Goal: Task Accomplishment & Management: Manage account settings

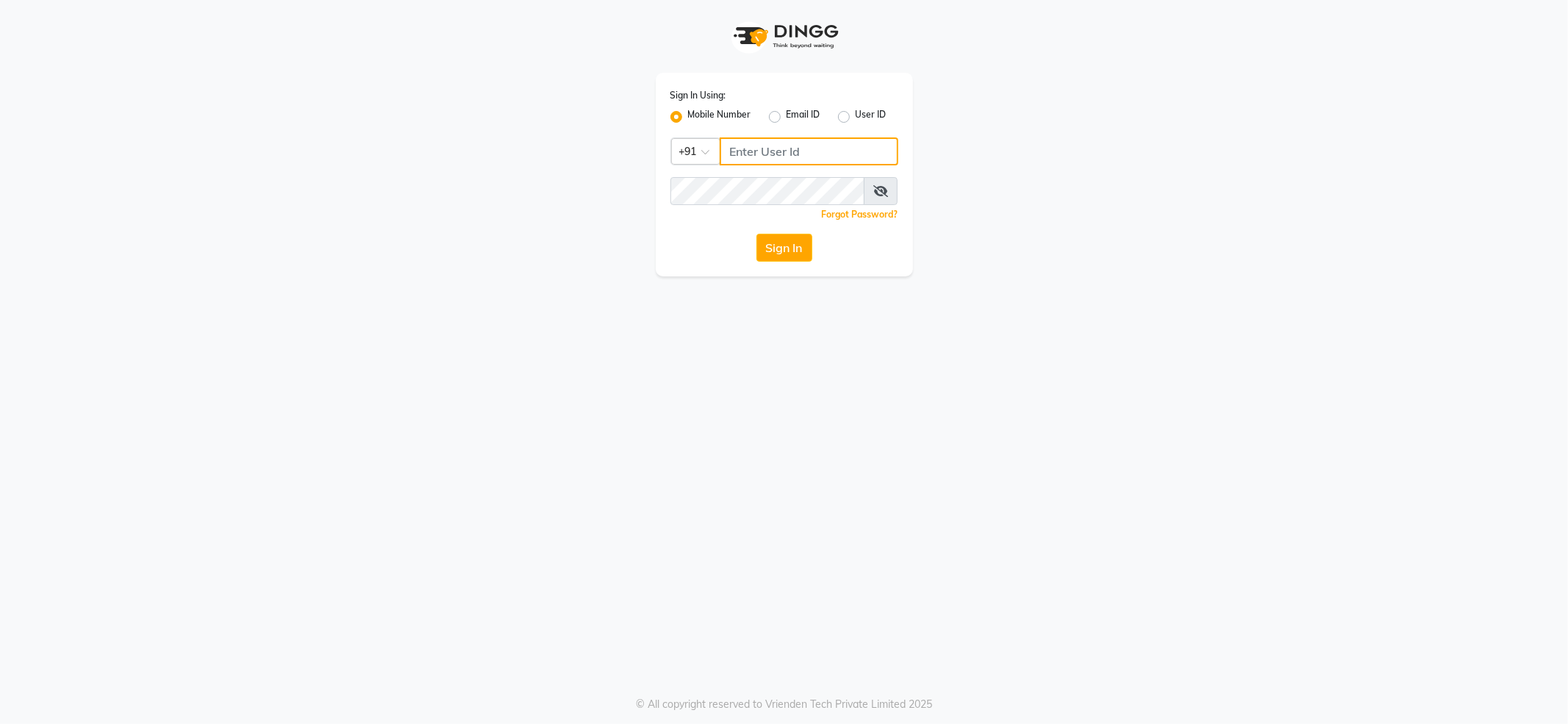
type input "7888029666"
click at [782, 233] on div "Sign In Using: Mobile Number Email ID User ID Country Code × [PHONE_NUMBER] Rem…" at bounding box center [785, 174] width 257 height 204
click at [774, 244] on button "Sign In" at bounding box center [785, 247] width 56 height 28
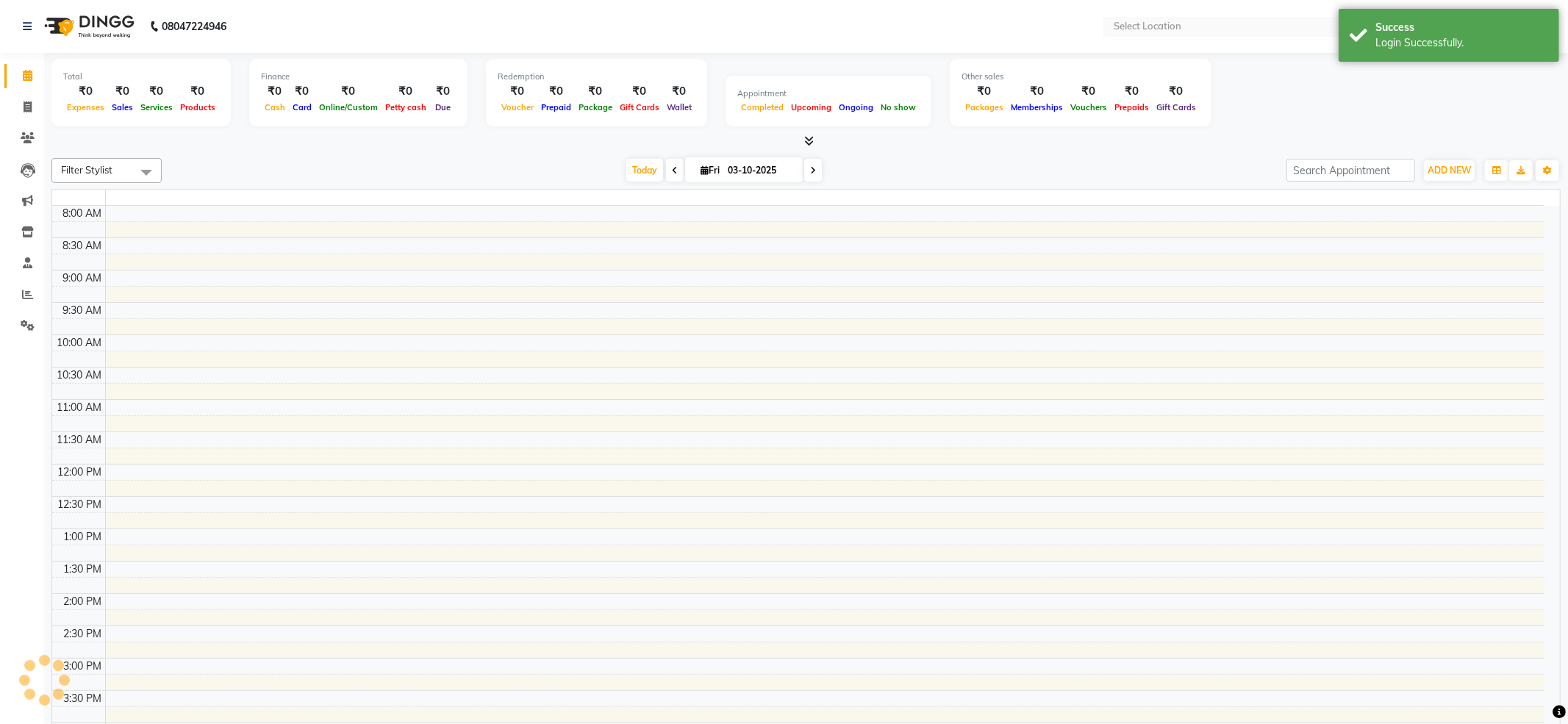
select select "en"
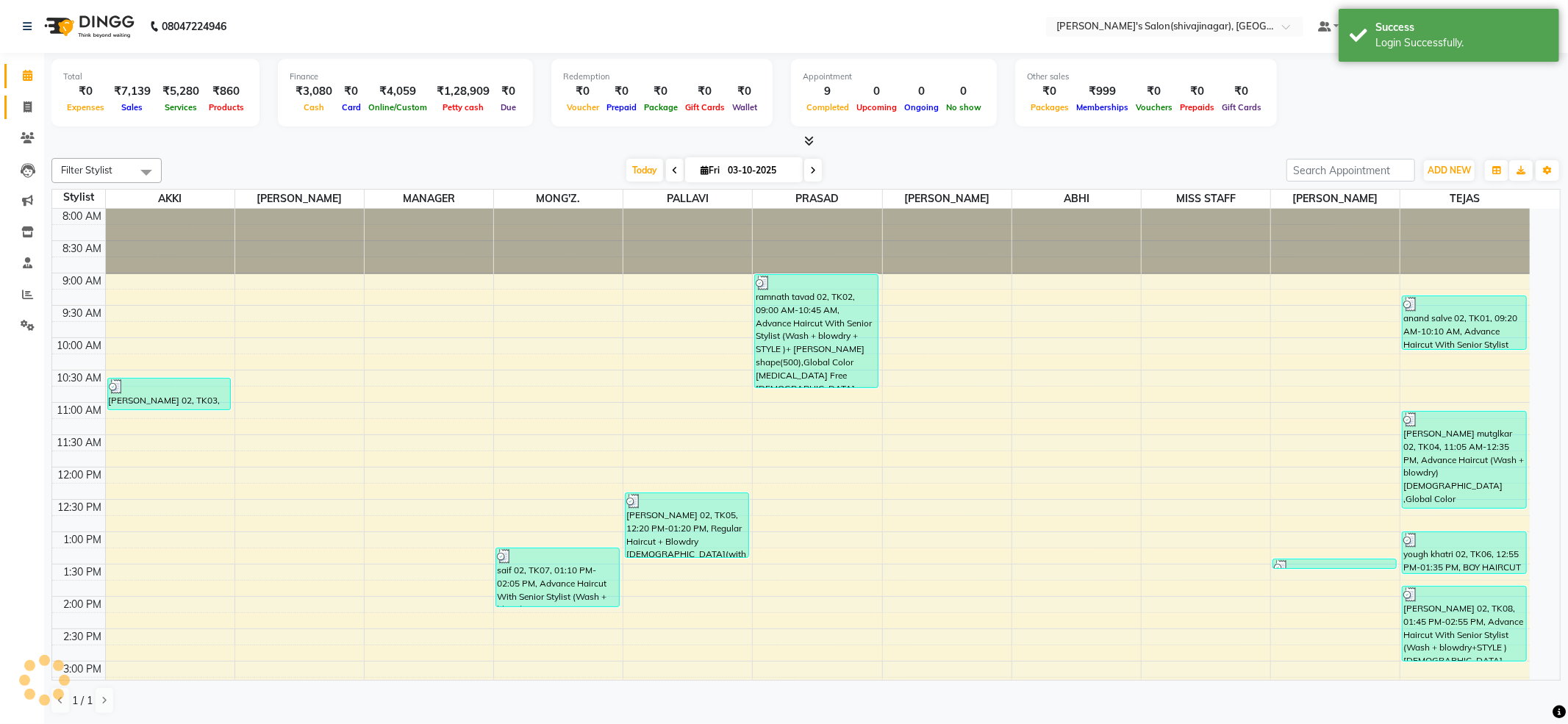
click at [34, 107] on span at bounding box center [27, 107] width 25 height 17
select select "service"
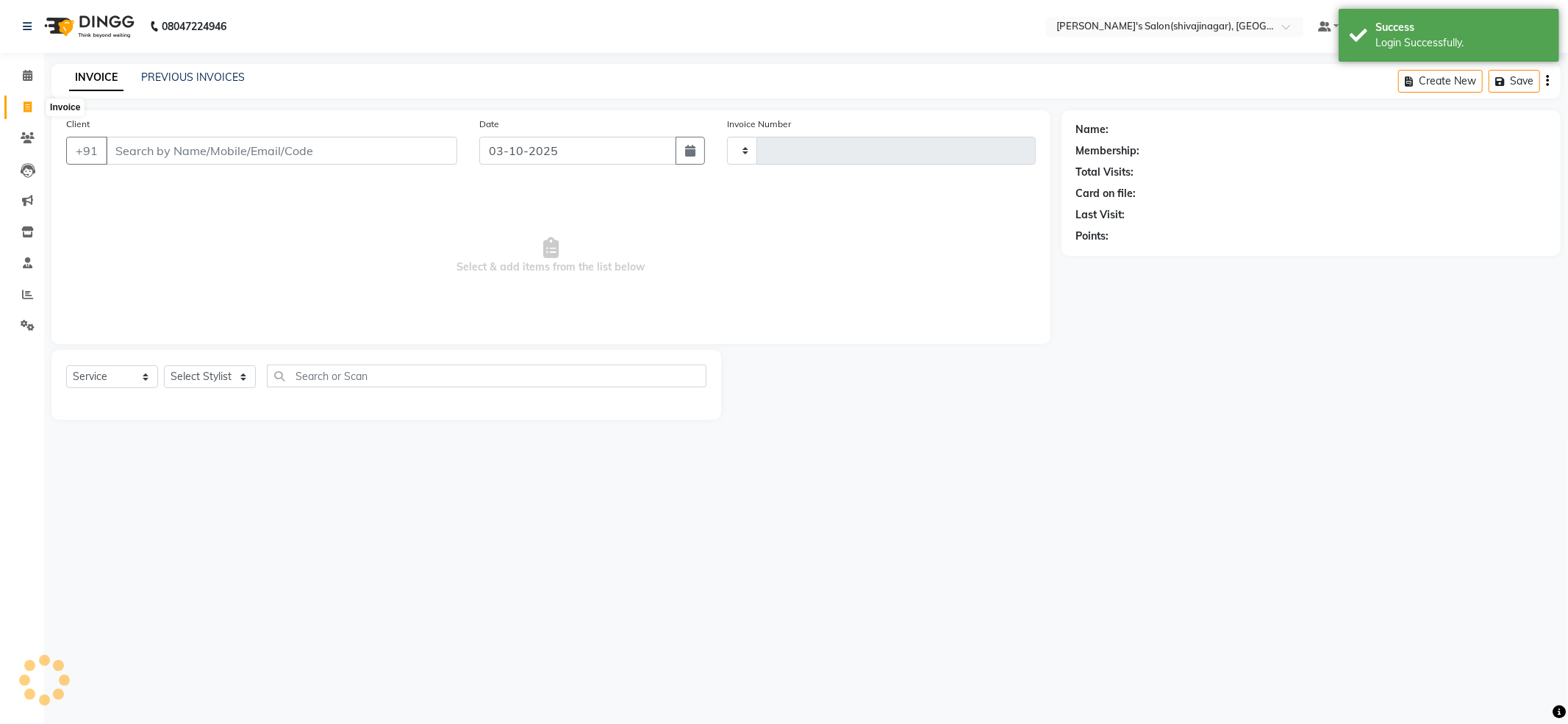
click at [19, 104] on span at bounding box center [27, 107] width 25 height 17
select select "service"
select select "4174"
type input "2850"
click at [236, 375] on select "Select Stylist" at bounding box center [210, 376] width 92 height 23
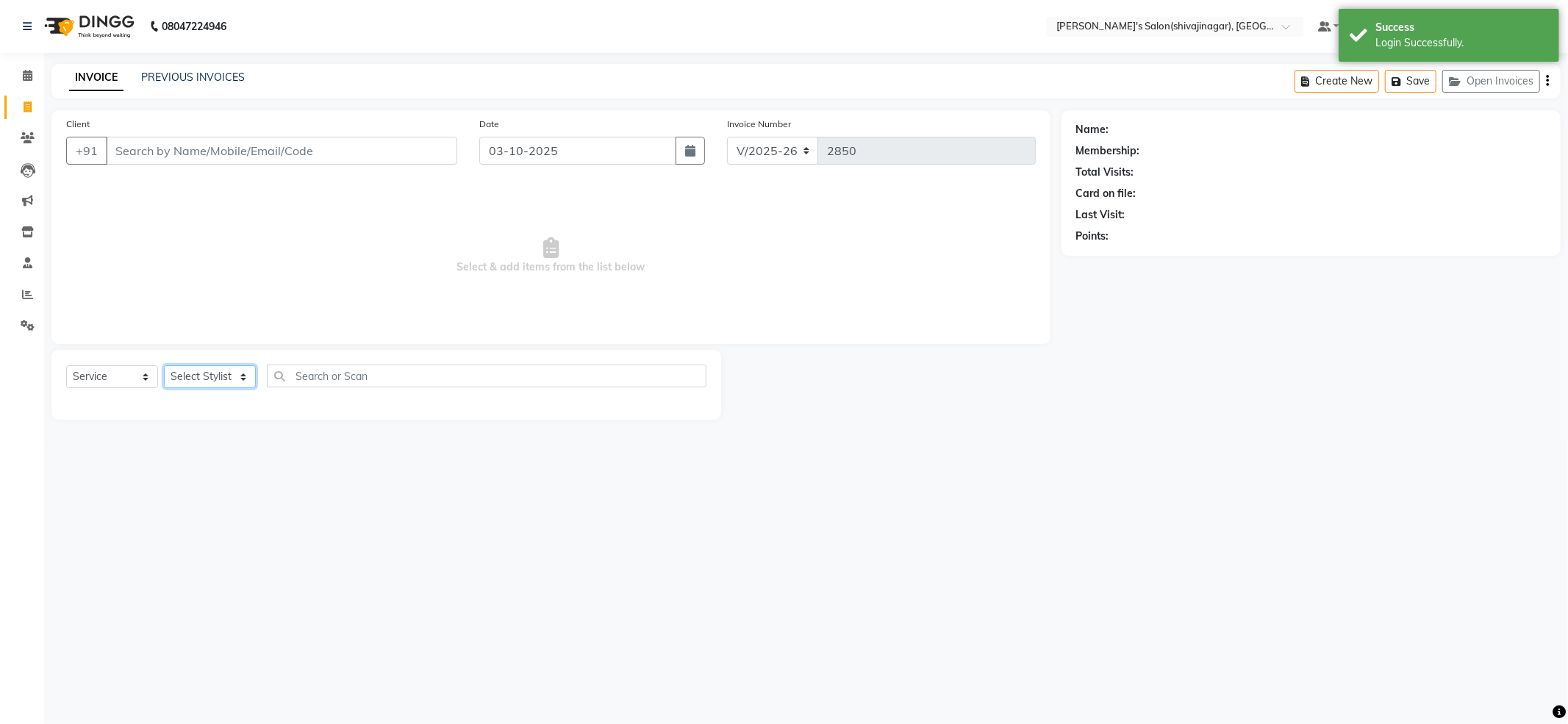
click at [244, 370] on select "Select Stylist ABHI AKKI KIRTI MANAGER MISS STAFF MONG'Z. NILOFER PALLAVI PRASA…" at bounding box center [210, 376] width 92 height 23
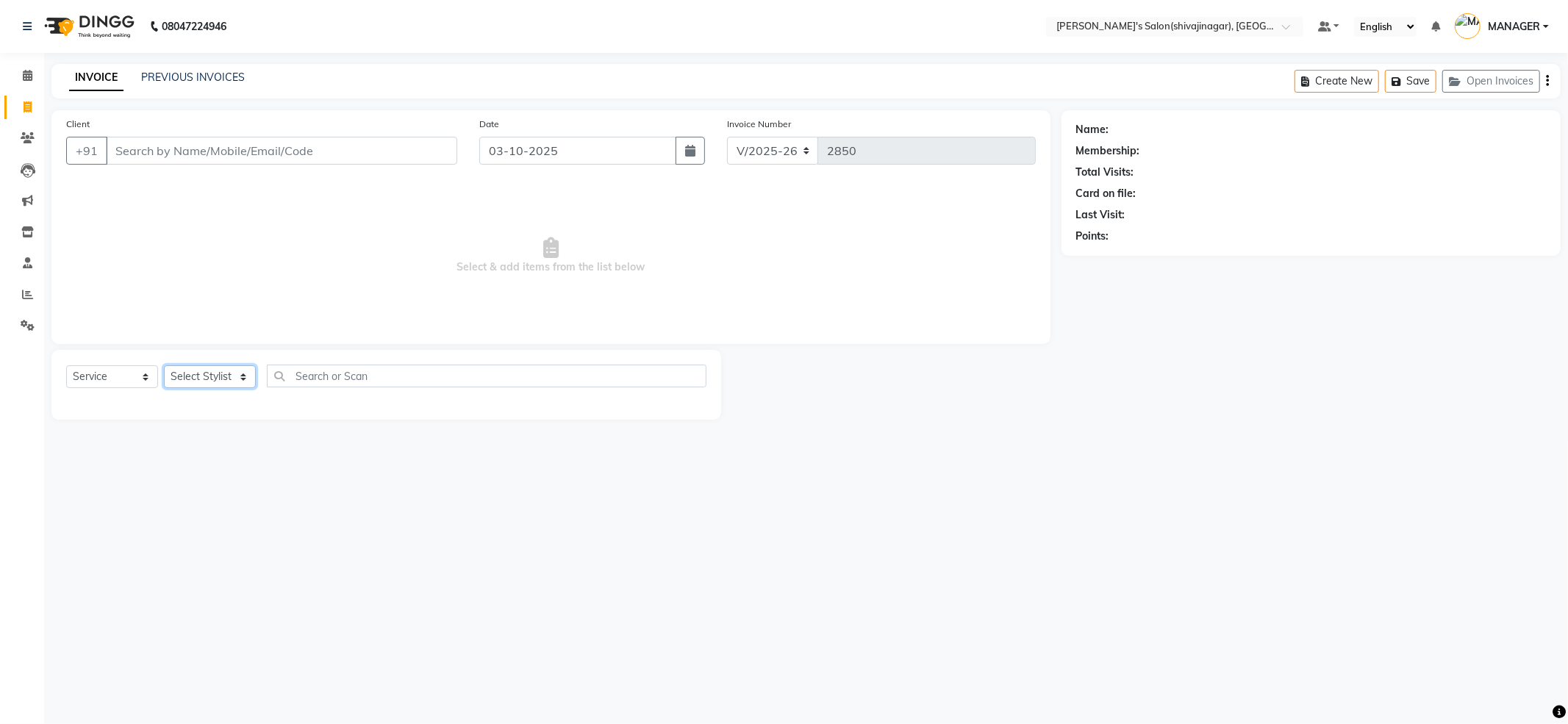
select select "64360"
click at [164, 365] on select "Select Stylist ABHI AKKI KIRTI MANAGER MISS STAFF MONG'Z. NILOFER PALLAVI PRASA…" at bounding box center [210, 376] width 92 height 23
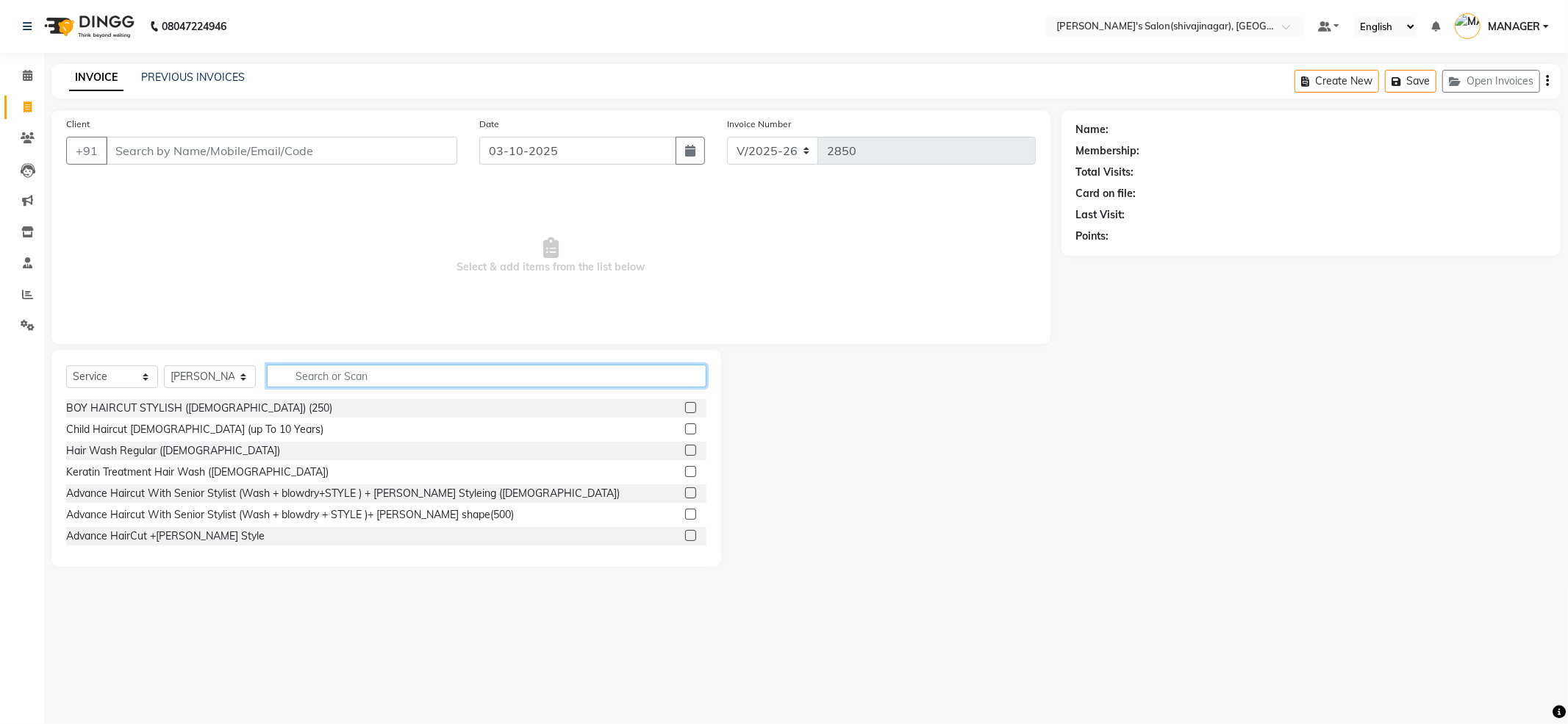
click at [382, 381] on input "text" at bounding box center [487, 376] width 440 height 23
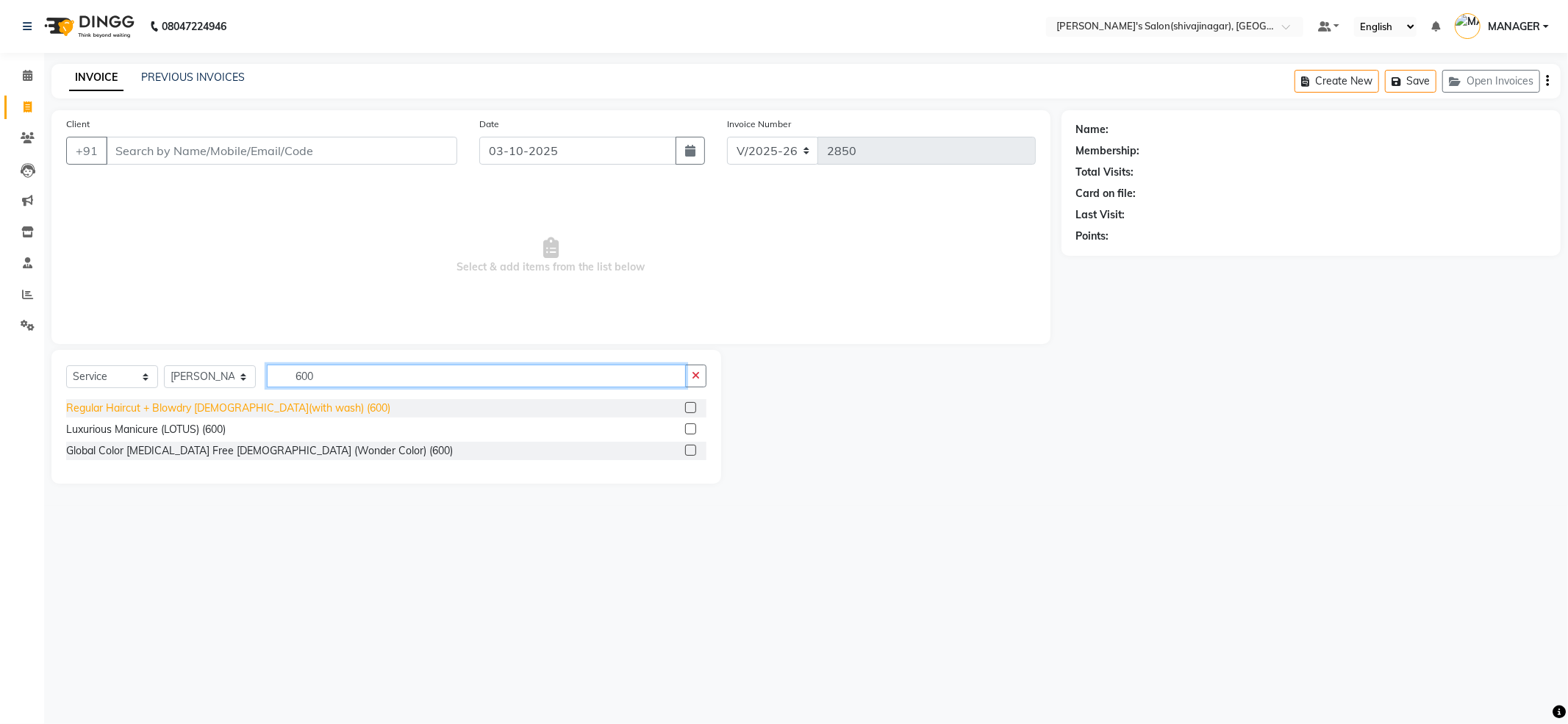
type input "600"
click at [266, 412] on div "Regular Haircut + Blowdry FEMALE(with wash) (600)" at bounding box center [228, 409] width 324 height 15
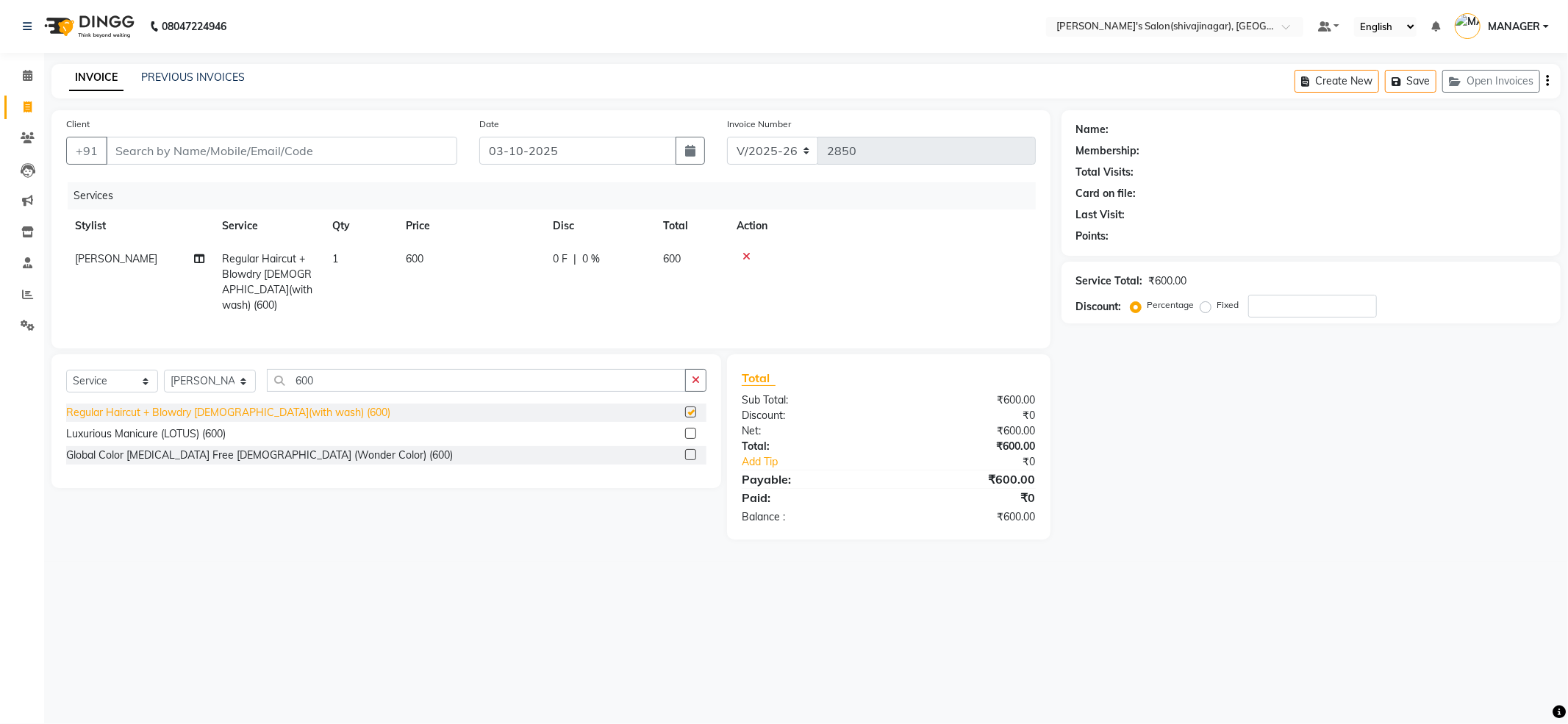
checkbox input "false"
click at [144, 376] on select "Select Service Product Membership Package Voucher Prepaid Gift Card" at bounding box center [112, 381] width 92 height 23
select select "product"
click at [66, 370] on select "Select Service Product Membership Package Voucher Prepaid Gift Card" at bounding box center [112, 381] width 92 height 23
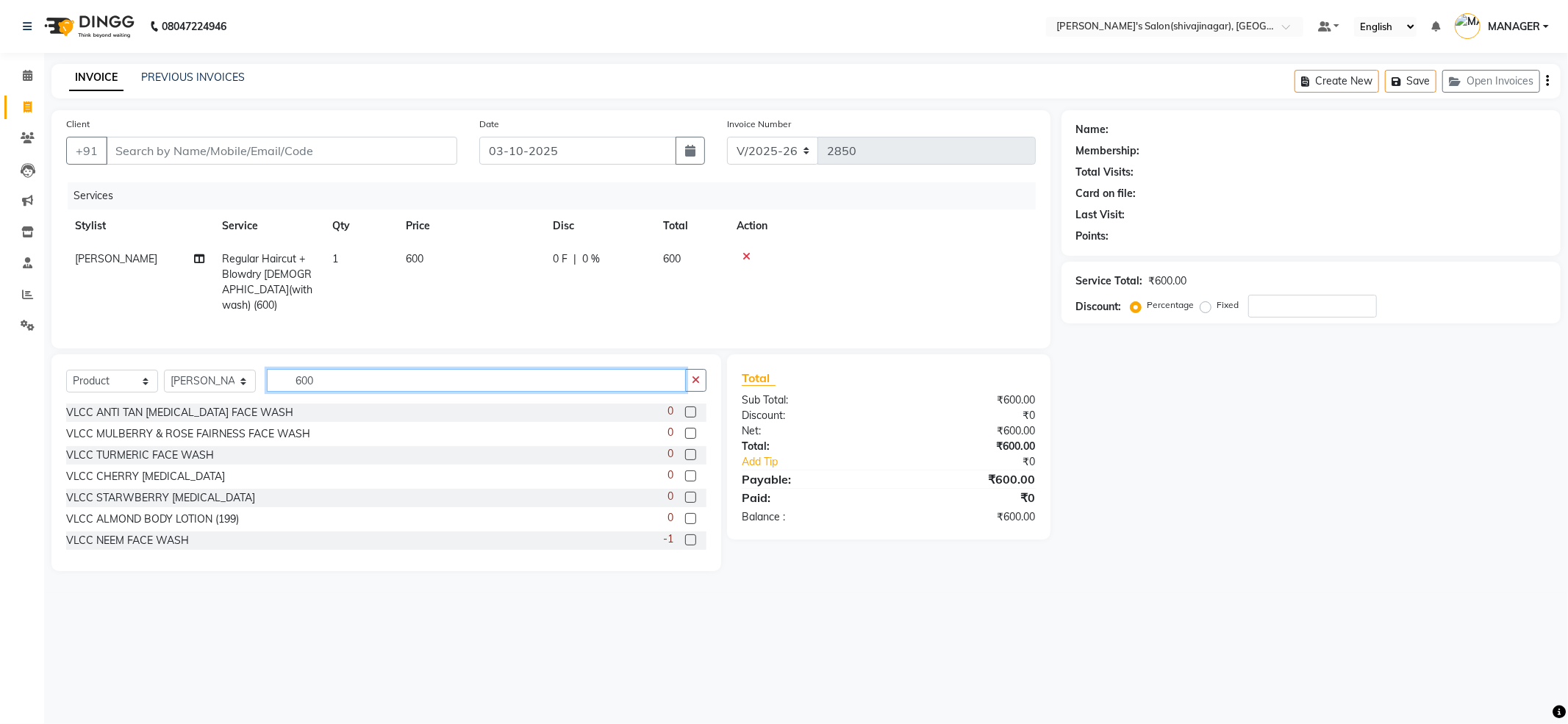
click at [362, 372] on input "600" at bounding box center [477, 380] width 419 height 23
type input "6"
type input "s"
type input "="
type input "b"
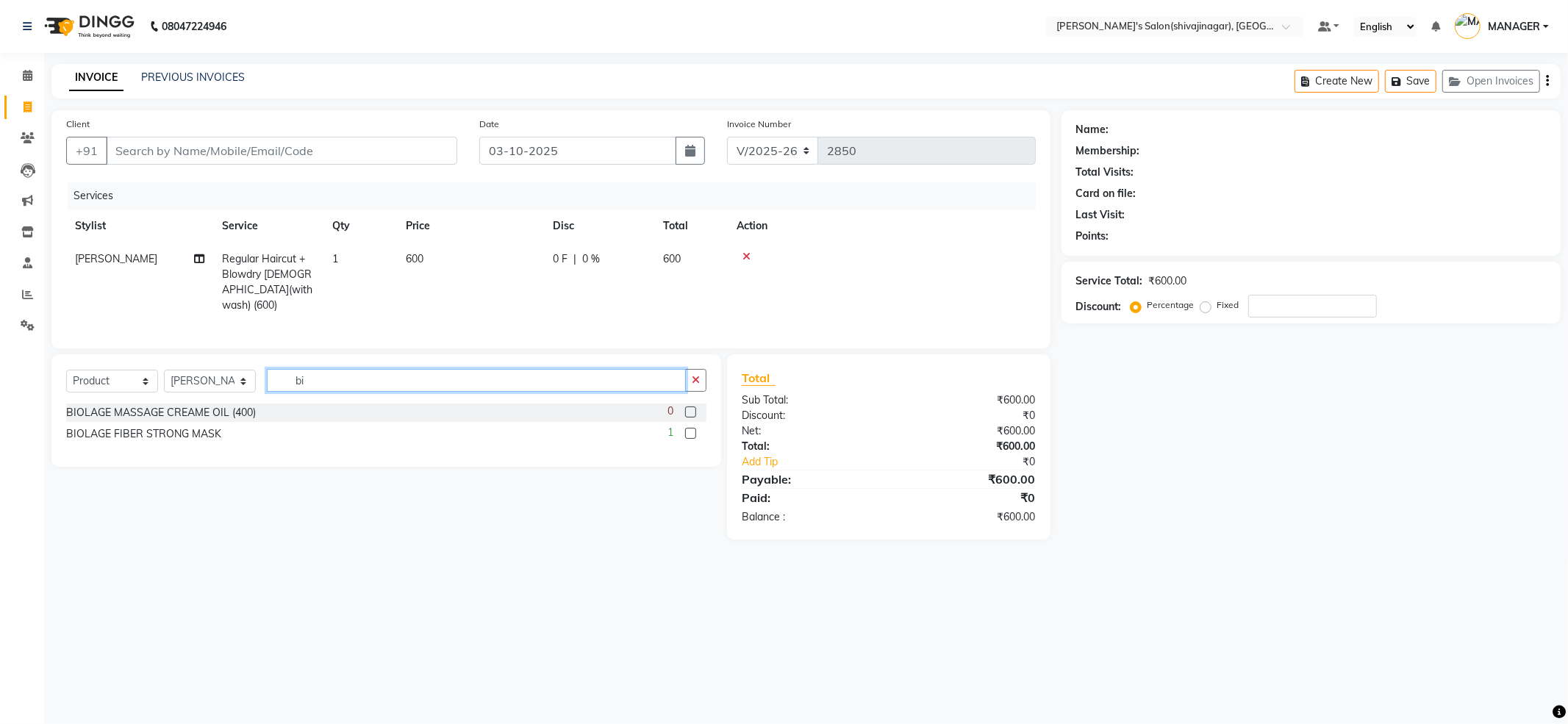
type input "b"
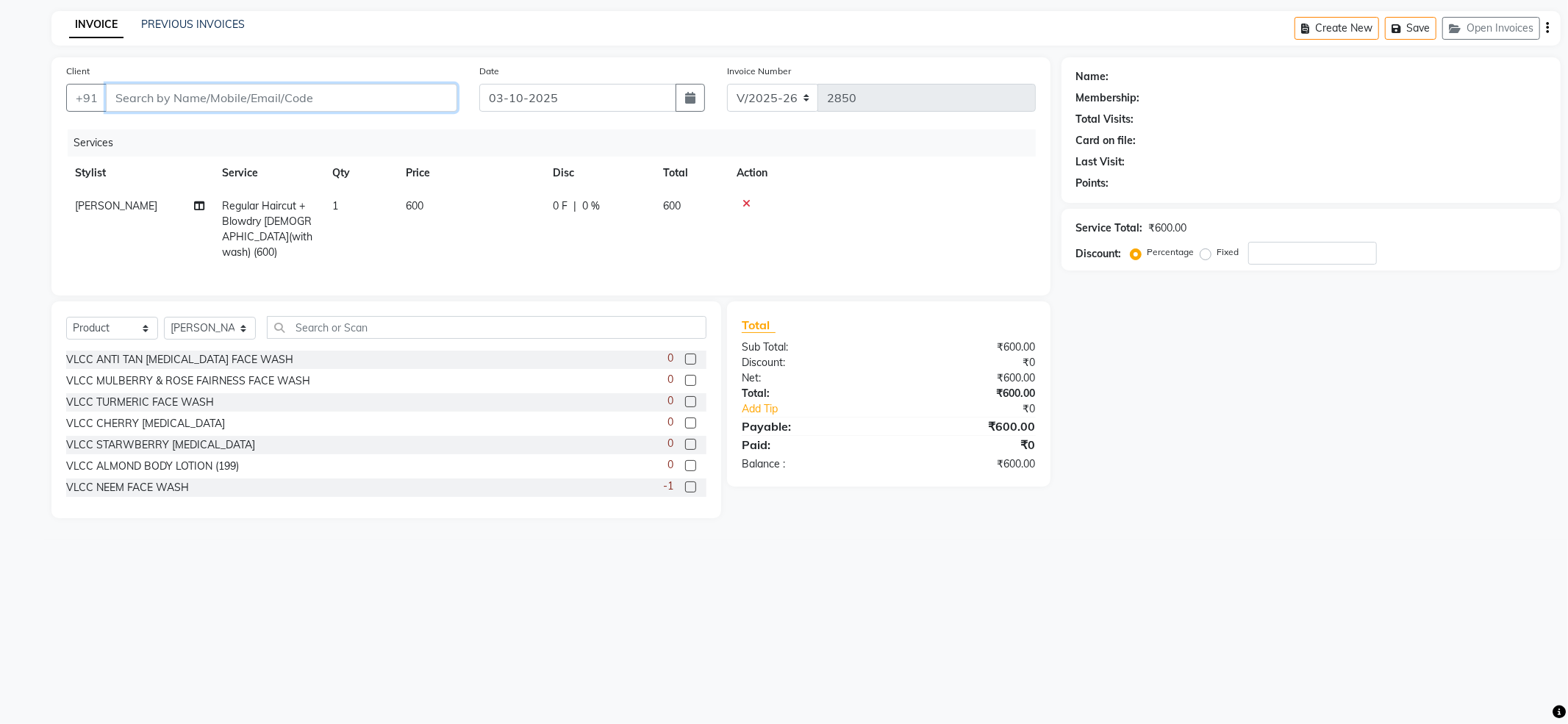
click at [210, 104] on input "Client" at bounding box center [282, 97] width 352 height 28
type input "7"
type input "0"
click at [292, 97] on input "726" at bounding box center [244, 97] width 277 height 28
type input "7263"
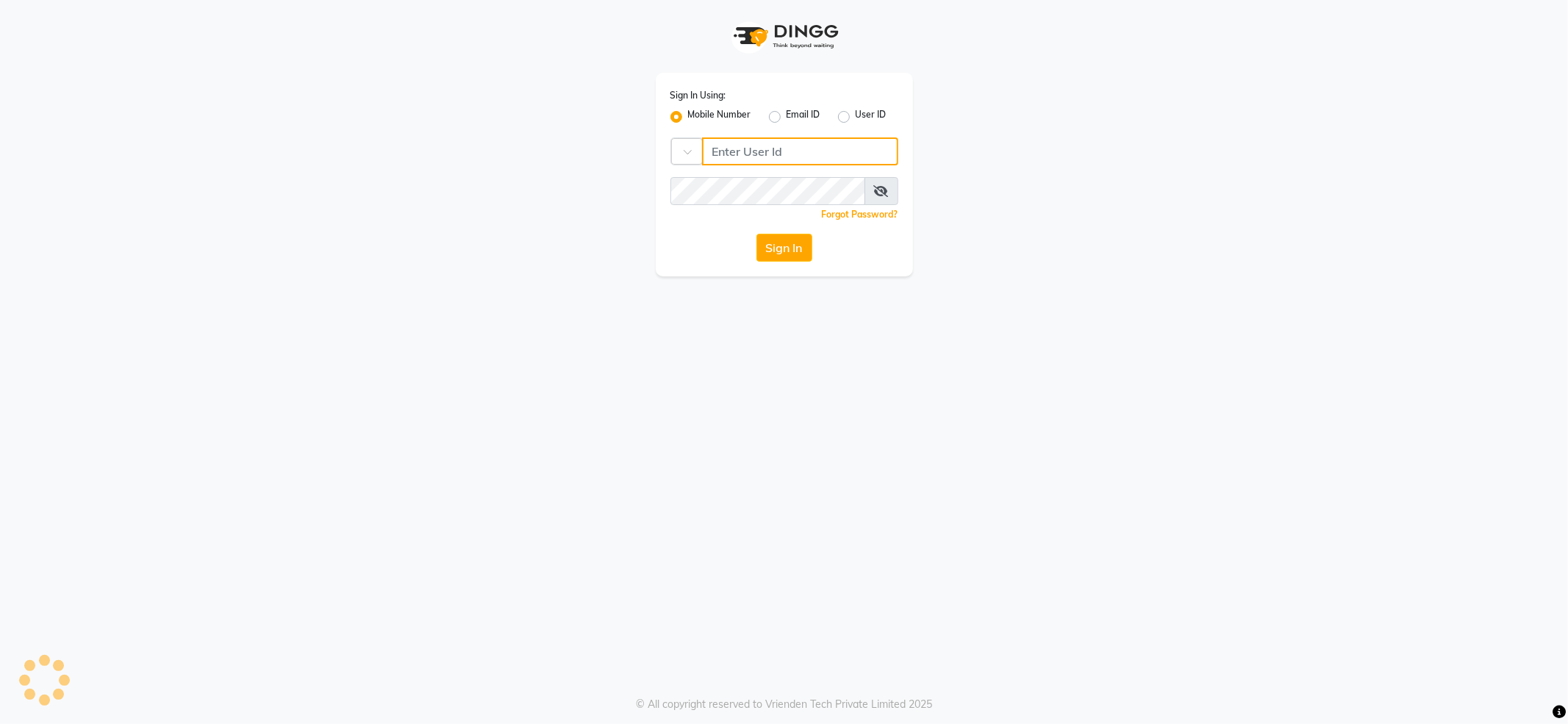
type input "7888029666"
click at [763, 239] on button "Sign In" at bounding box center [785, 247] width 56 height 28
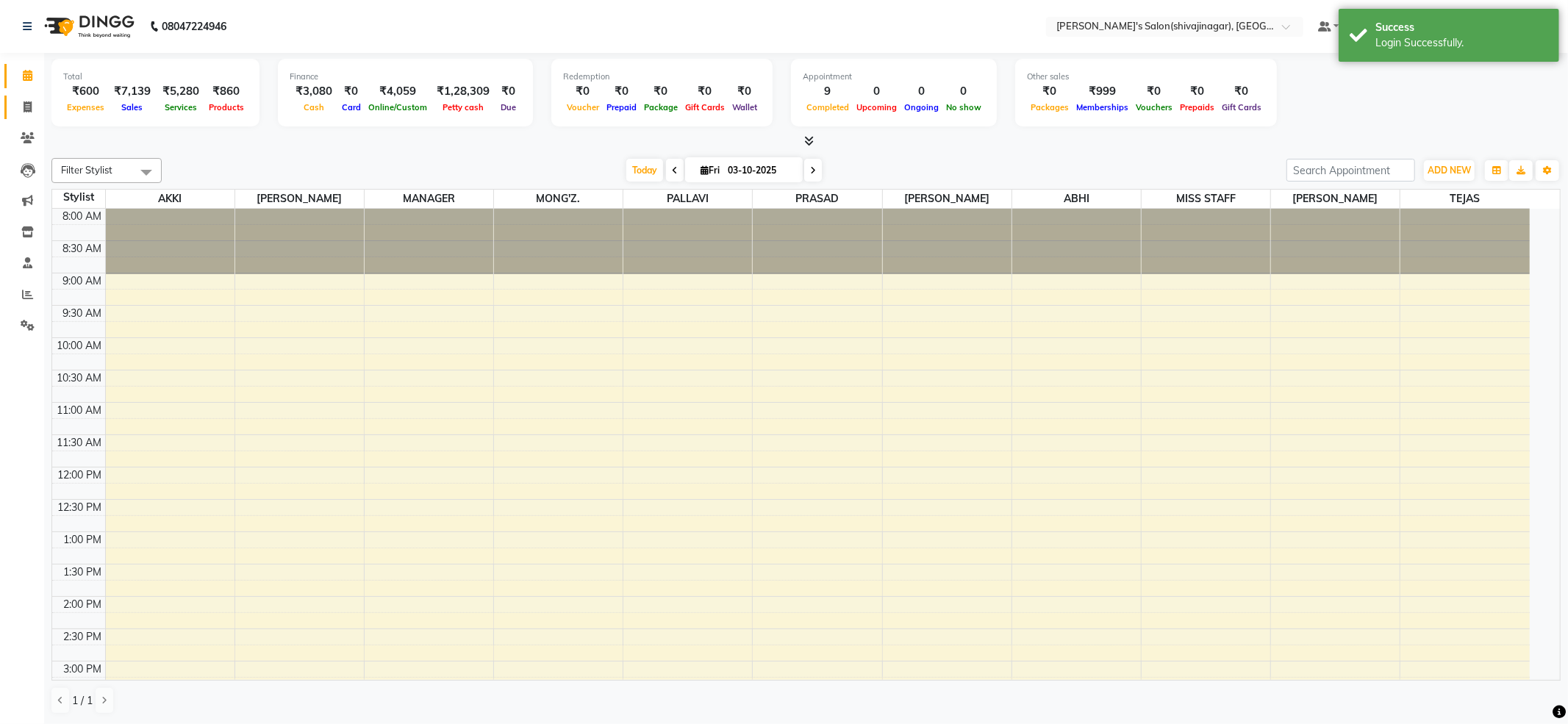
click at [31, 101] on icon at bounding box center [28, 107] width 8 height 11
select select "service"
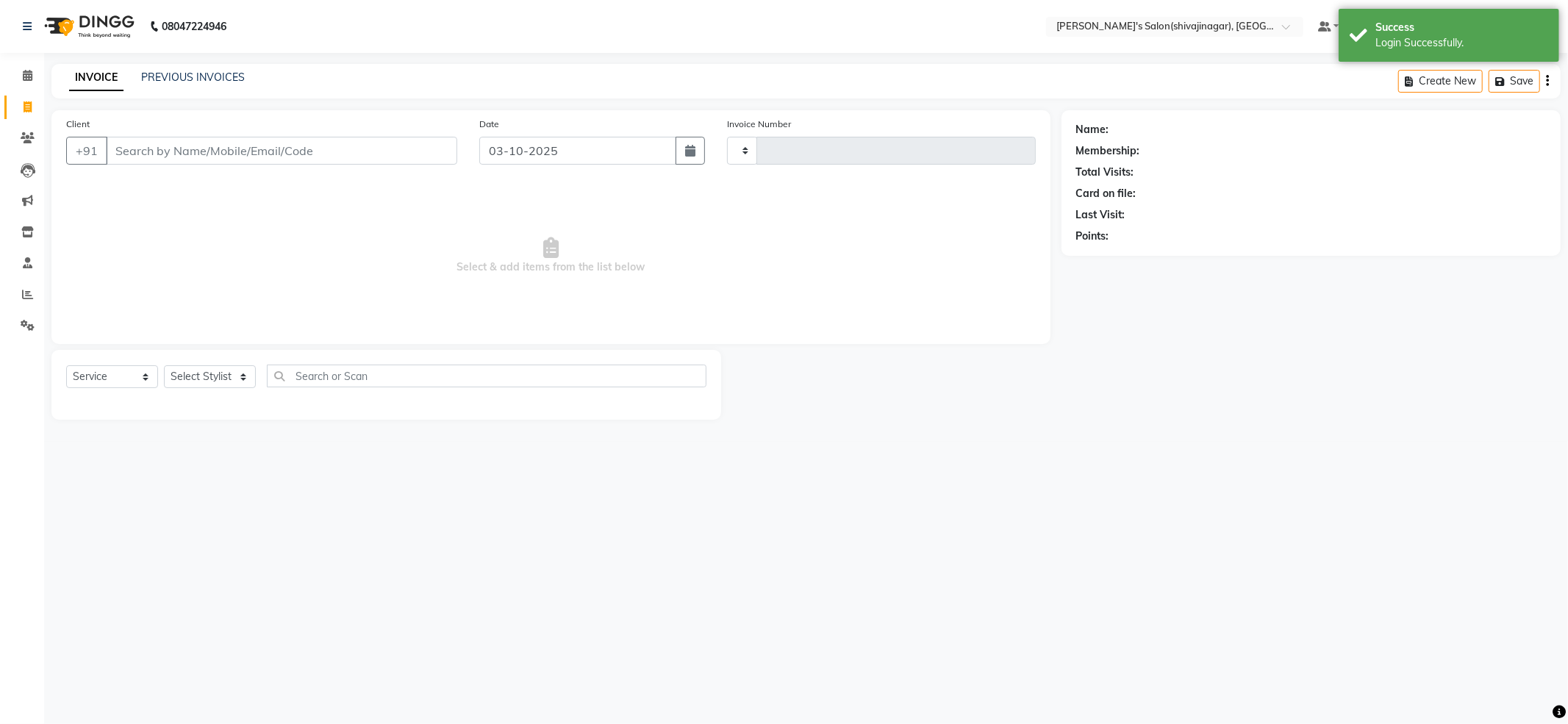
click at [162, 156] on input "Client" at bounding box center [282, 151] width 352 height 28
type input "2850"
select select "4174"
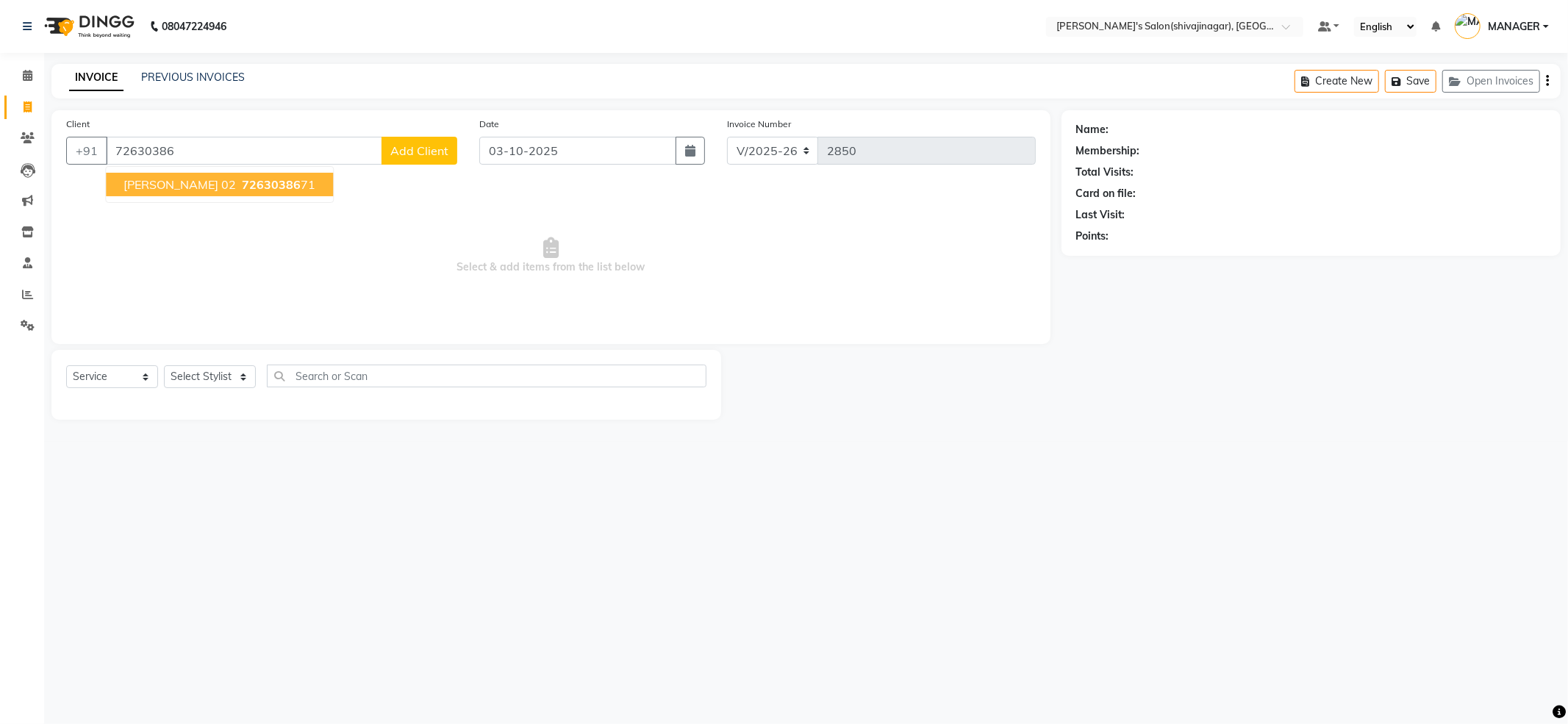
click at [155, 189] on span "[PERSON_NAME] 02" at bounding box center [179, 184] width 112 height 14
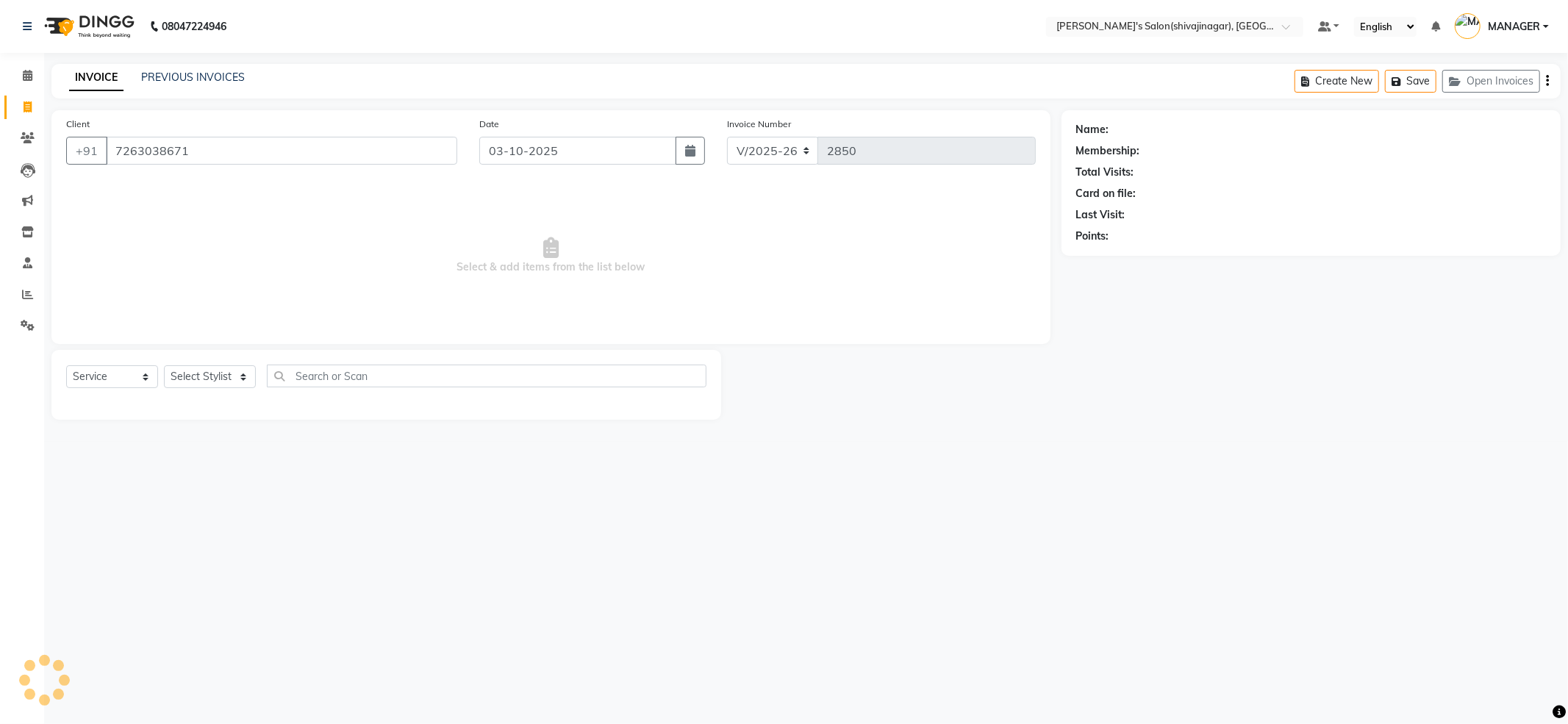
type input "7263038671"
click at [241, 371] on select "Select Stylist ABHI AKKI KIRTI MANAGER MISS STAFF MONG'Z. NILOFER PALLAVI PRASA…" at bounding box center [210, 376] width 92 height 23
select select "64360"
click at [164, 365] on select "Select Stylist ABHI AKKI KIRTI MANAGER MISS STAFF MONG'Z. NILOFER PALLAVI PRASA…" at bounding box center [210, 376] width 92 height 23
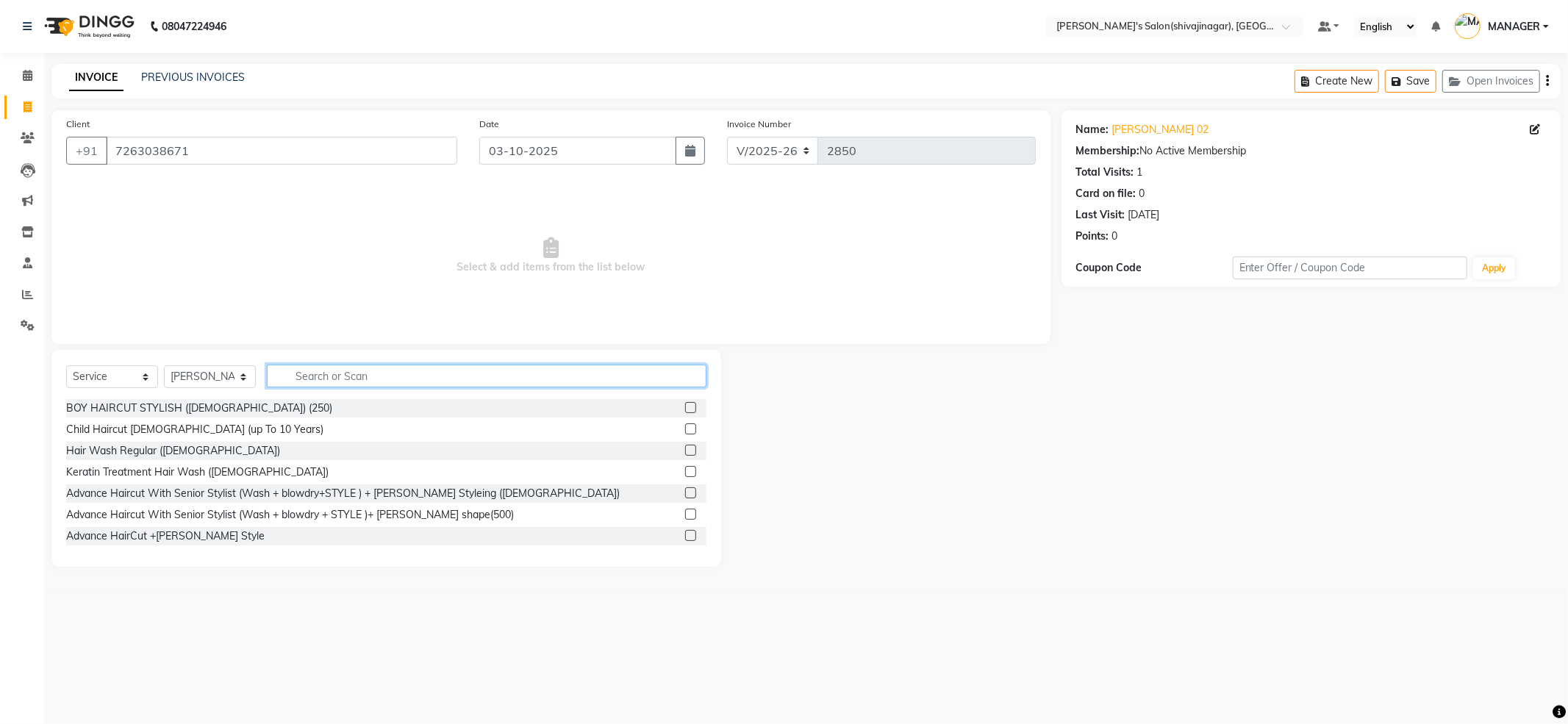
click at [325, 376] on input "text" at bounding box center [487, 376] width 440 height 23
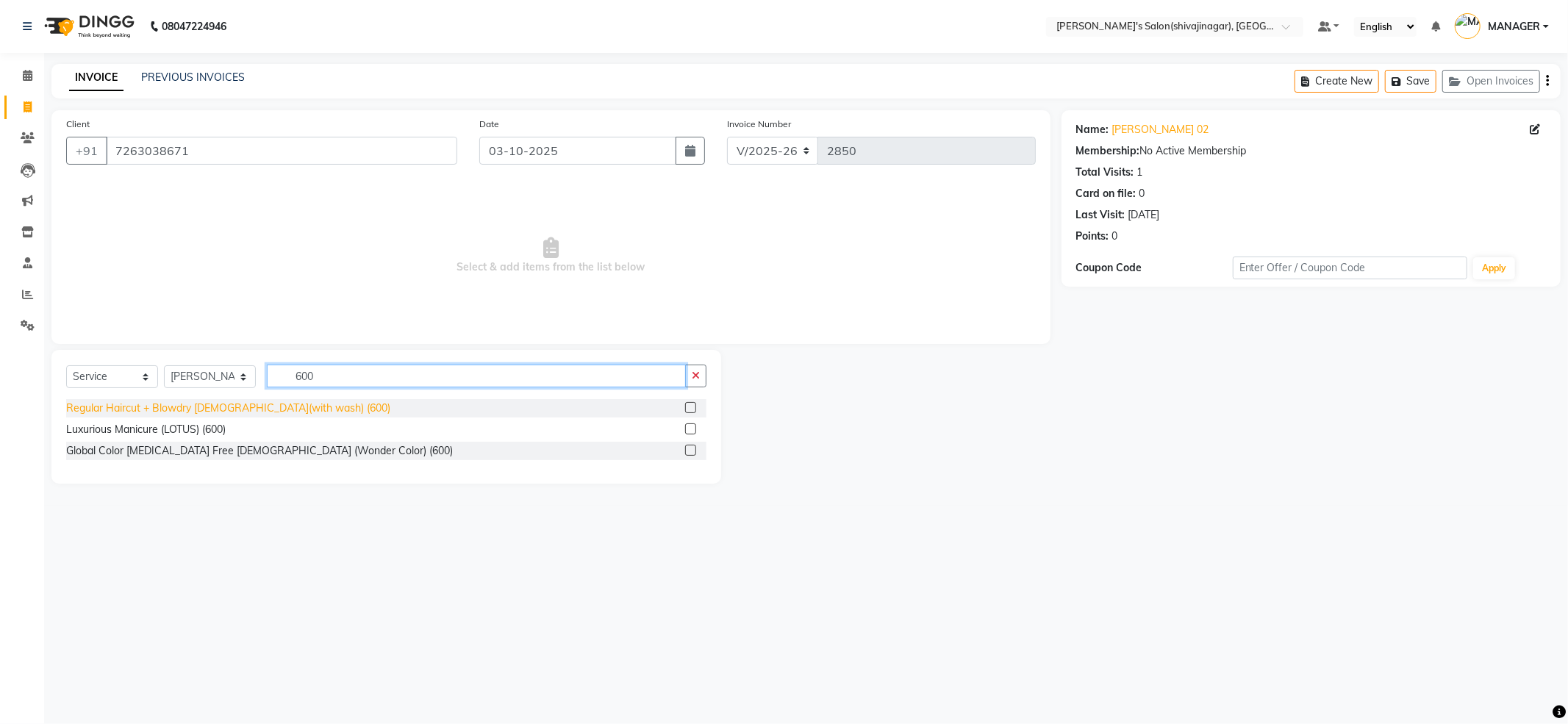
type input "600"
click at [294, 413] on div "Regular Haircut + Blowdry FEMALE(with wash) (600)" at bounding box center [228, 409] width 324 height 15
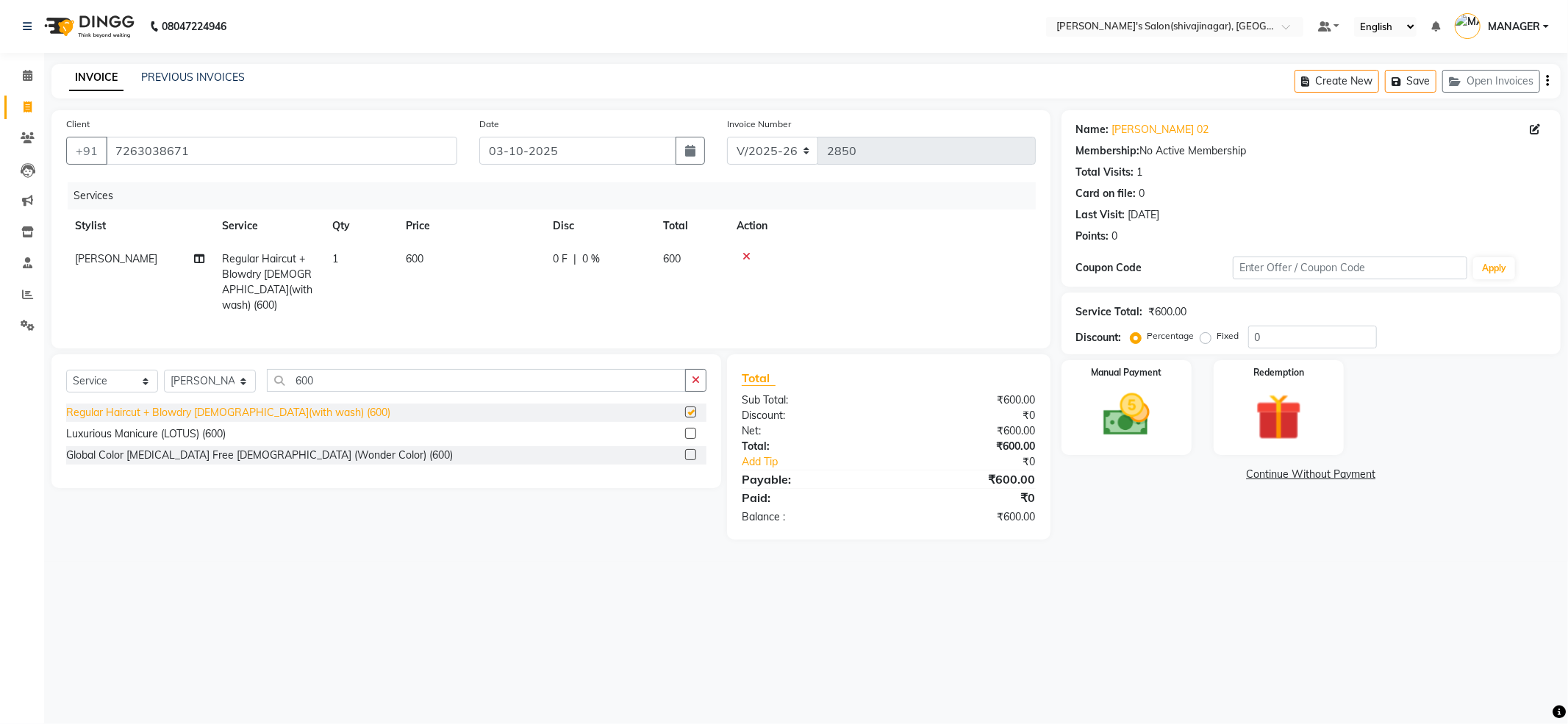
checkbox input "false"
click at [143, 382] on select "Select Service Product Membership Package Voucher Prepaid Gift Card" at bounding box center [112, 381] width 92 height 23
select select "product"
click at [66, 370] on select "Select Service Product Membership Package Voucher Prepaid Gift Card" at bounding box center [112, 381] width 92 height 23
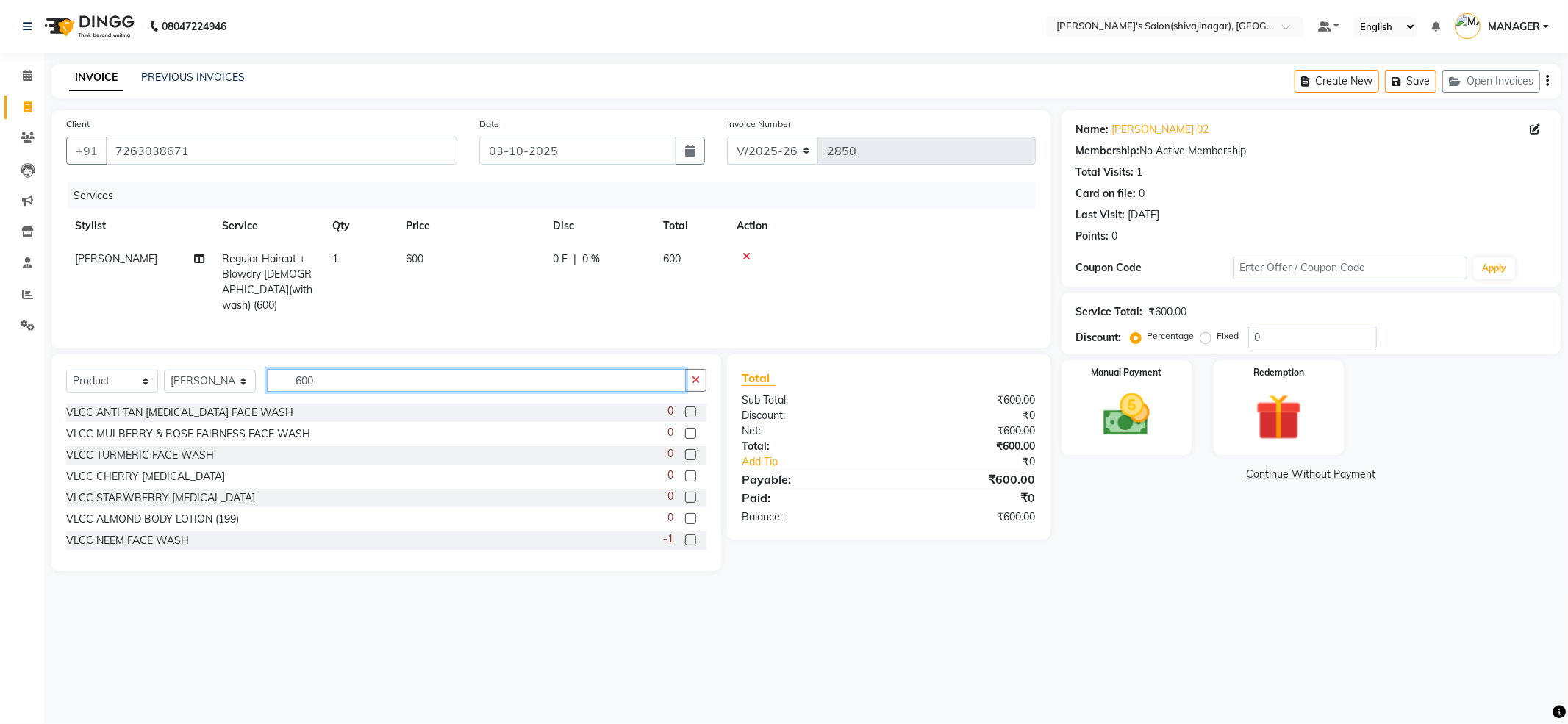
drag, startPoint x: 378, startPoint y: 374, endPoint x: 366, endPoint y: 374, distance: 12.0
click at [366, 374] on input "600" at bounding box center [477, 380] width 419 height 23
type input "6"
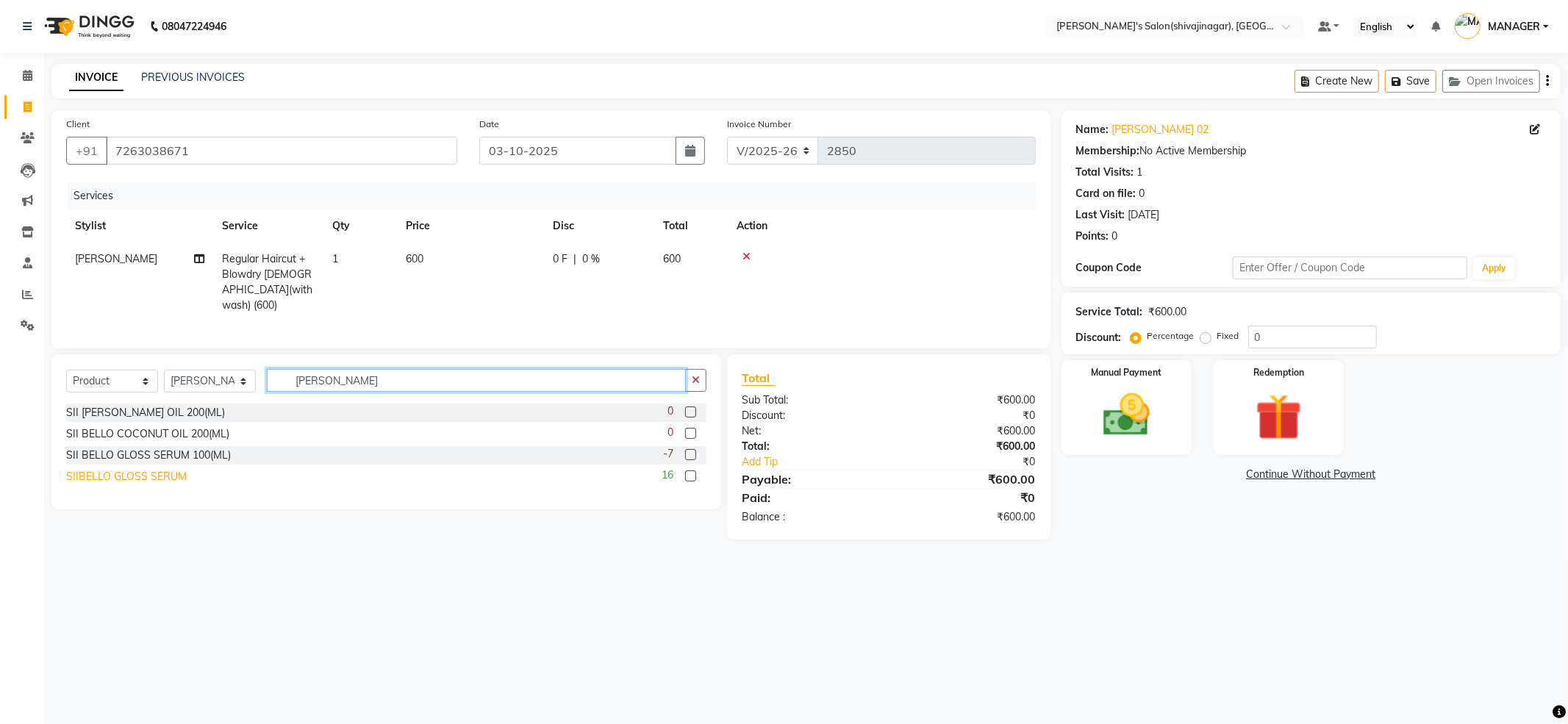
type input "sii bello"
click at [160, 472] on div "SIIBELLO GLOSS SERUM" at bounding box center [126, 477] width 121 height 15
checkbox input "false"
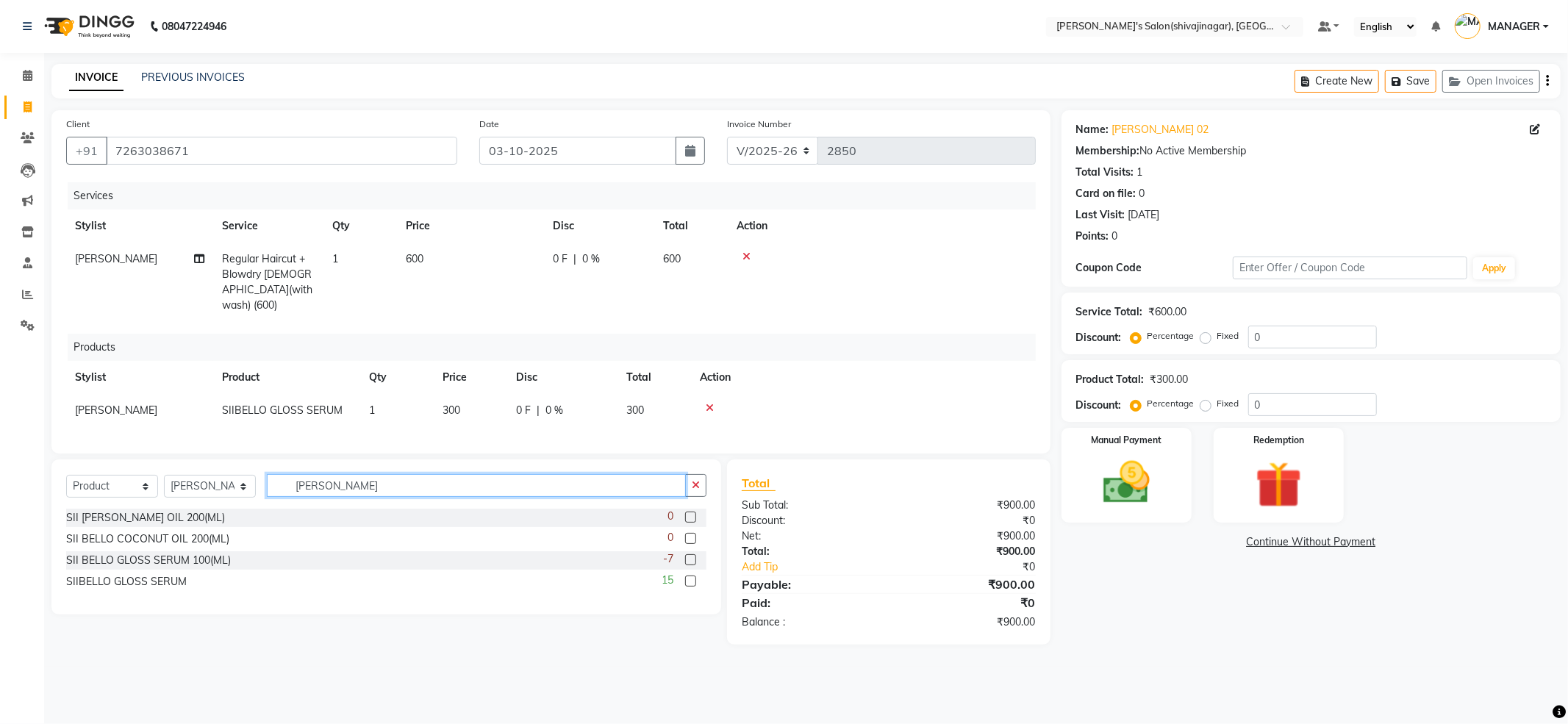
click at [436, 478] on input "sii bello" at bounding box center [477, 485] width 419 height 23
type input "s"
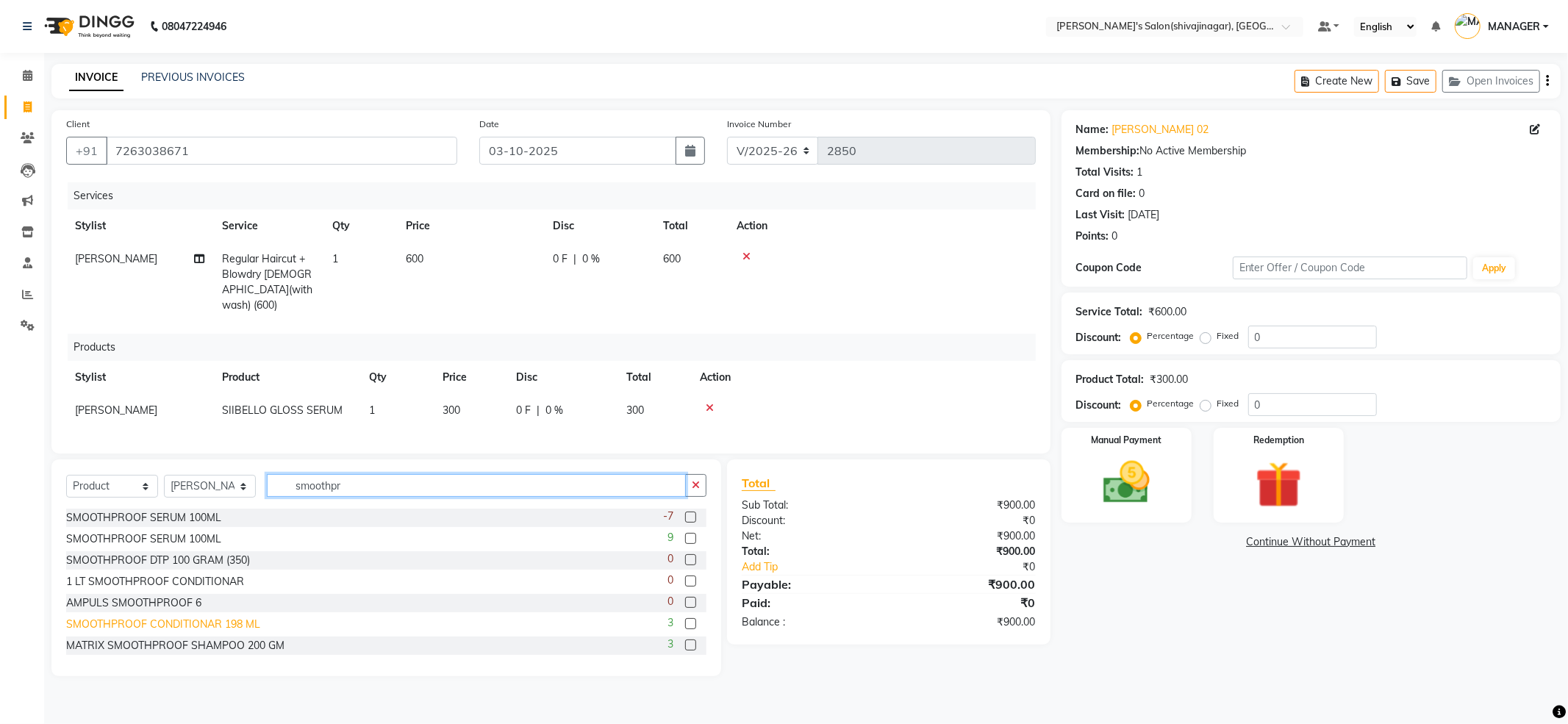
type input "smoothpr"
click at [123, 623] on div "SMOOTHPROOF CONDITIONAR 198 ML" at bounding box center [163, 624] width 195 height 15
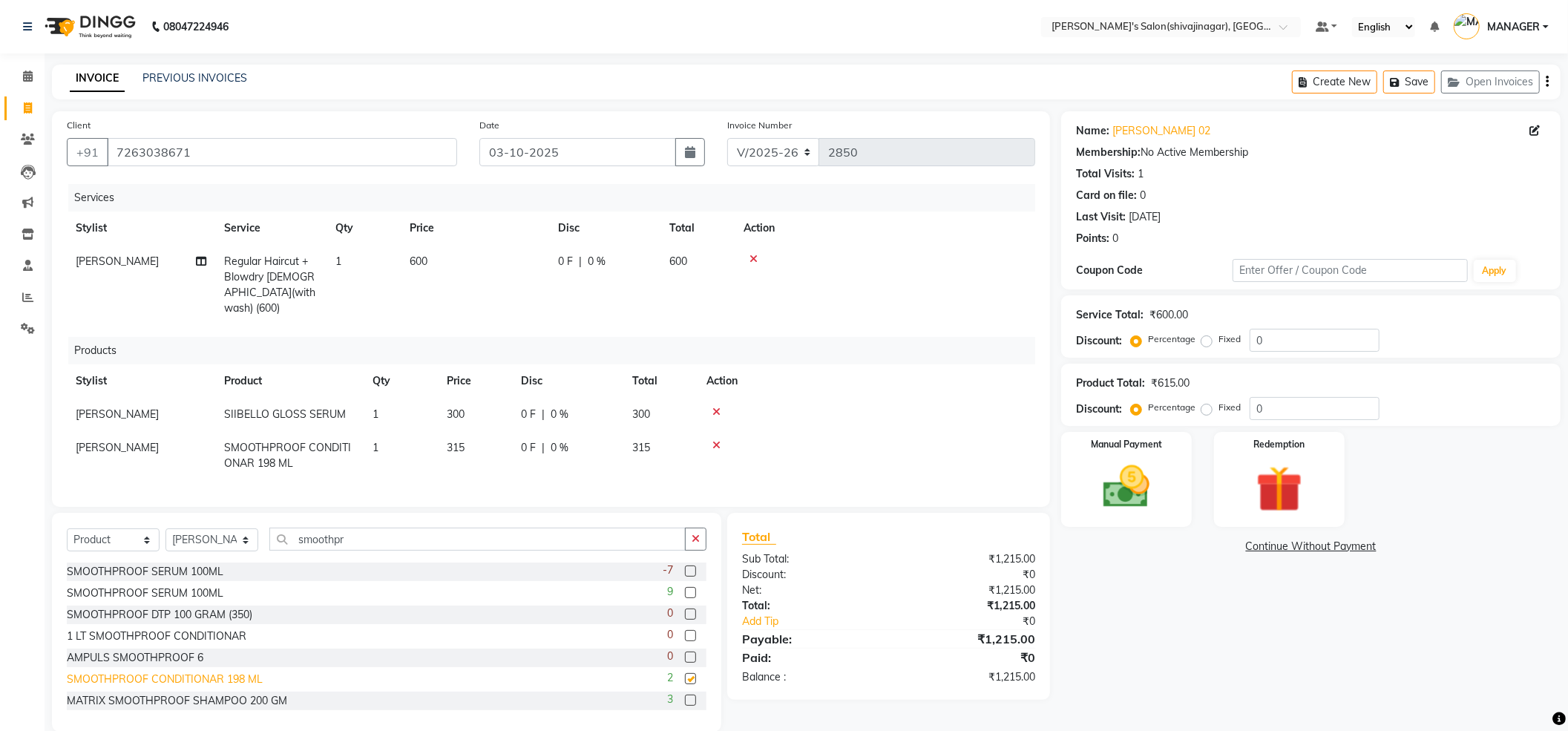
checkbox input "false"
click at [420, 535] on input "smoothpr" at bounding box center [478, 539] width 417 height 23
type input "s"
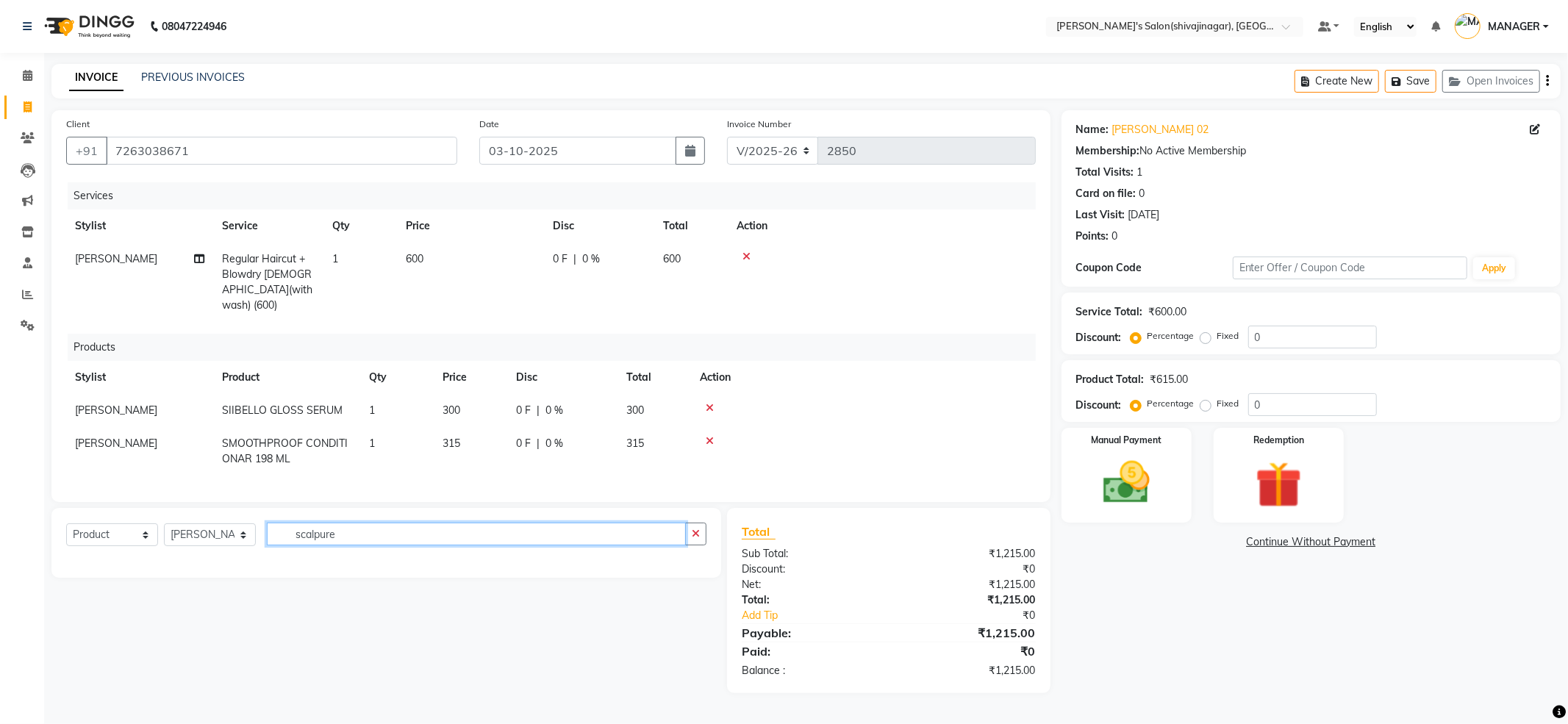
click at [388, 536] on input "scalpure" at bounding box center [477, 534] width 419 height 23
type input "s"
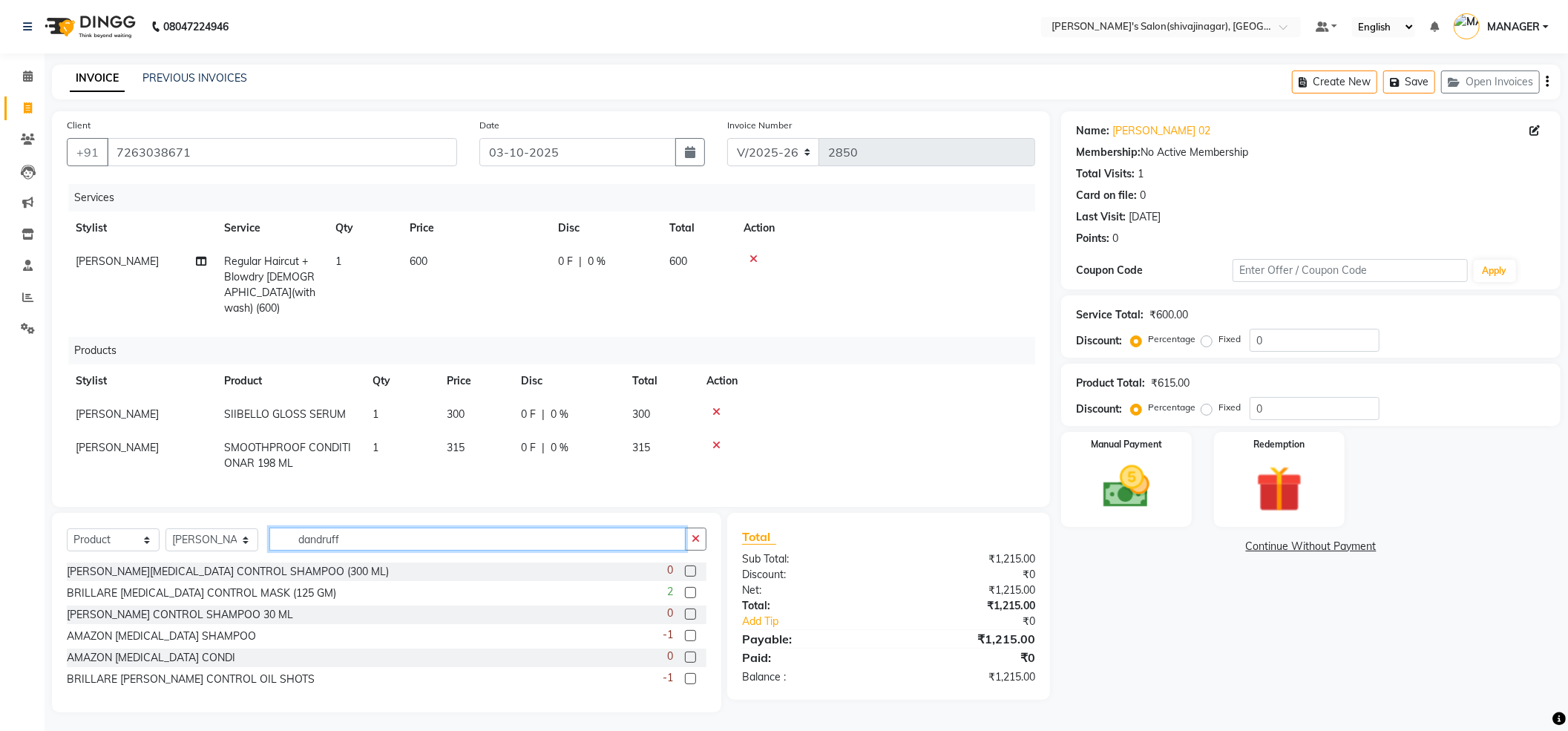
click at [377, 537] on input "dandruff" at bounding box center [478, 539] width 417 height 23
type input "d"
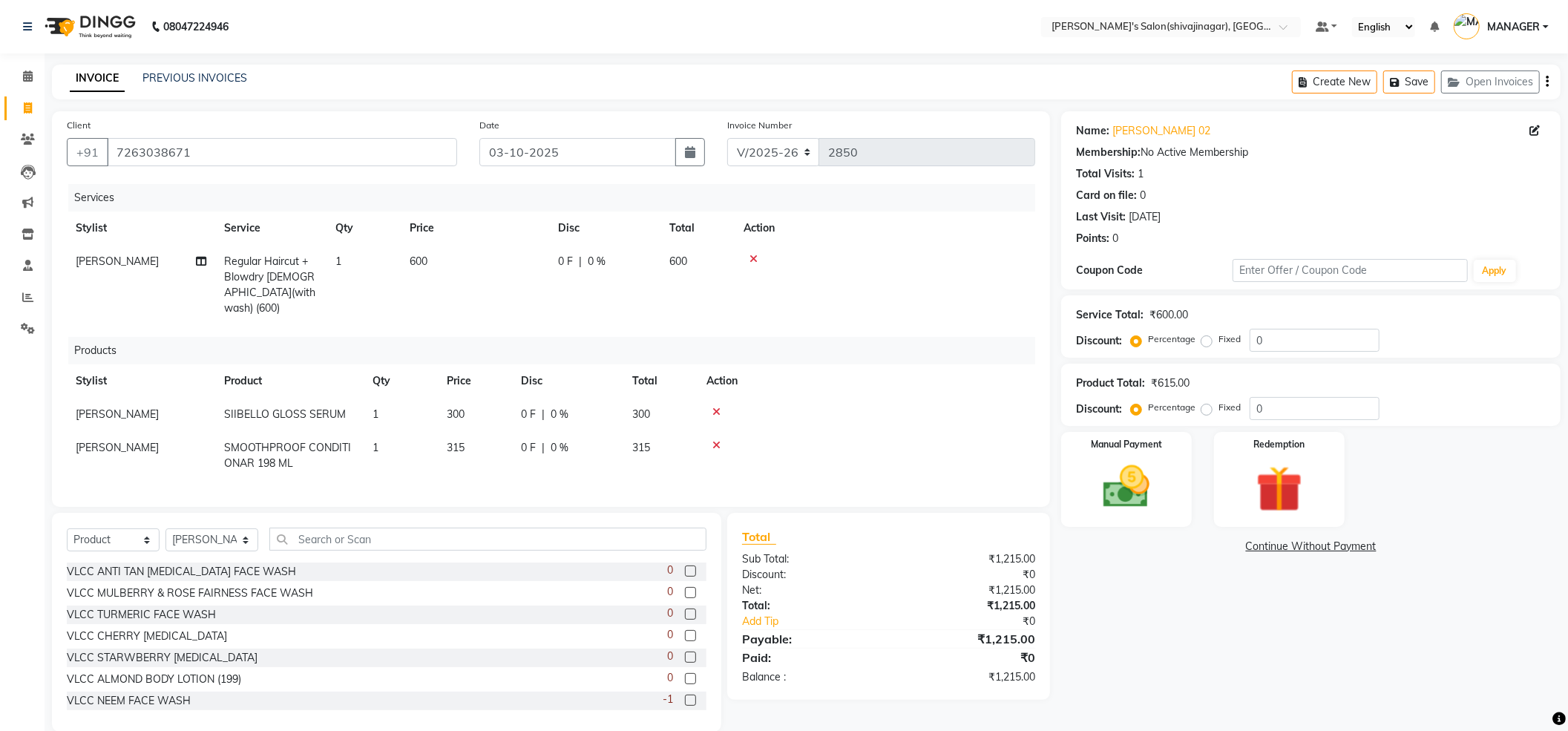
click at [481, 431] on td "315" at bounding box center [475, 455] width 74 height 49
select select "64360"
drag, startPoint x: 491, startPoint y: 429, endPoint x: 312, endPoint y: 491, distance: 189.4
click at [316, 491] on div "Services Stylist Service Qty Price Disc Total Action KIRTI Regular Haircut + Bl…" at bounding box center [551, 338] width 969 height 308
click at [740, 441] on div at bounding box center [866, 446] width 320 height 10
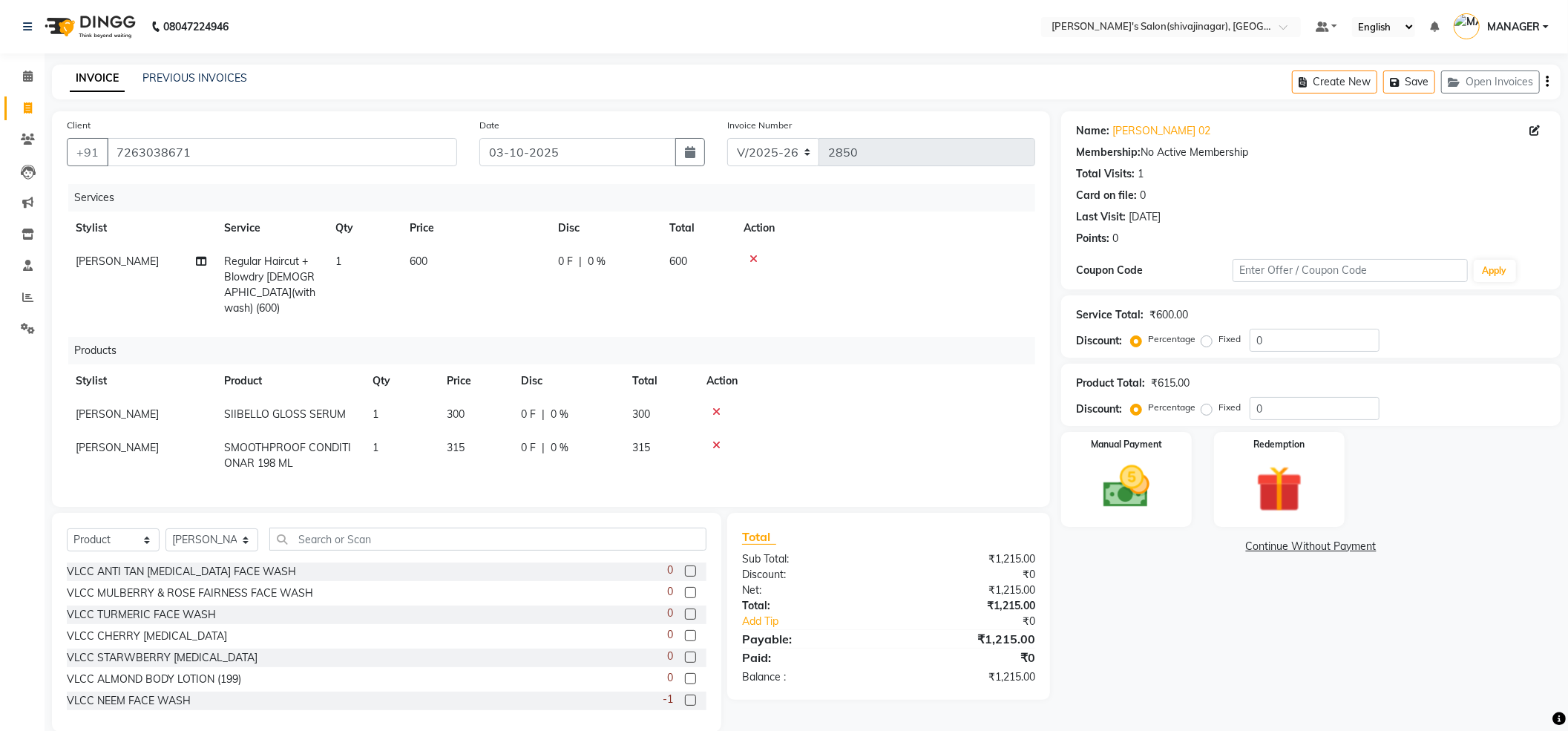
click at [717, 441] on icon at bounding box center [717, 446] width 9 height 10
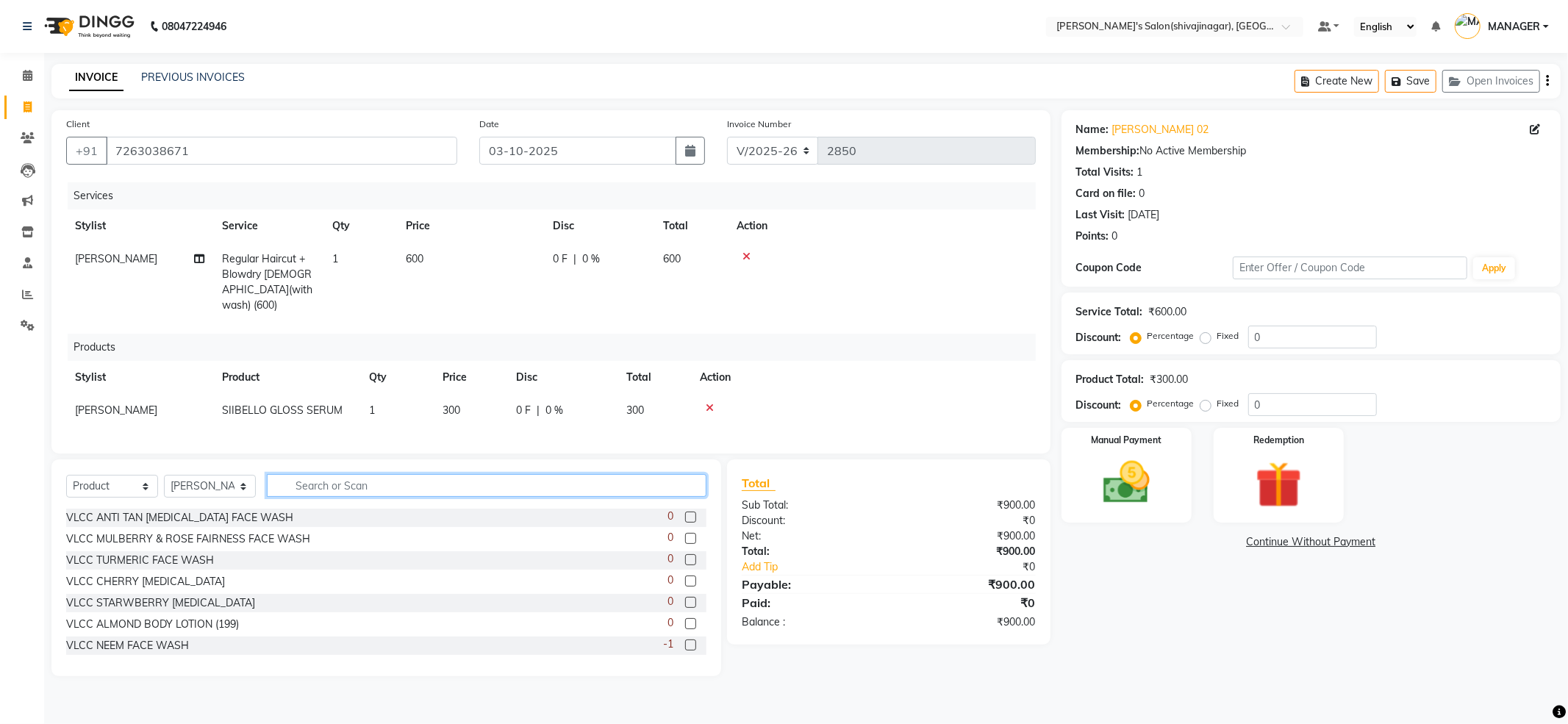
click at [419, 486] on input "text" at bounding box center [487, 485] width 440 height 23
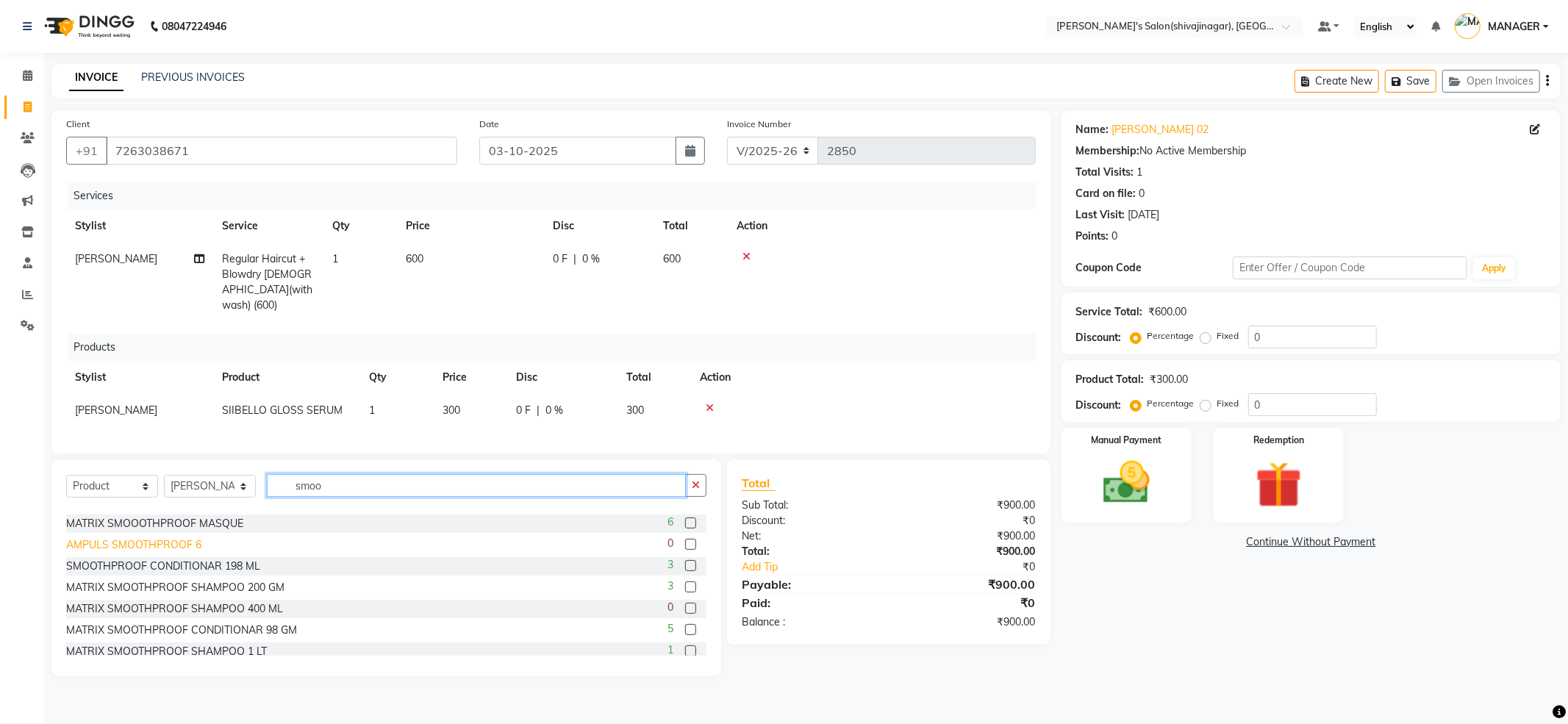
scroll to position [279, 0]
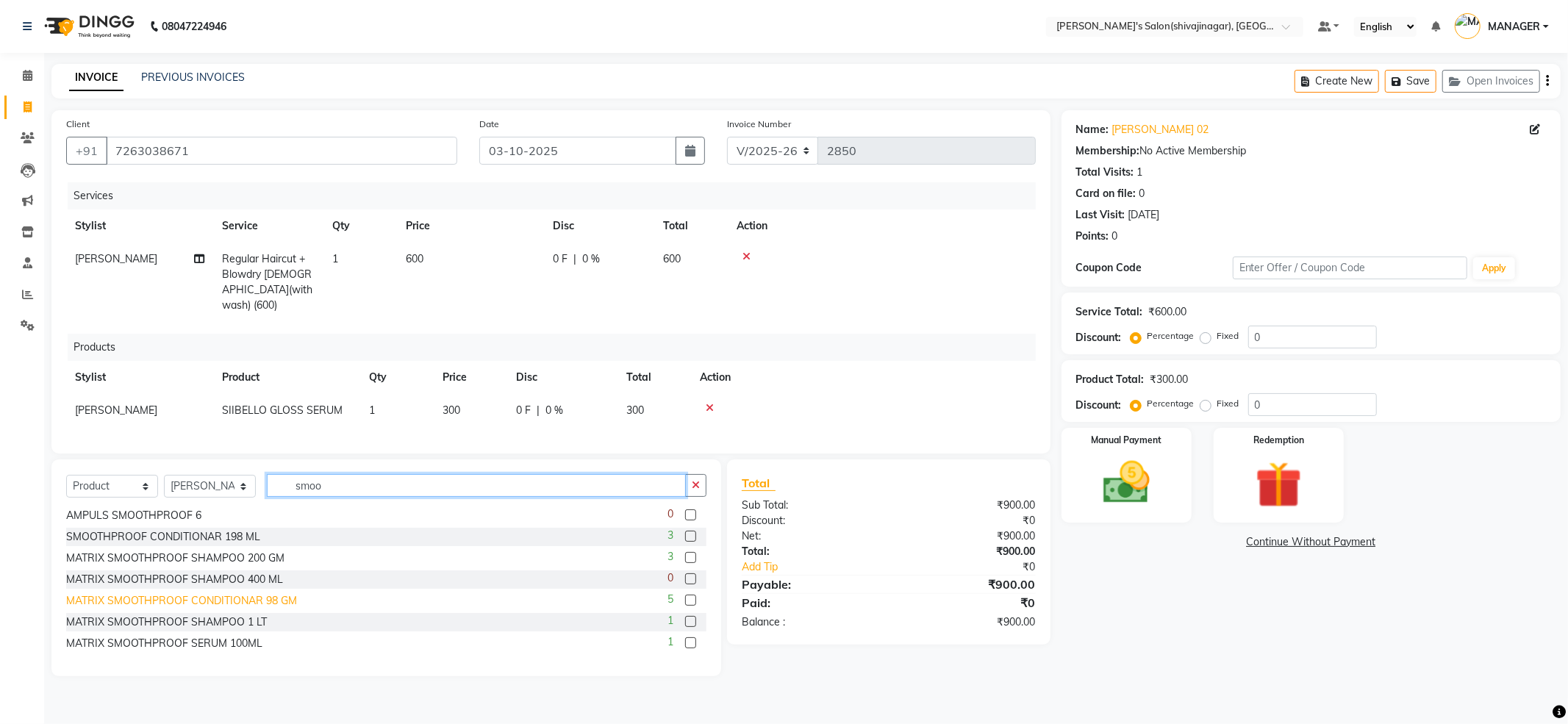
type input "smoo"
click at [168, 600] on div "MATRIX SMOOTHPROOF CONDITIONAR 98 GM" at bounding box center [181, 601] width 231 height 15
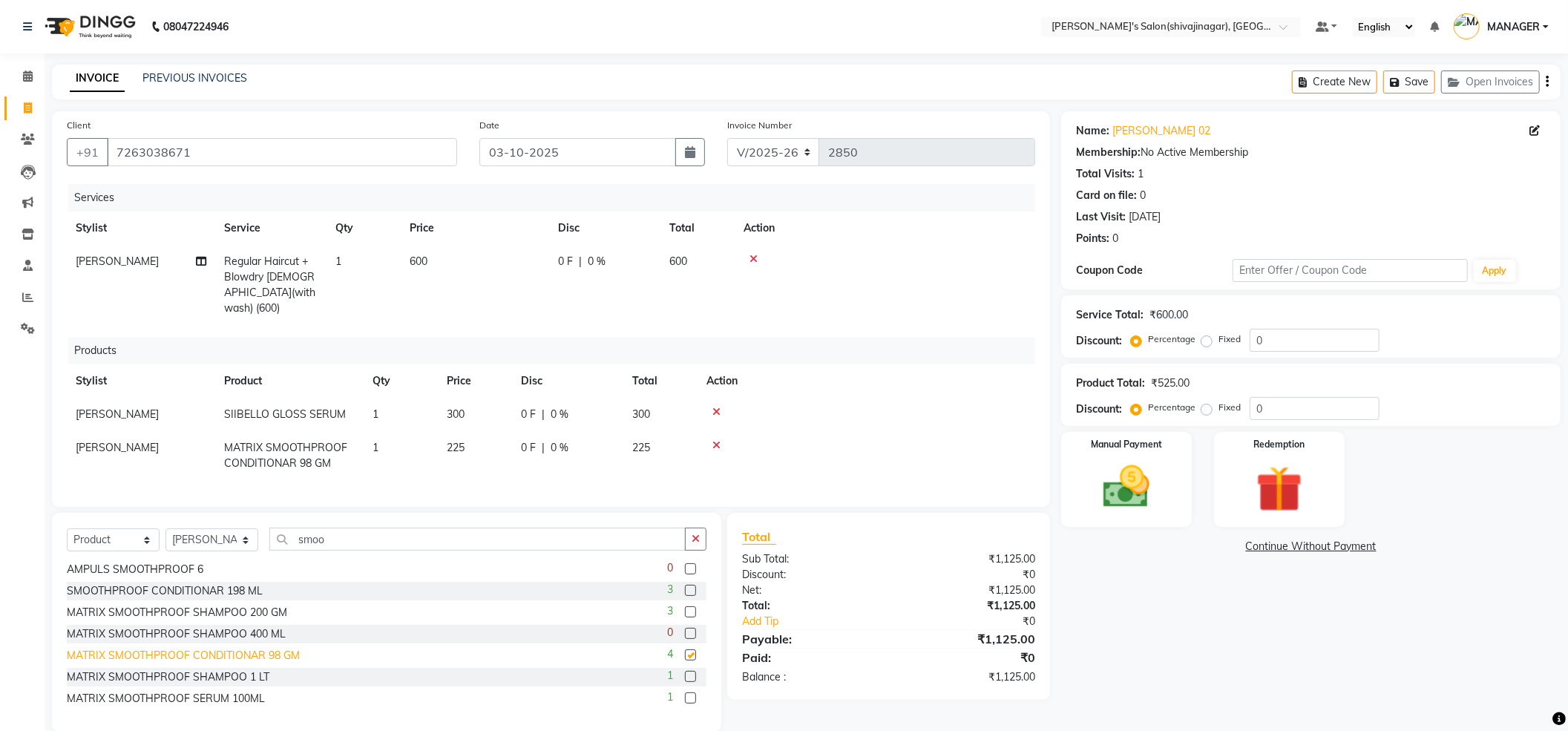
checkbox input "false"
drag, startPoint x: 401, startPoint y: 551, endPoint x: 392, endPoint y: 549, distance: 9.2
click at [399, 551] on div "Select Service Product Membership Package Voucher Prepaid Gift Card Select Styl…" at bounding box center [386, 545] width 639 height 35
click at [386, 545] on input "smoo" at bounding box center [478, 539] width 417 height 23
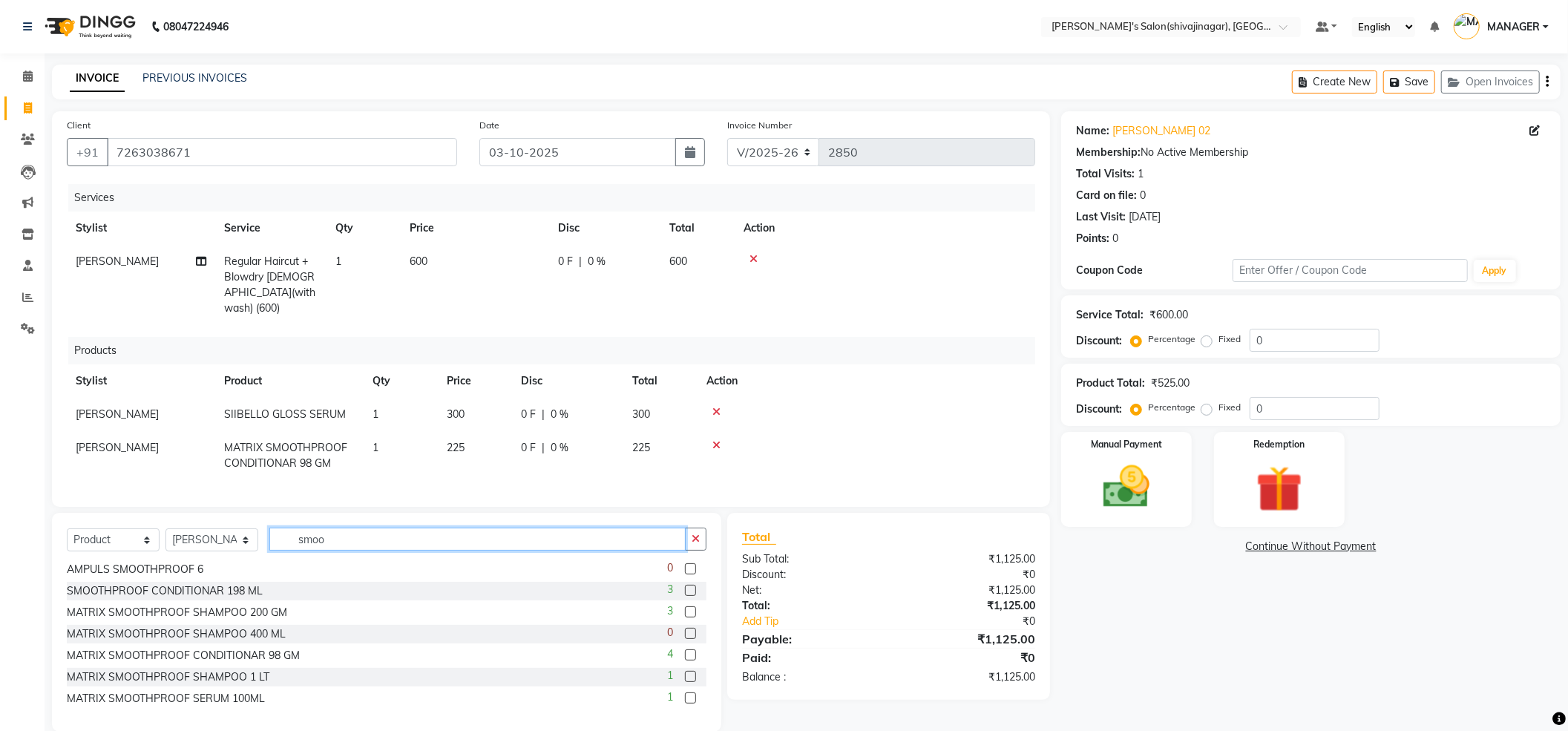
click at [386, 545] on input "smoo" at bounding box center [478, 539] width 417 height 23
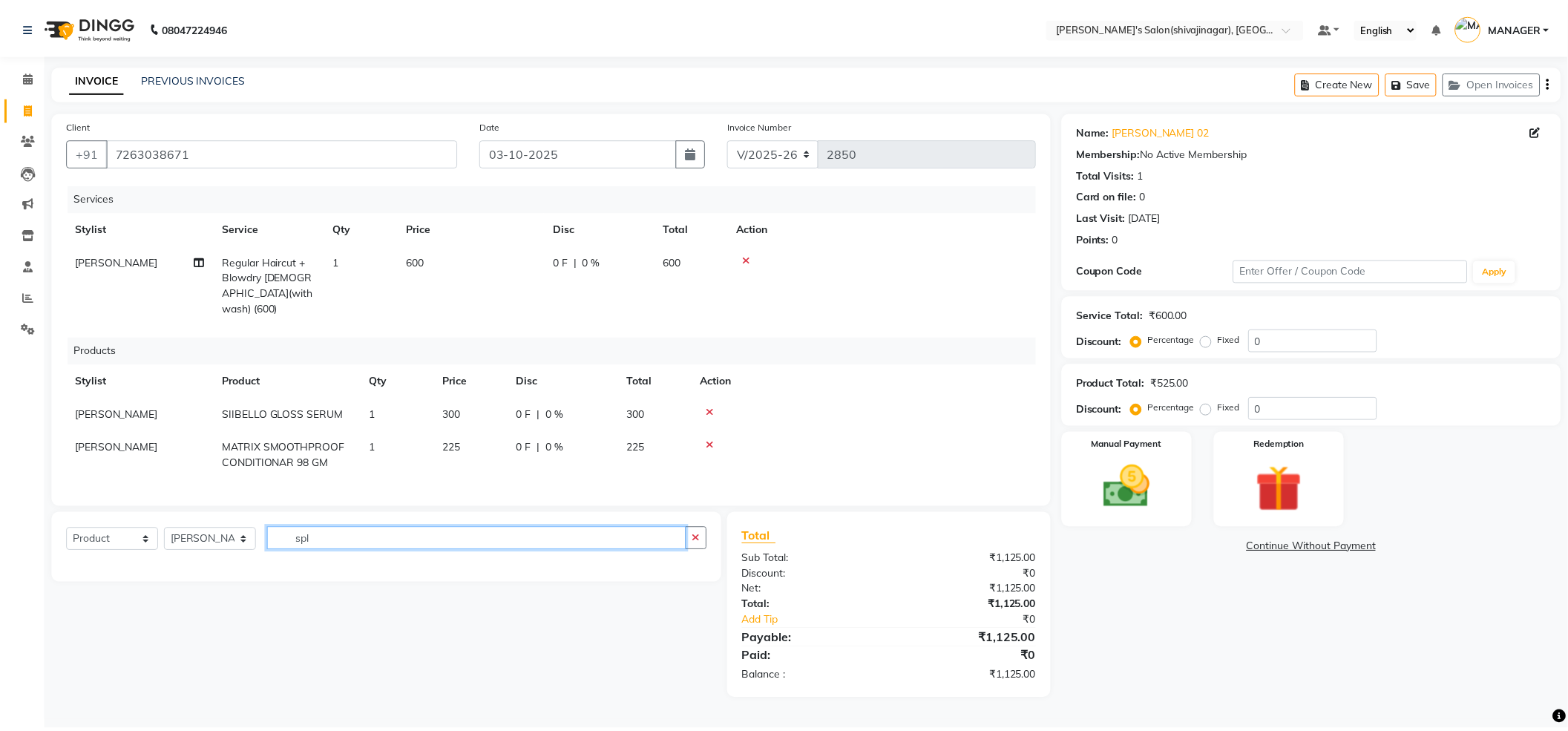
scroll to position [0, 0]
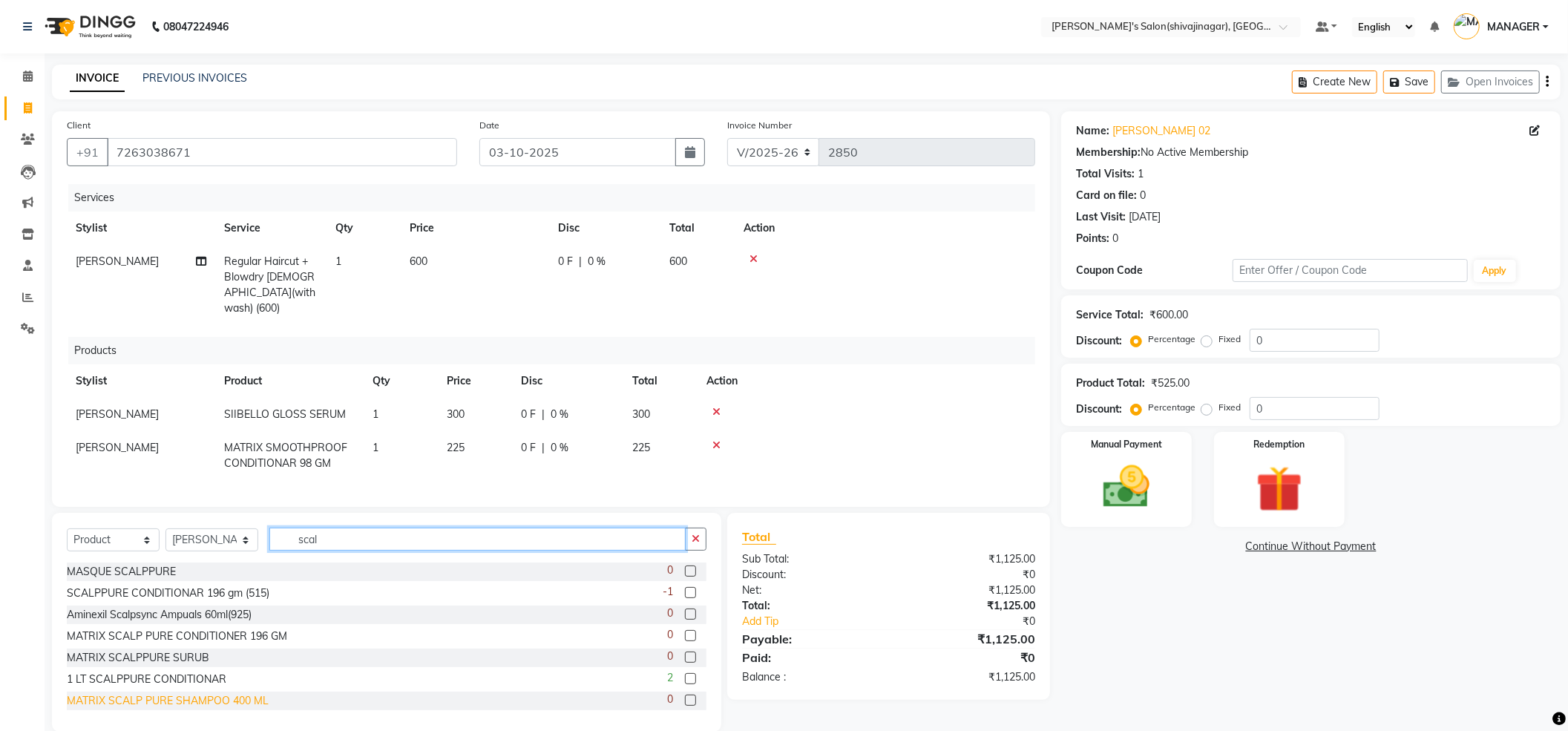
type input "scal"
click at [157, 699] on div "MATRIX SCALP PURE SHAMPOO 400 ML" at bounding box center [167, 701] width 201 height 15
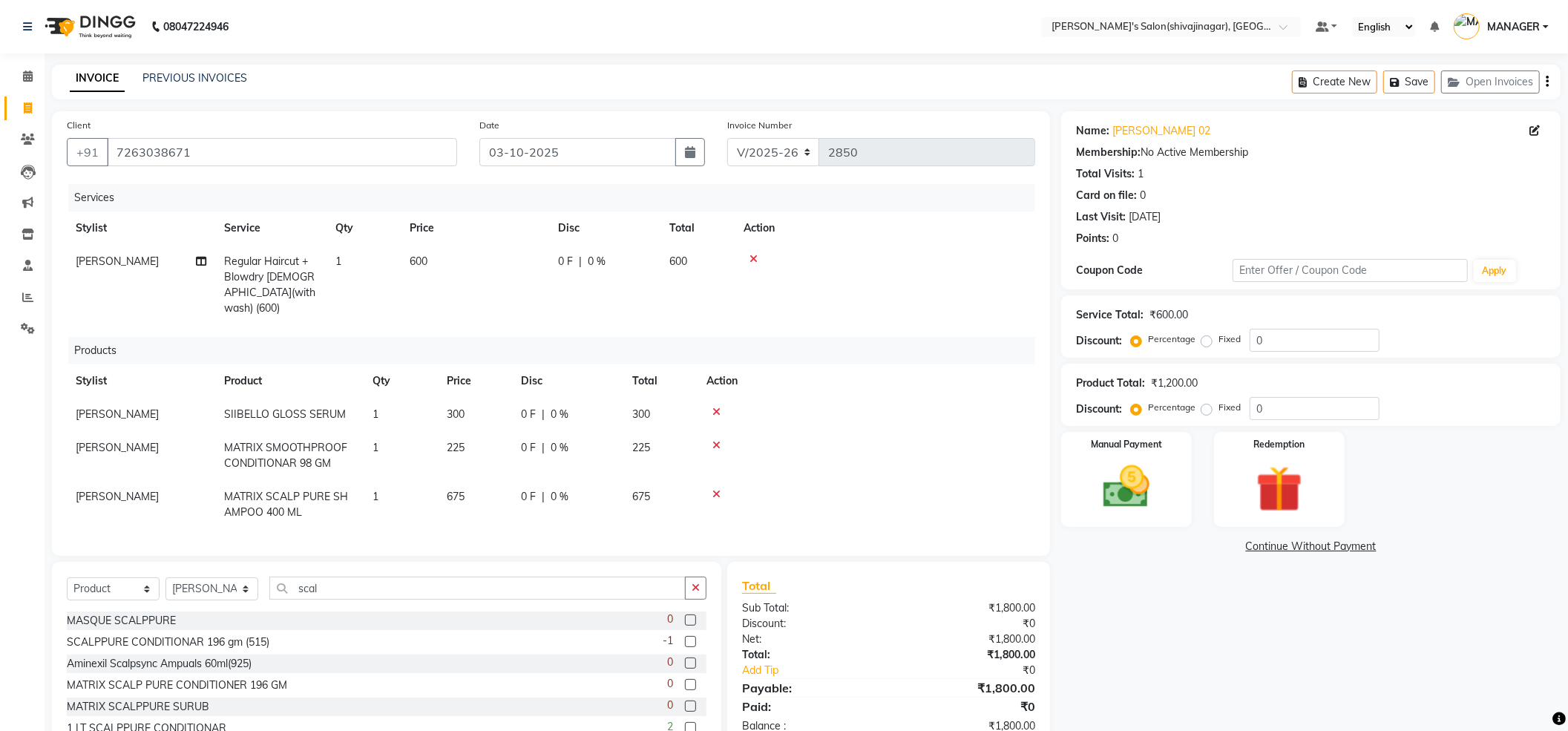
checkbox input "false"
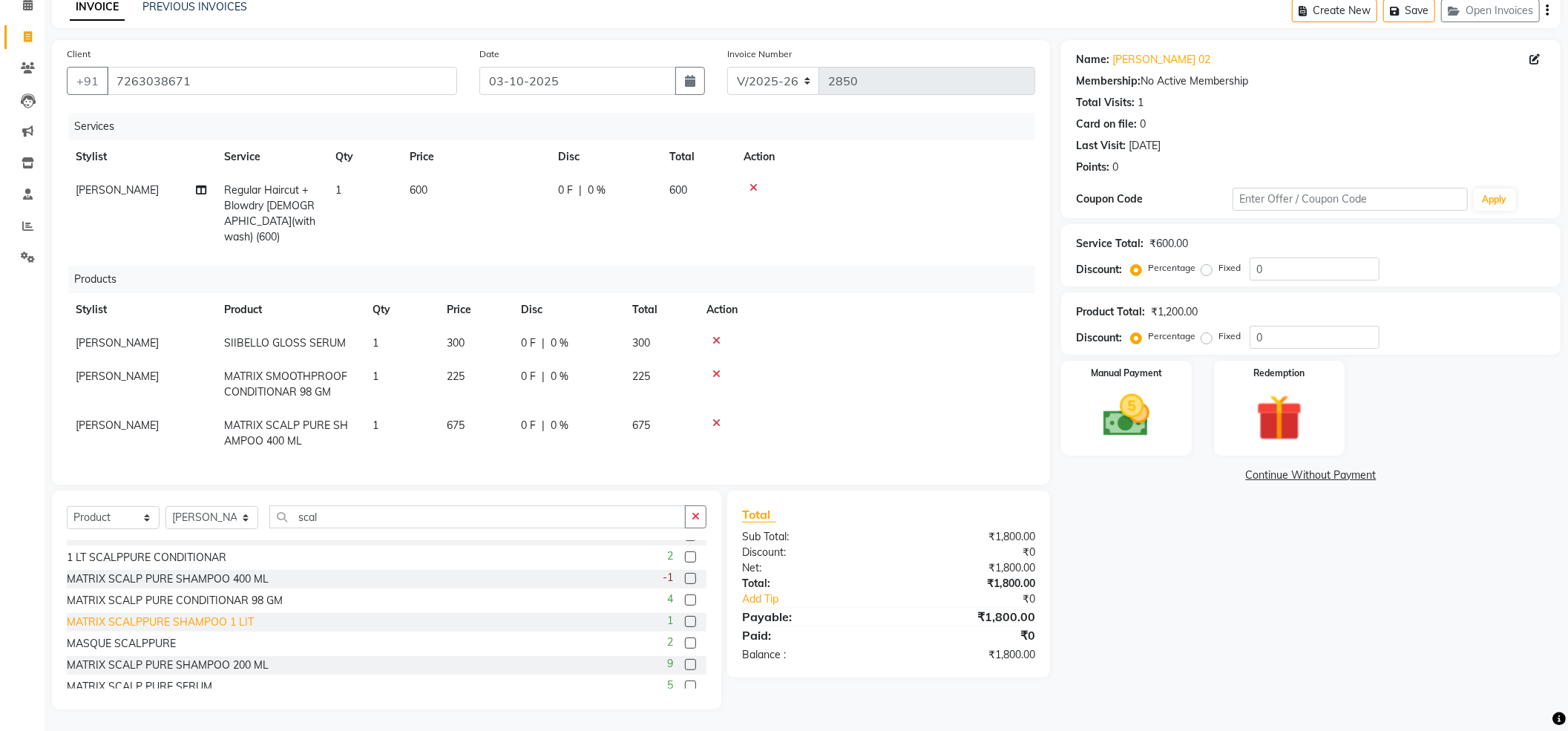
scroll to position [110, 0]
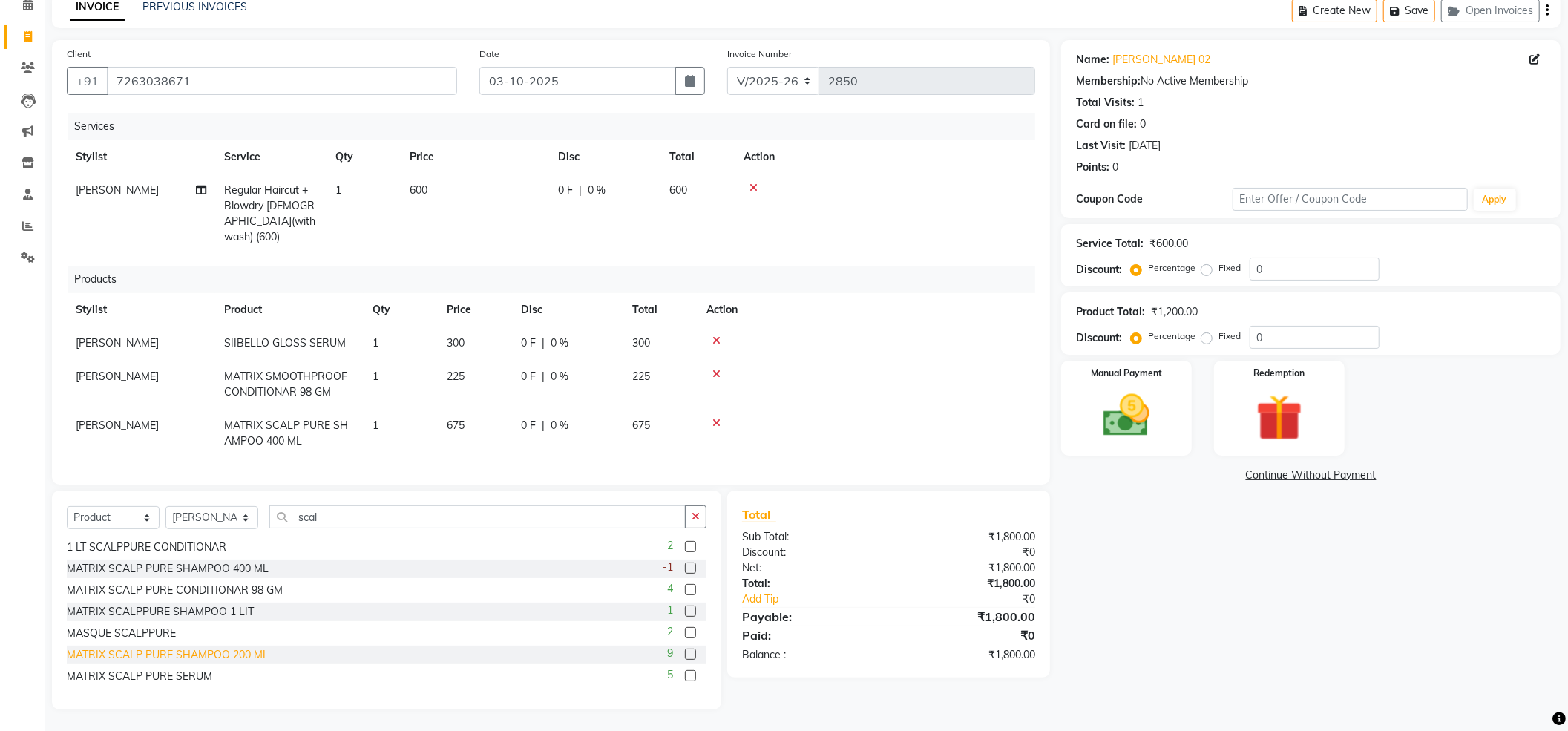
click at [128, 652] on div "MATRIX SCALP PURE SHAMPOO 200 ML" at bounding box center [167, 655] width 201 height 15
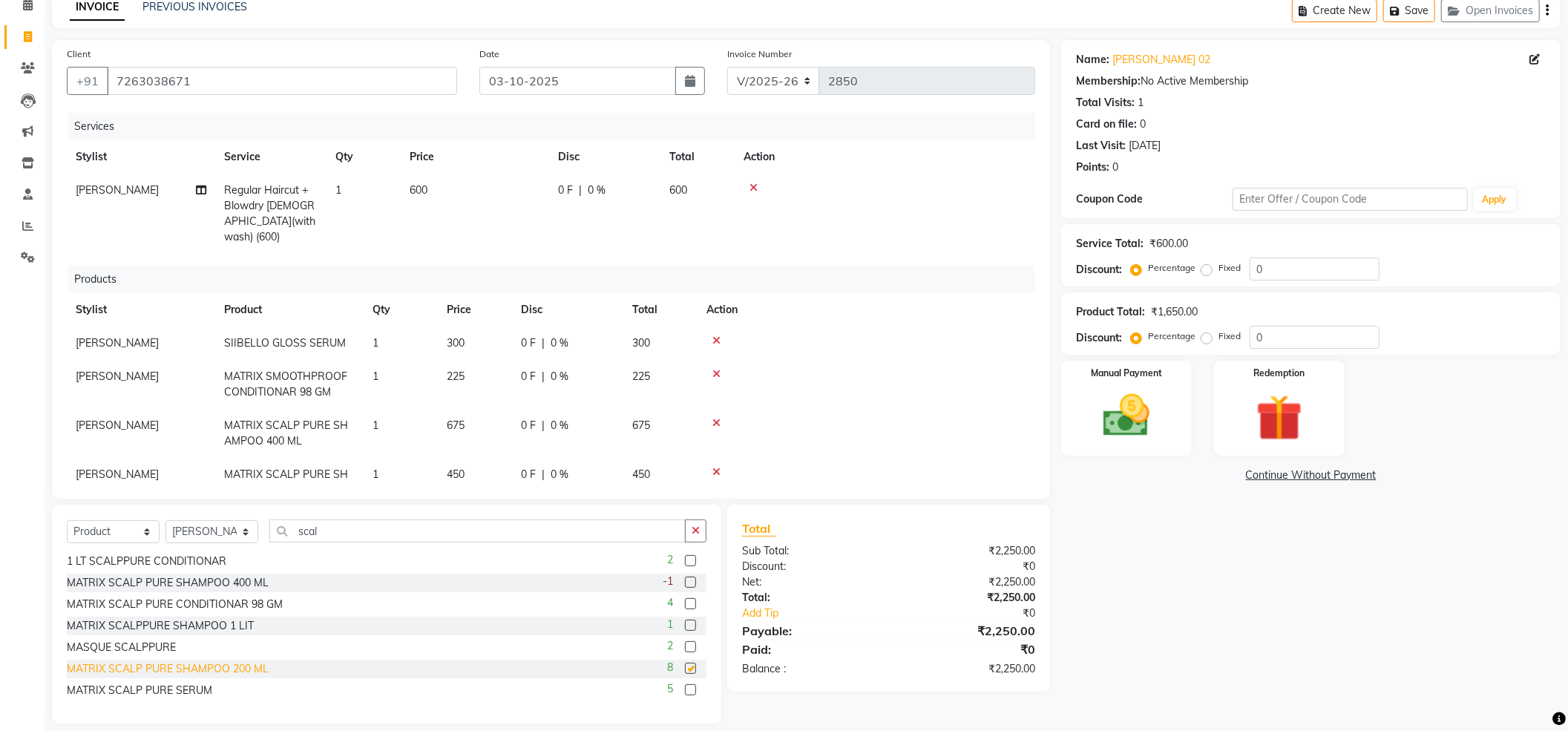
checkbox input "false"
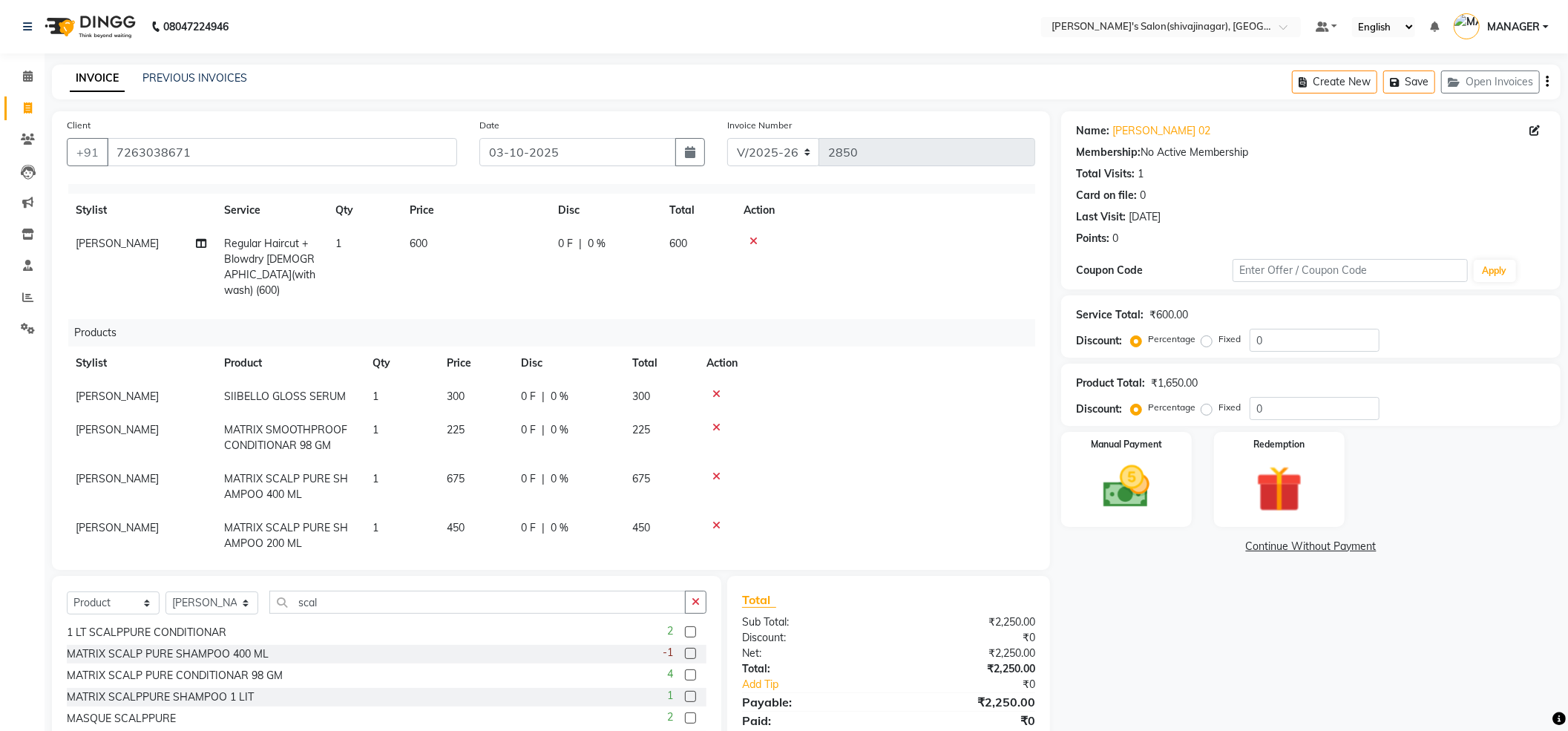
scroll to position [34, 0]
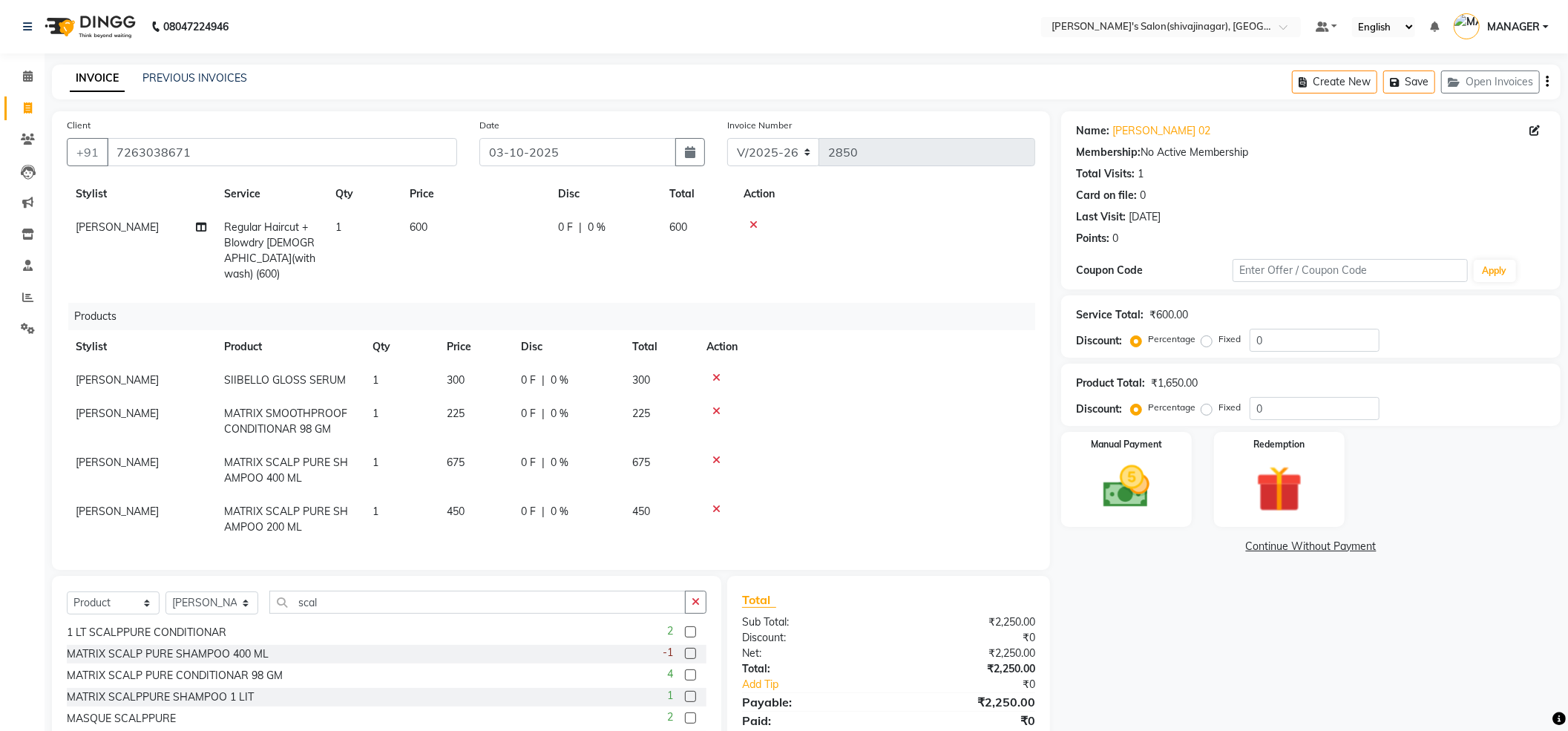
click at [717, 455] on icon at bounding box center [717, 460] width 9 height 10
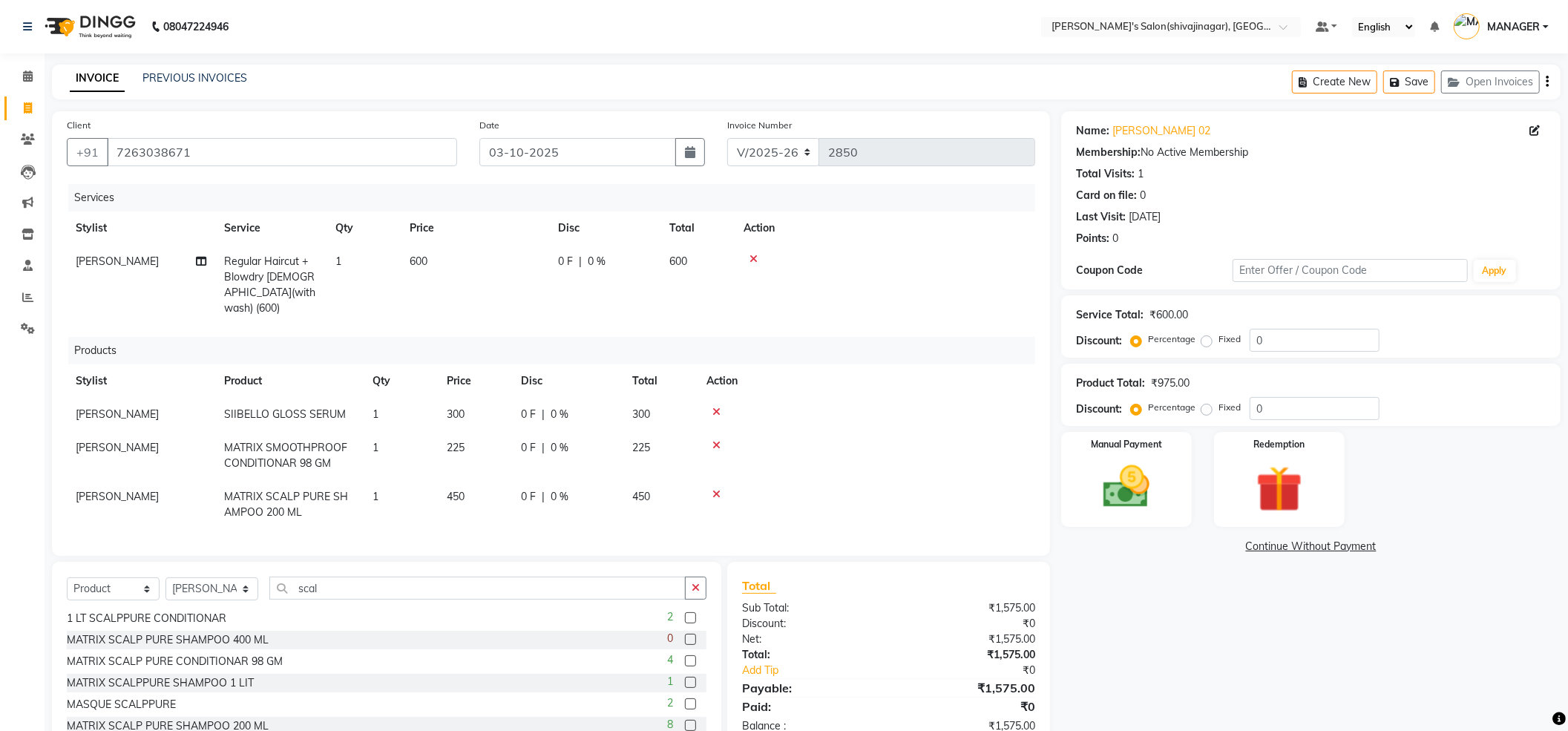
scroll to position [56, 0]
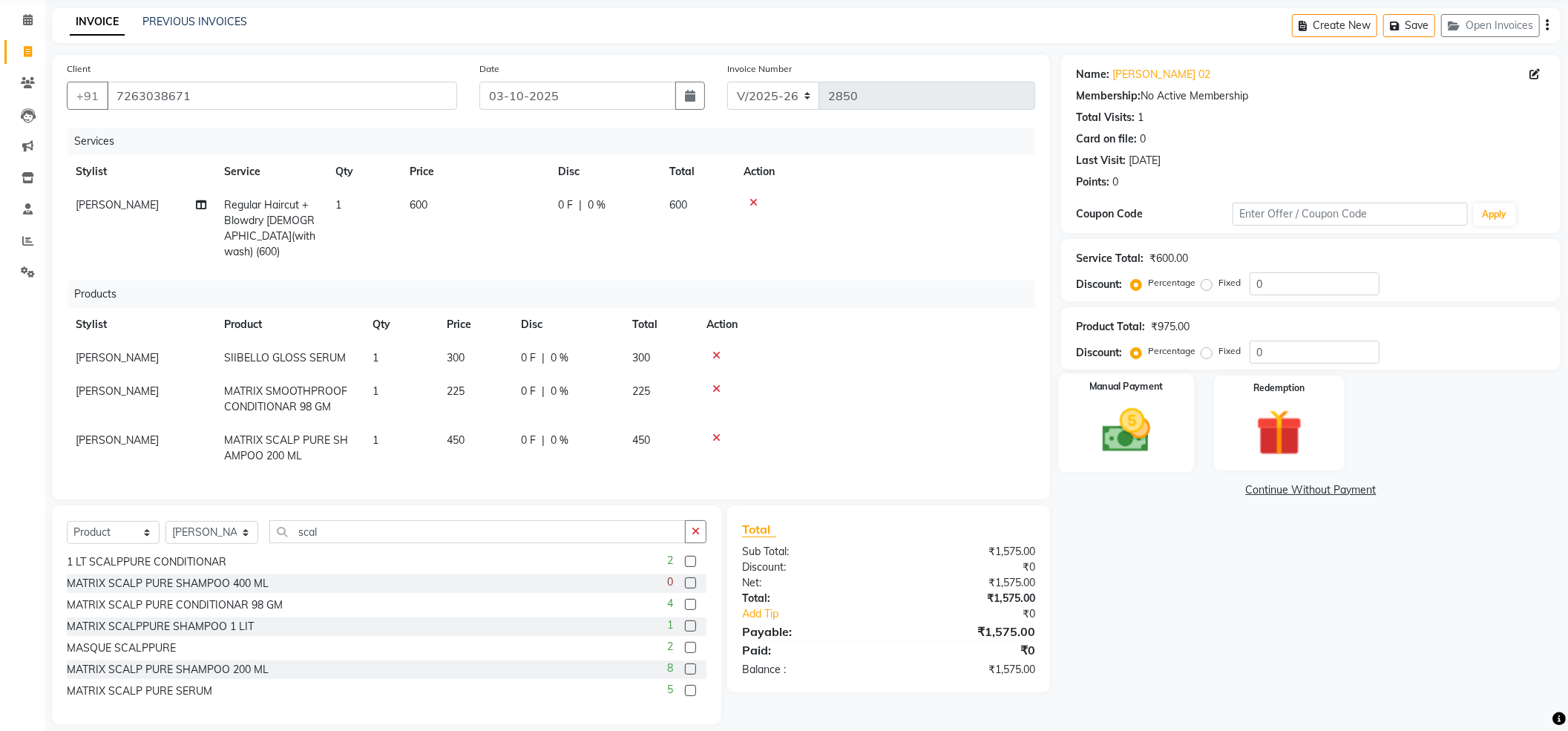
click at [1122, 401] on div "Manual Payment" at bounding box center [1127, 423] width 136 height 99
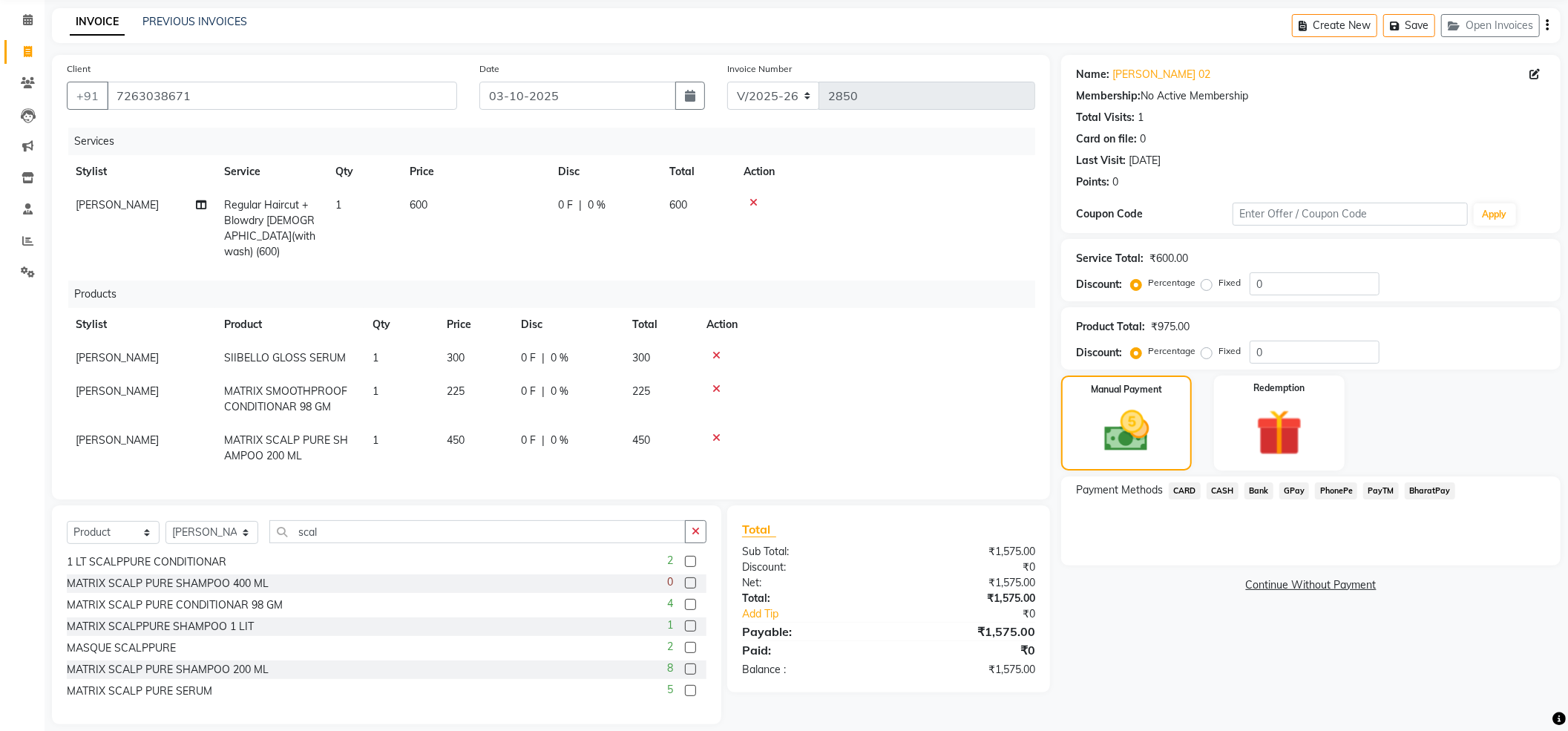
click at [1384, 493] on span "PayTM" at bounding box center [1381, 491] width 36 height 17
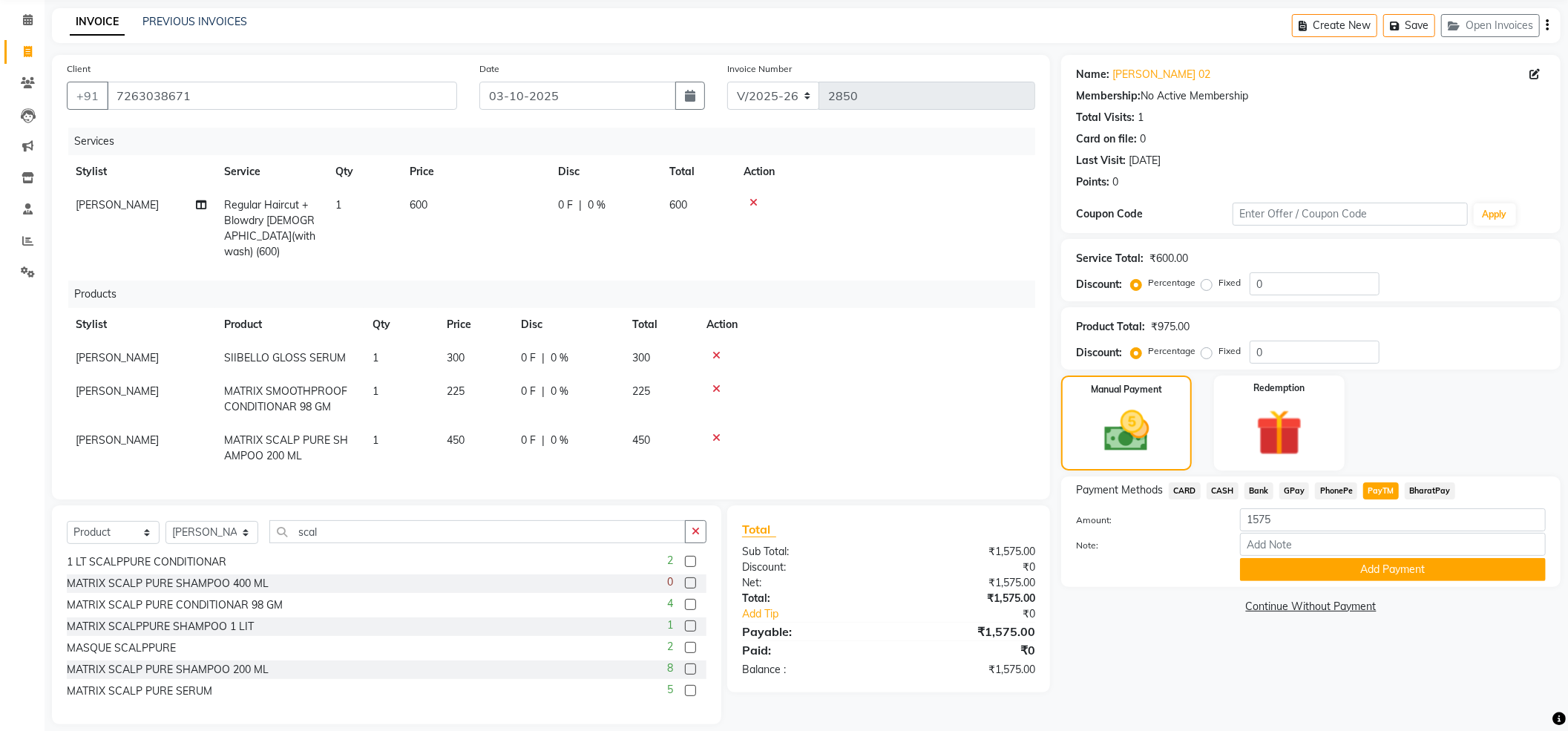
click at [1227, 493] on span "CASH" at bounding box center [1222, 491] width 32 height 17
drag, startPoint x: 1308, startPoint y: 509, endPoint x: 1146, endPoint y: 587, distance: 179.8
click at [1164, 581] on div "Amount: 1575 Note: Add Payment" at bounding box center [1311, 545] width 469 height 73
click at [1382, 497] on span "PayTM" at bounding box center [1381, 491] width 36 height 17
click at [1233, 482] on span "CASH" at bounding box center [1222, 491] width 32 height 17
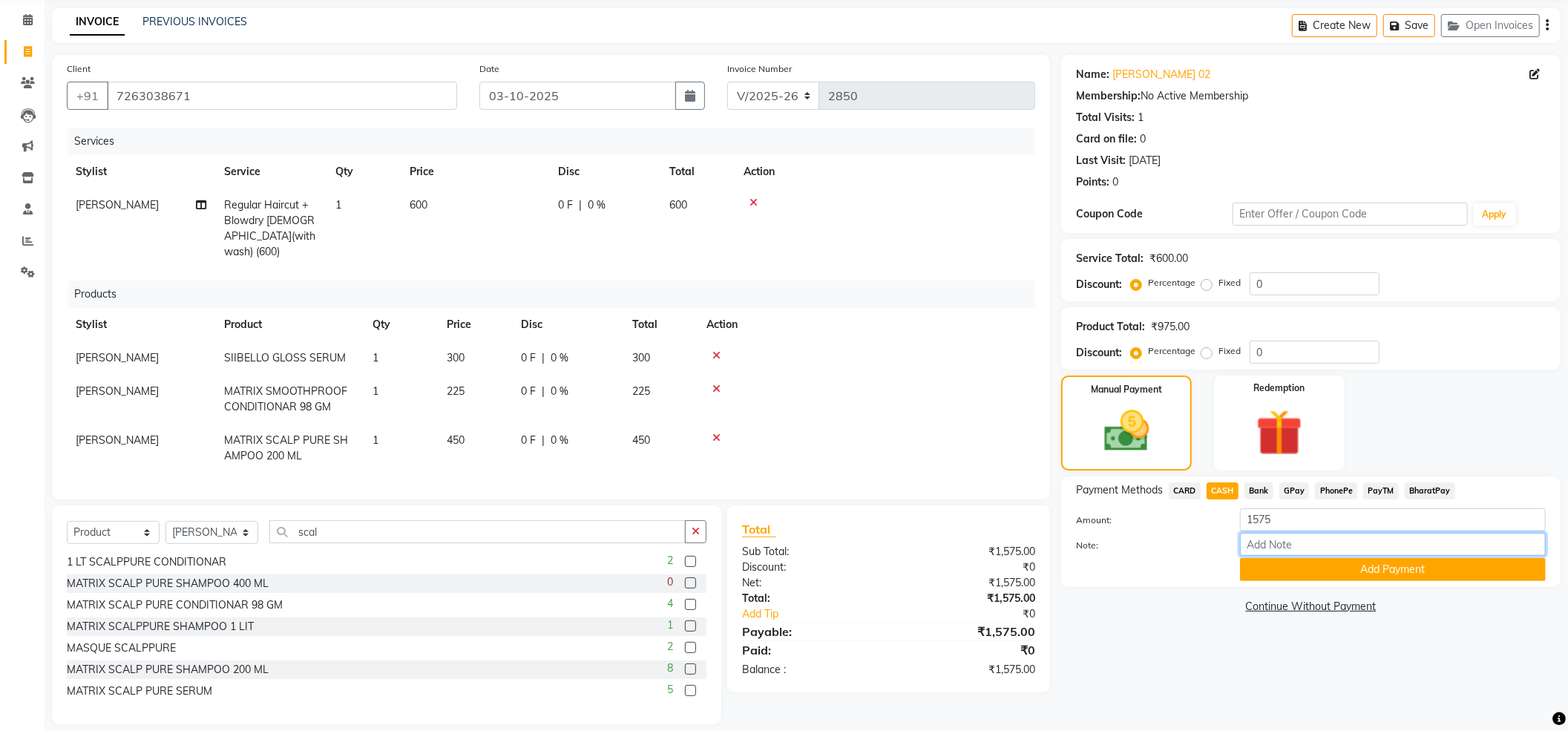
drag, startPoint x: 1357, startPoint y: 537, endPoint x: 1105, endPoint y: 601, distance: 260.0
click at [1122, 593] on div "Name: Samruddhi Rathod 02 Membership: No Active Membership Total Visits: 1 Card…" at bounding box center [1316, 389] width 510 height 670
drag, startPoint x: 1304, startPoint y: 509, endPoint x: 1140, endPoint y: 562, distance: 172.4
click at [1158, 557] on div "Amount: 1575 Note: Add Payment" at bounding box center [1311, 545] width 469 height 73
type input "1500"
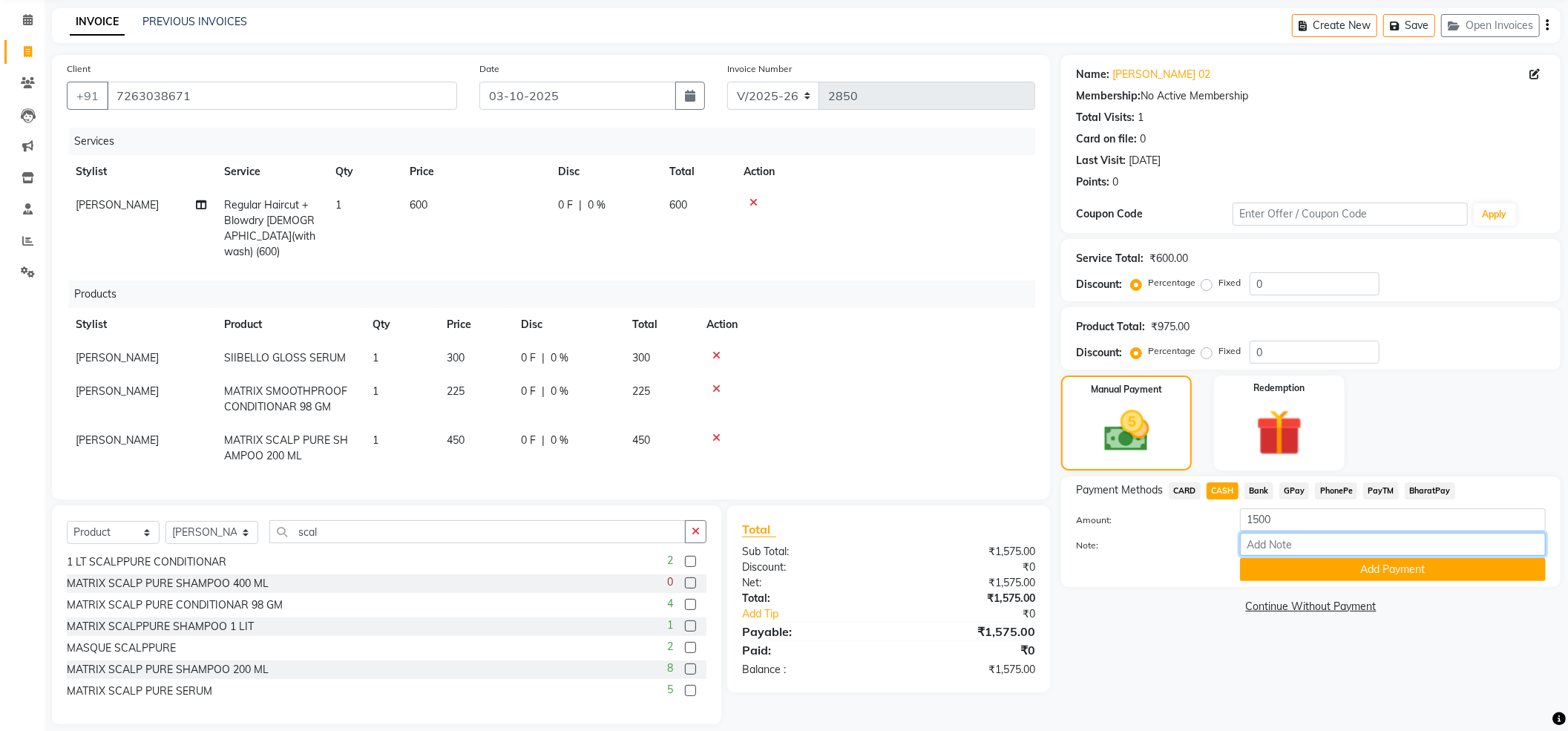
click at [1276, 554] on input "Note:" at bounding box center [1393, 544] width 306 height 23
click at [1268, 571] on button "Add Payment" at bounding box center [1393, 570] width 306 height 23
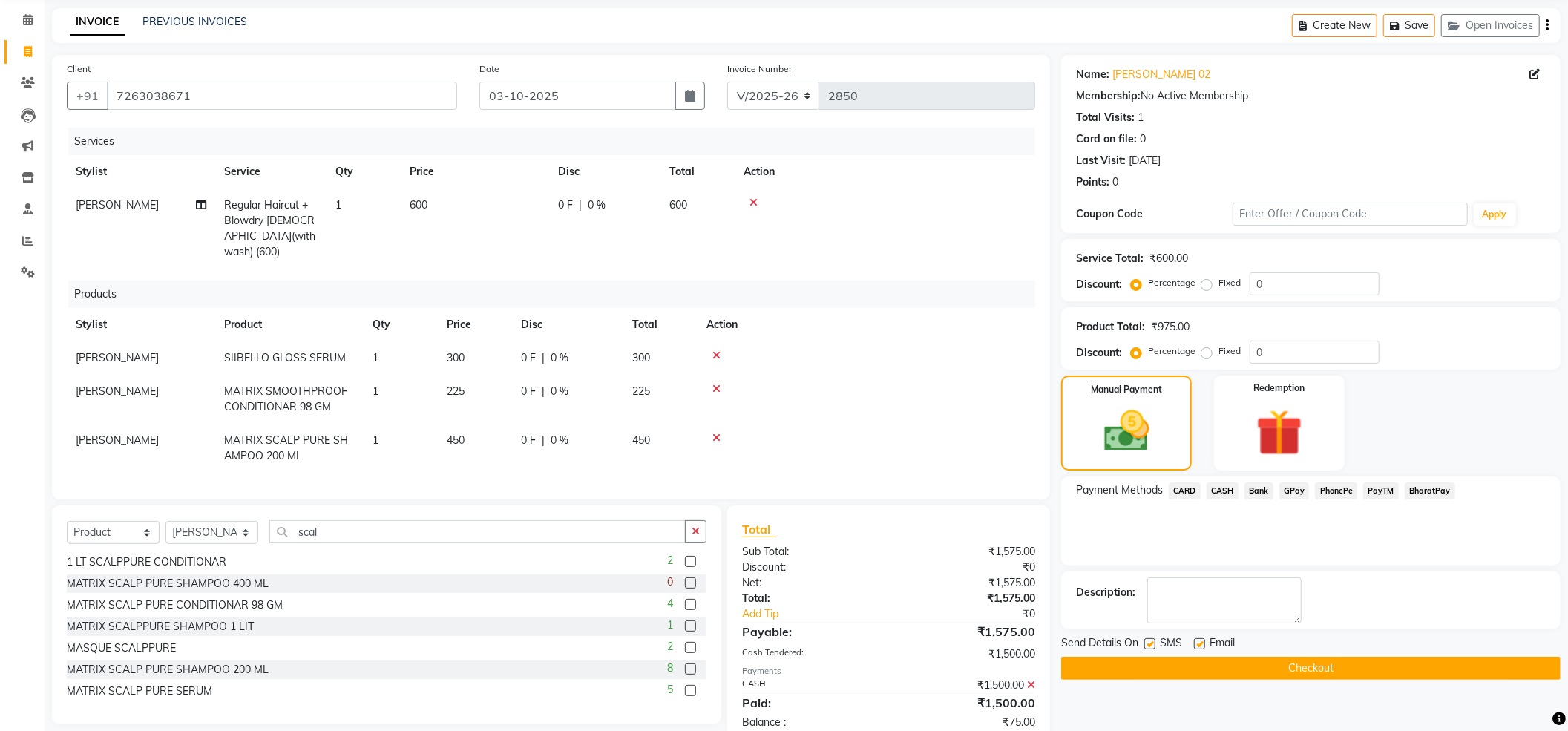
click at [1372, 490] on span "PayTM" at bounding box center [1381, 491] width 36 height 17
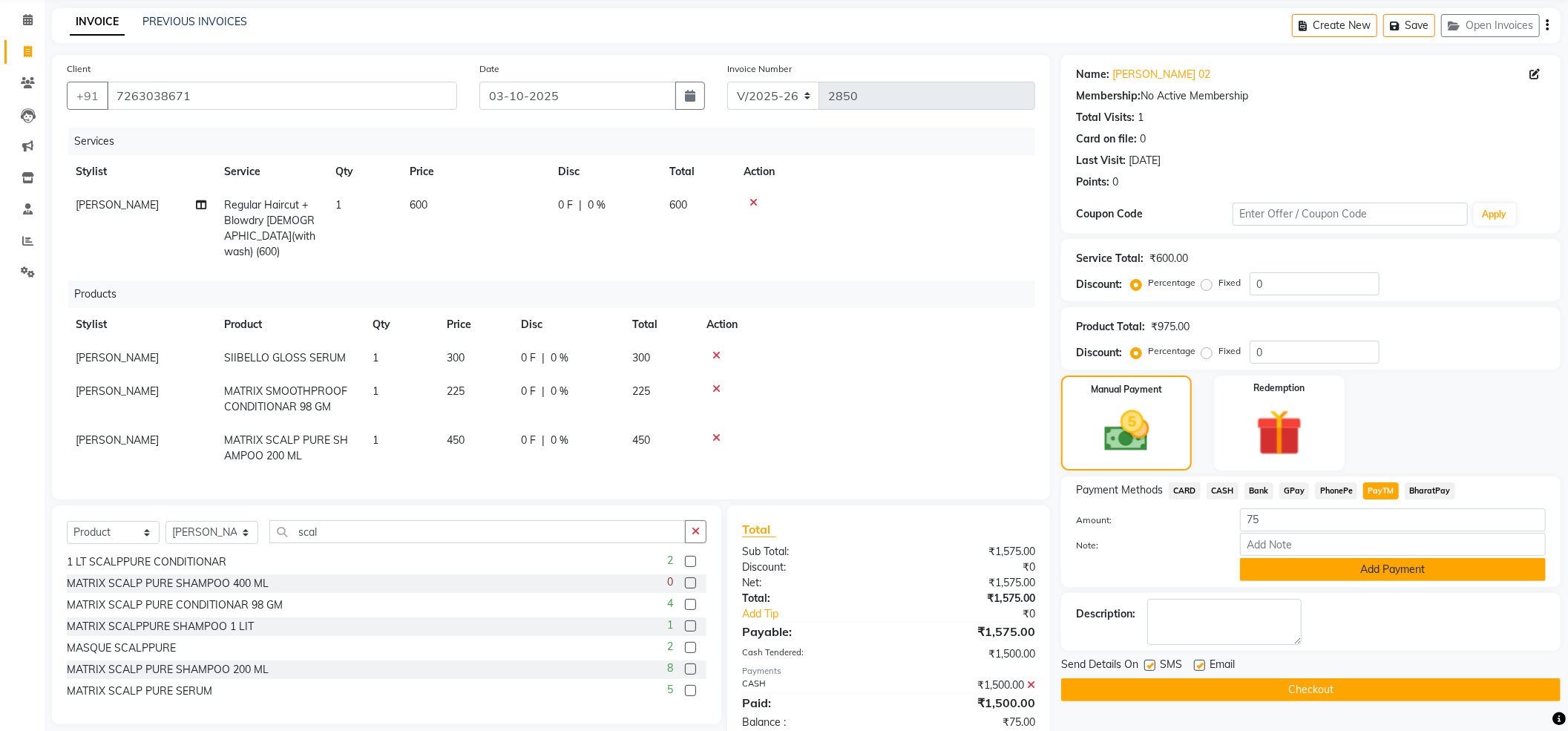
click at [1361, 565] on button "Add Payment" at bounding box center [1393, 570] width 306 height 23
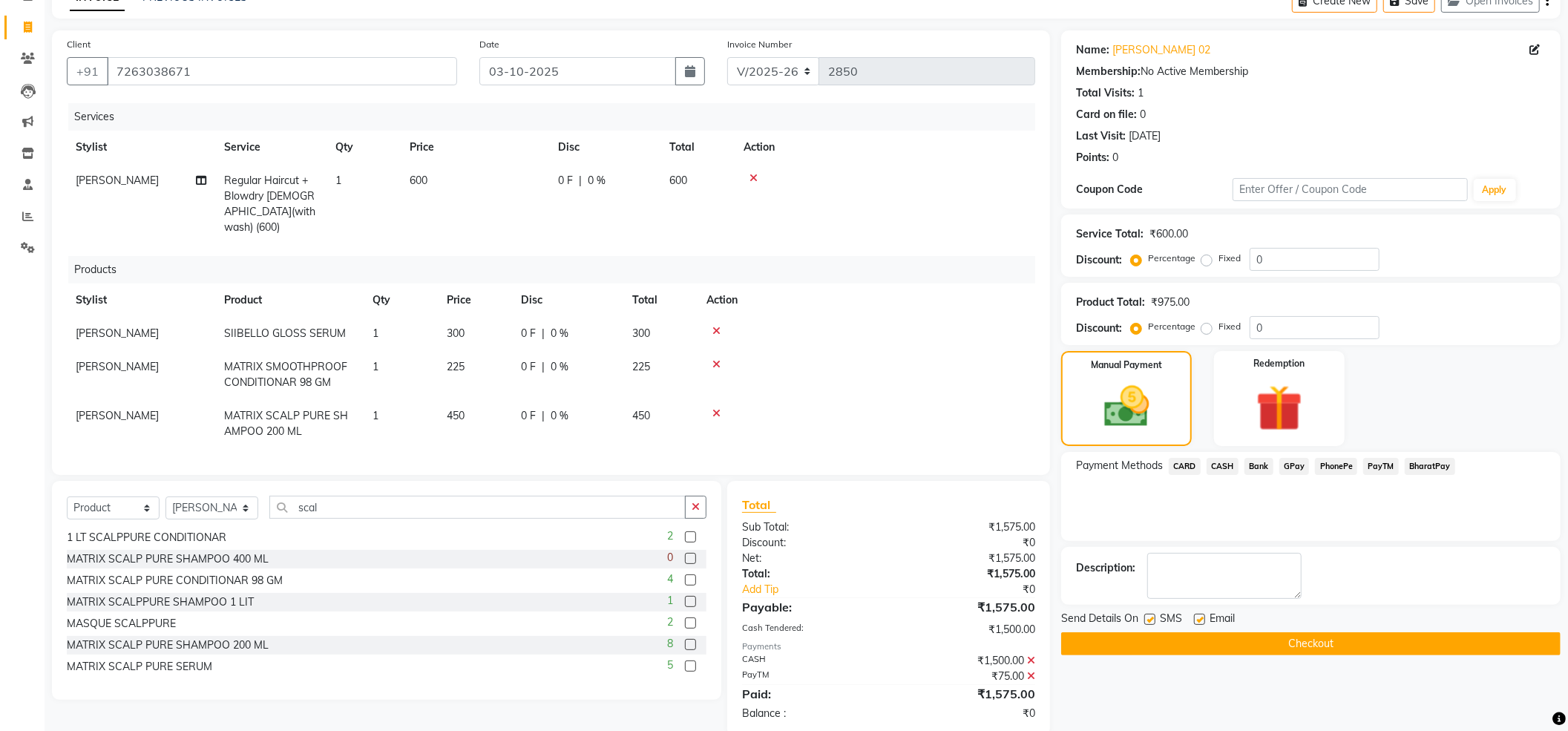
scroll to position [93, 0]
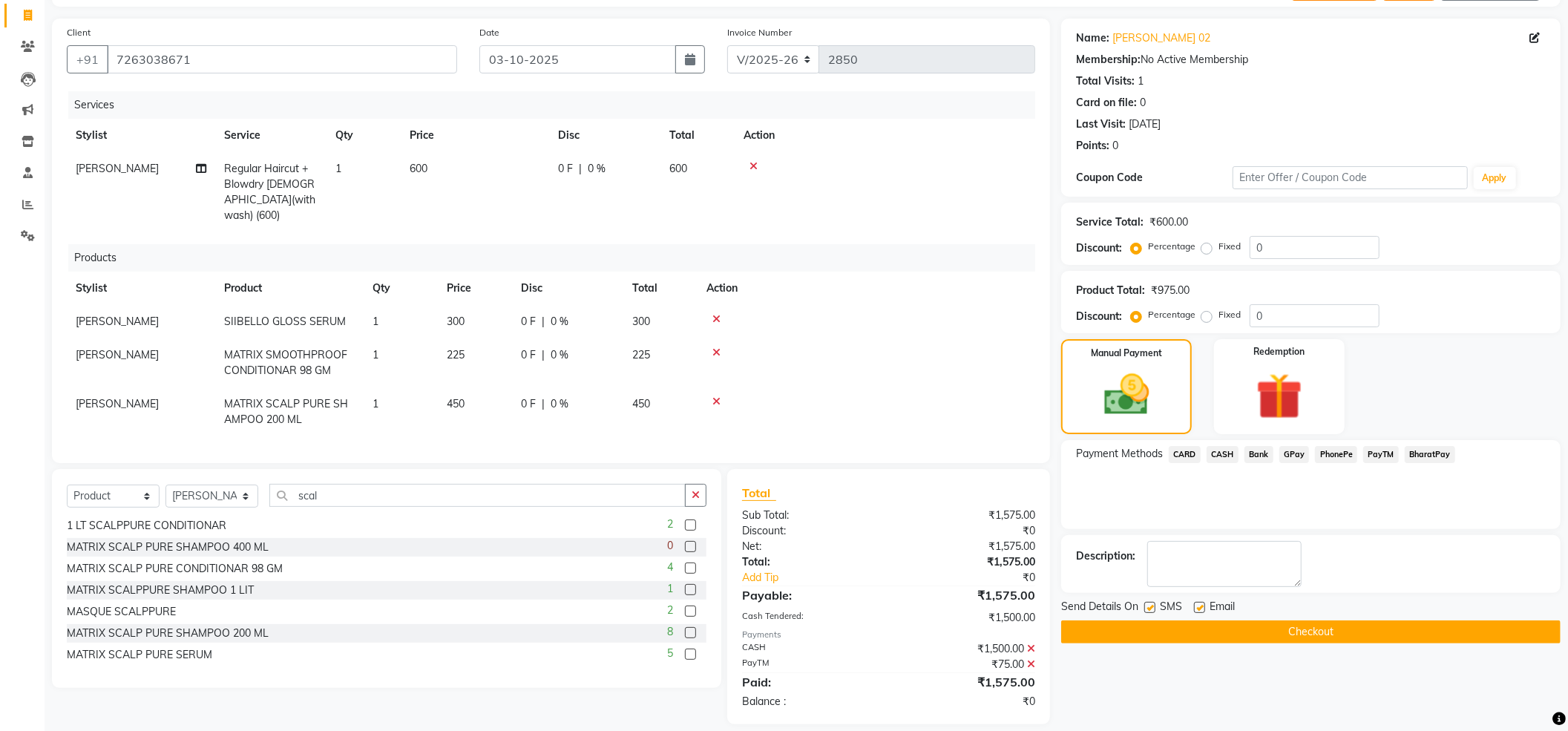
click at [1263, 642] on button "Checkout" at bounding box center [1310, 632] width 499 height 23
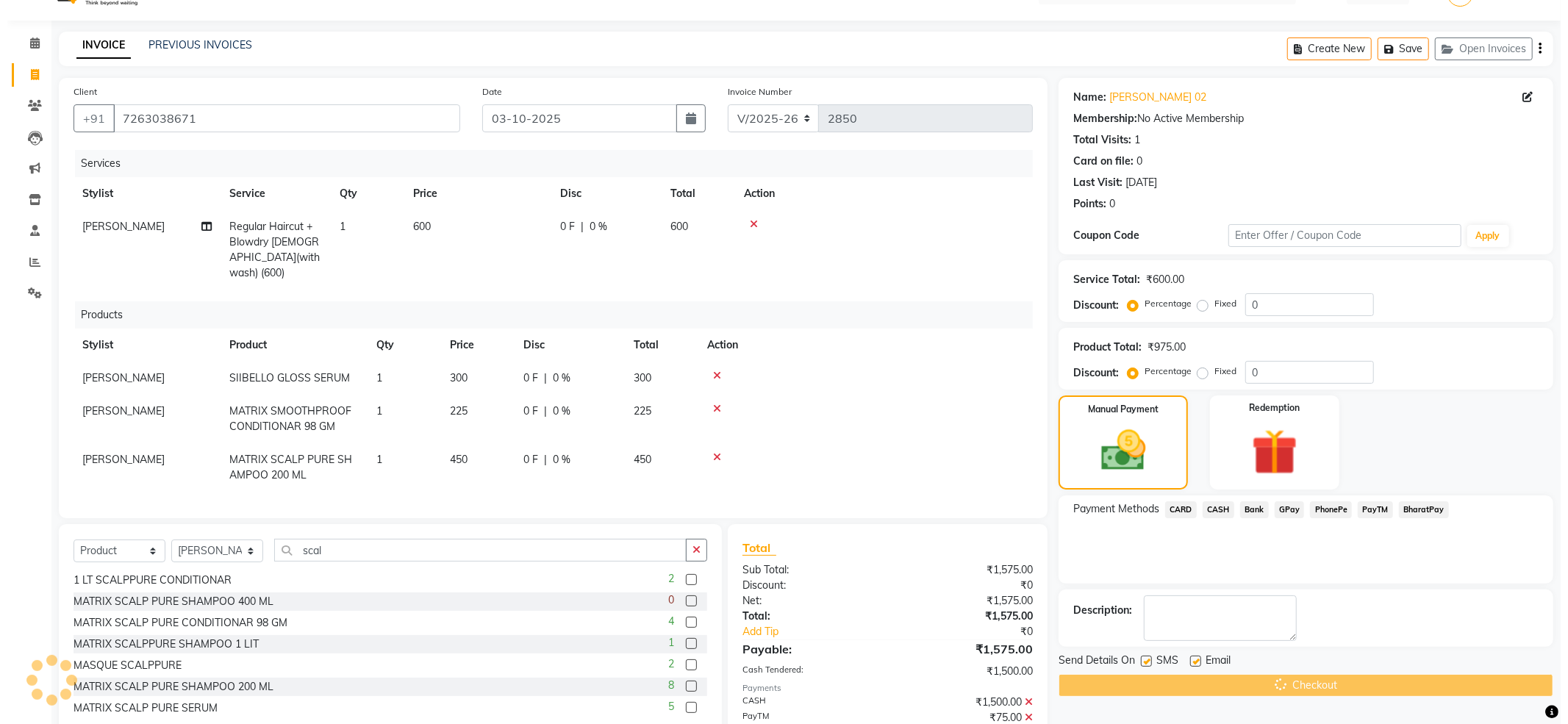
scroll to position [0, 0]
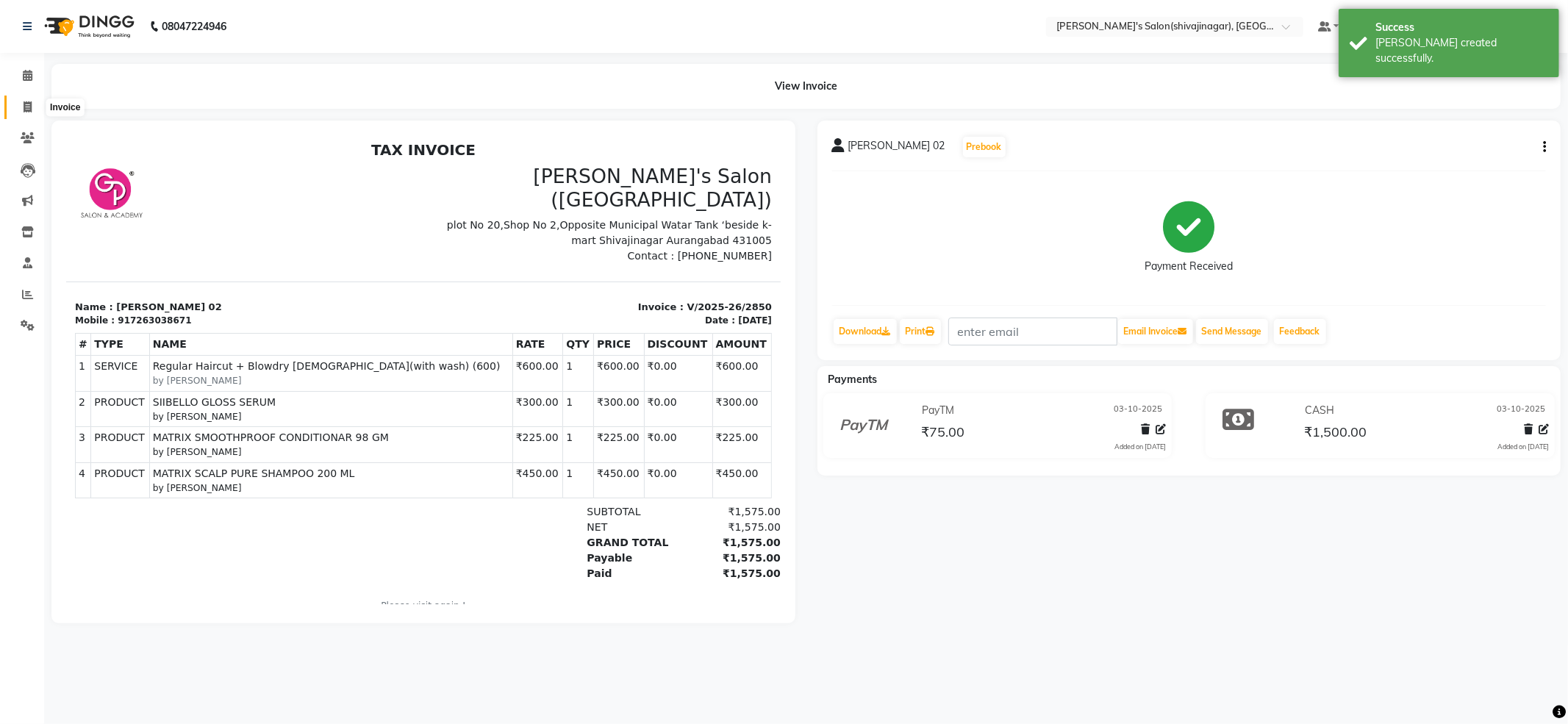
click at [25, 101] on icon at bounding box center [28, 107] width 8 height 11
select select "service"
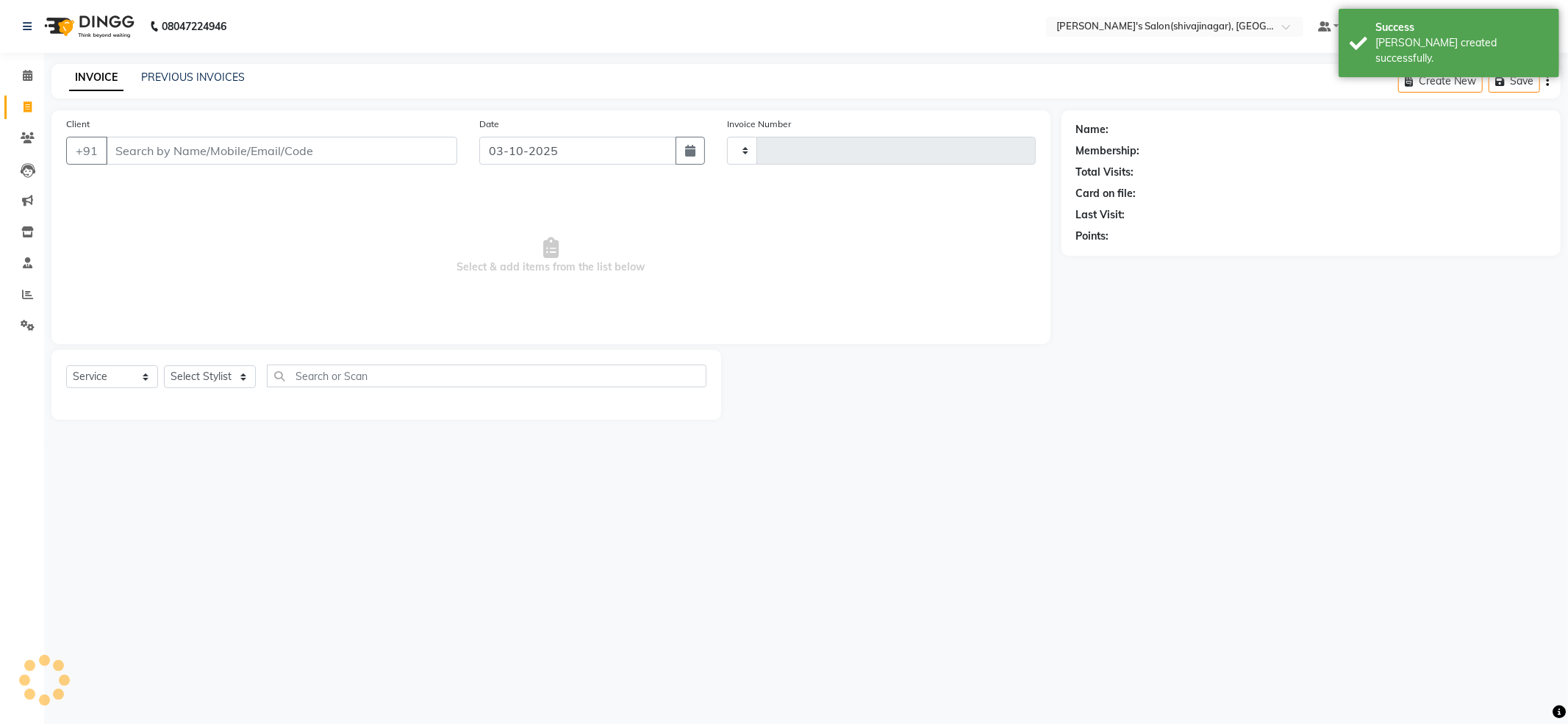
type input "2851"
select select "4174"
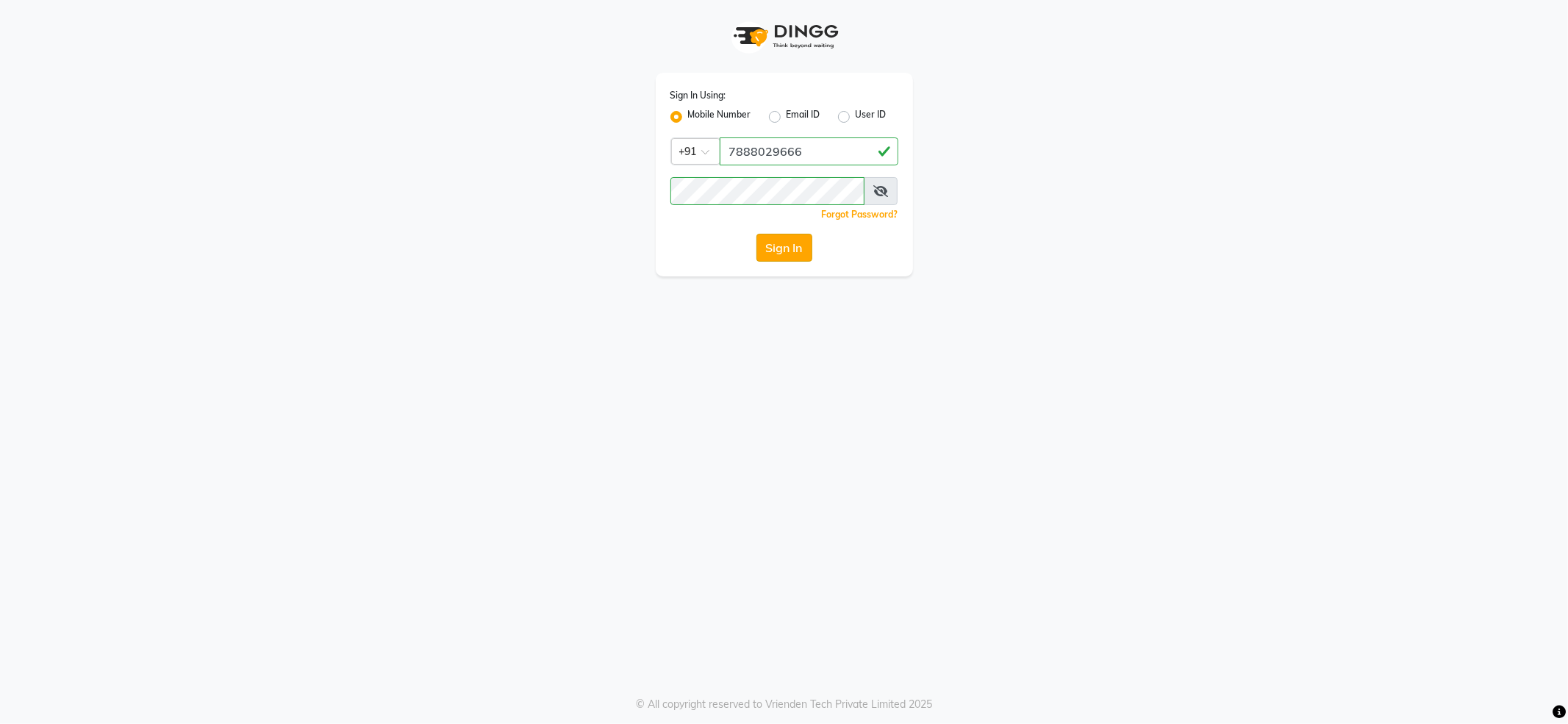
click at [787, 248] on button "Sign In" at bounding box center [785, 247] width 56 height 28
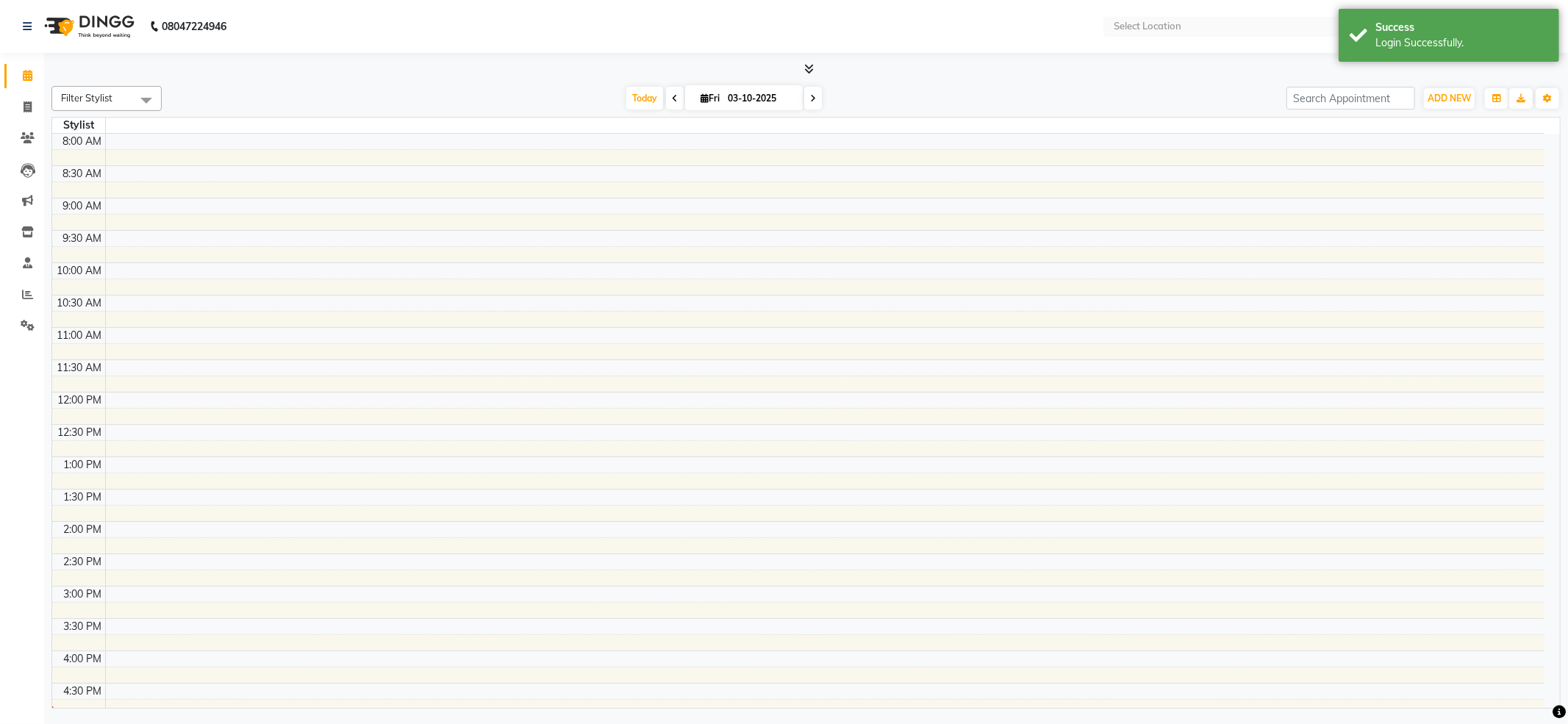
select select "en"
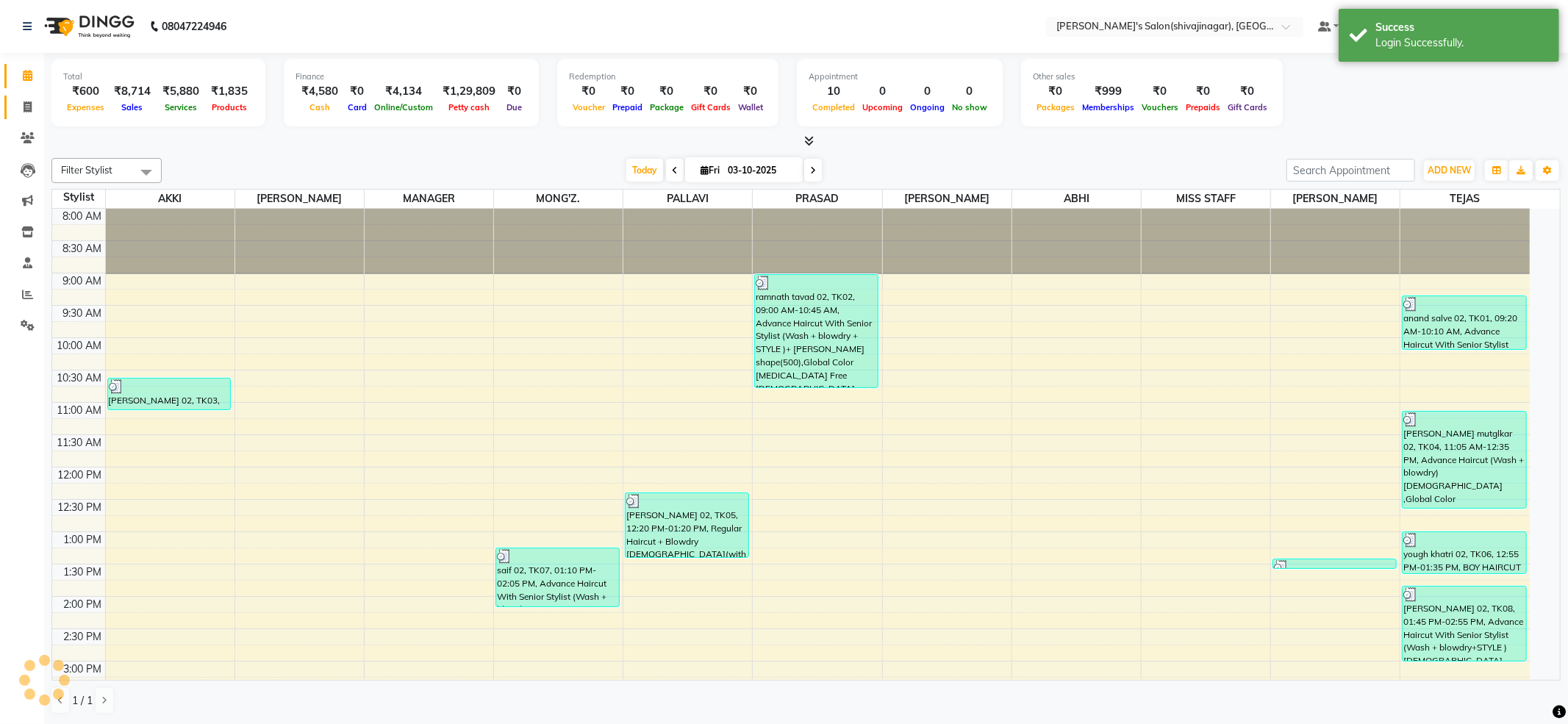
drag, startPoint x: 787, startPoint y: 245, endPoint x: 22, endPoint y: 106, distance: 777.5
click at [21, 107] on span at bounding box center [27, 107] width 25 height 17
select select "service"
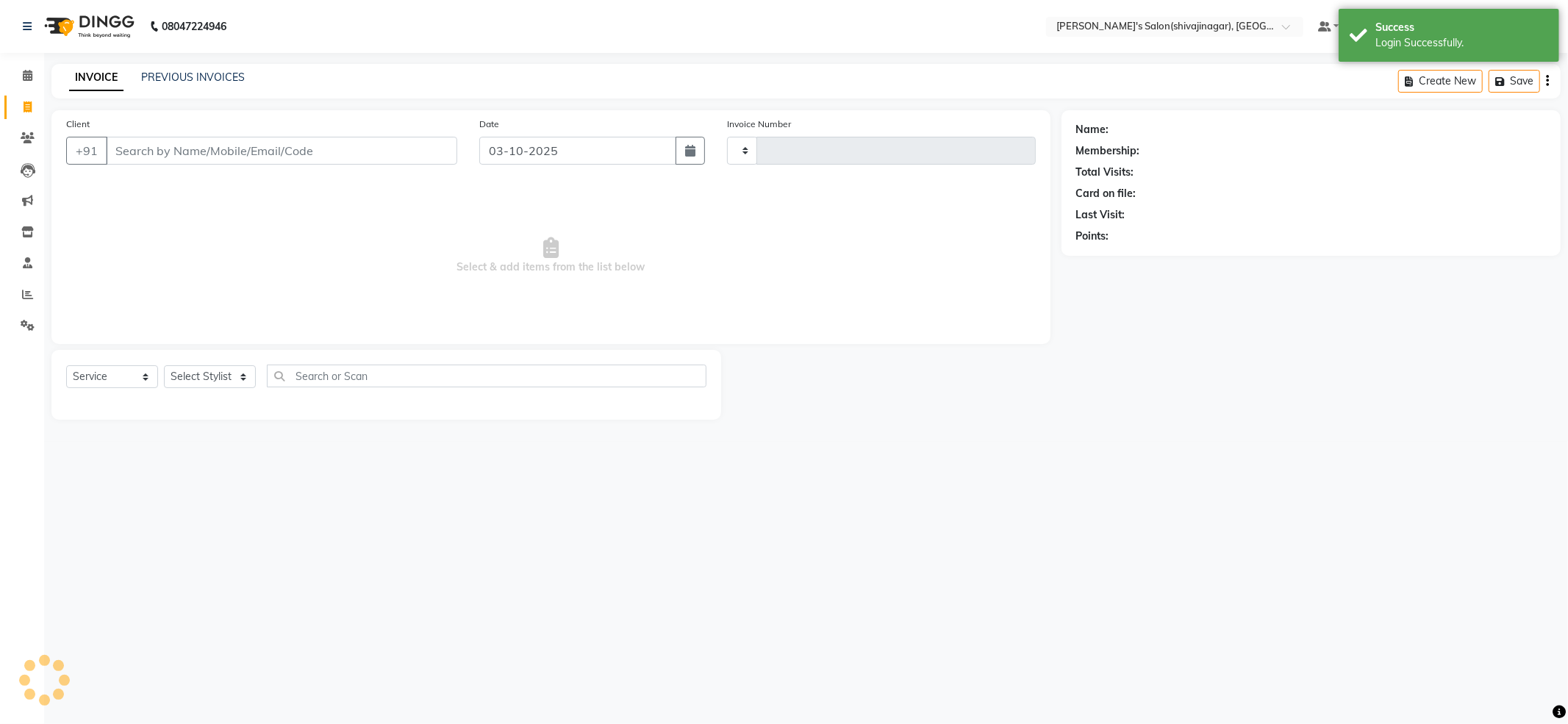
click at [201, 149] on input "Client" at bounding box center [282, 151] width 352 height 28
select select "4174"
type input "2851"
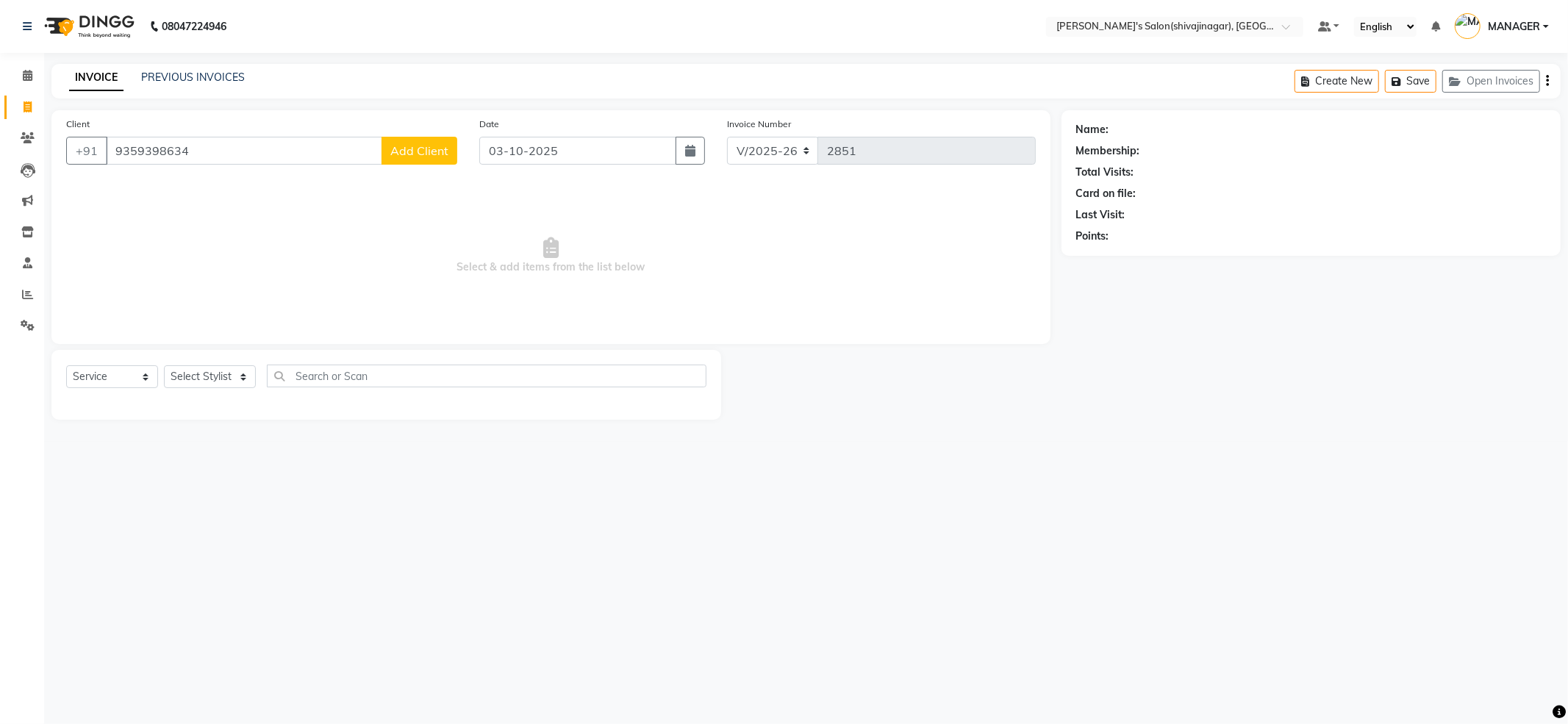
type input "9359398634"
click at [409, 153] on span "Add Client" at bounding box center [419, 151] width 58 height 14
select select "22"
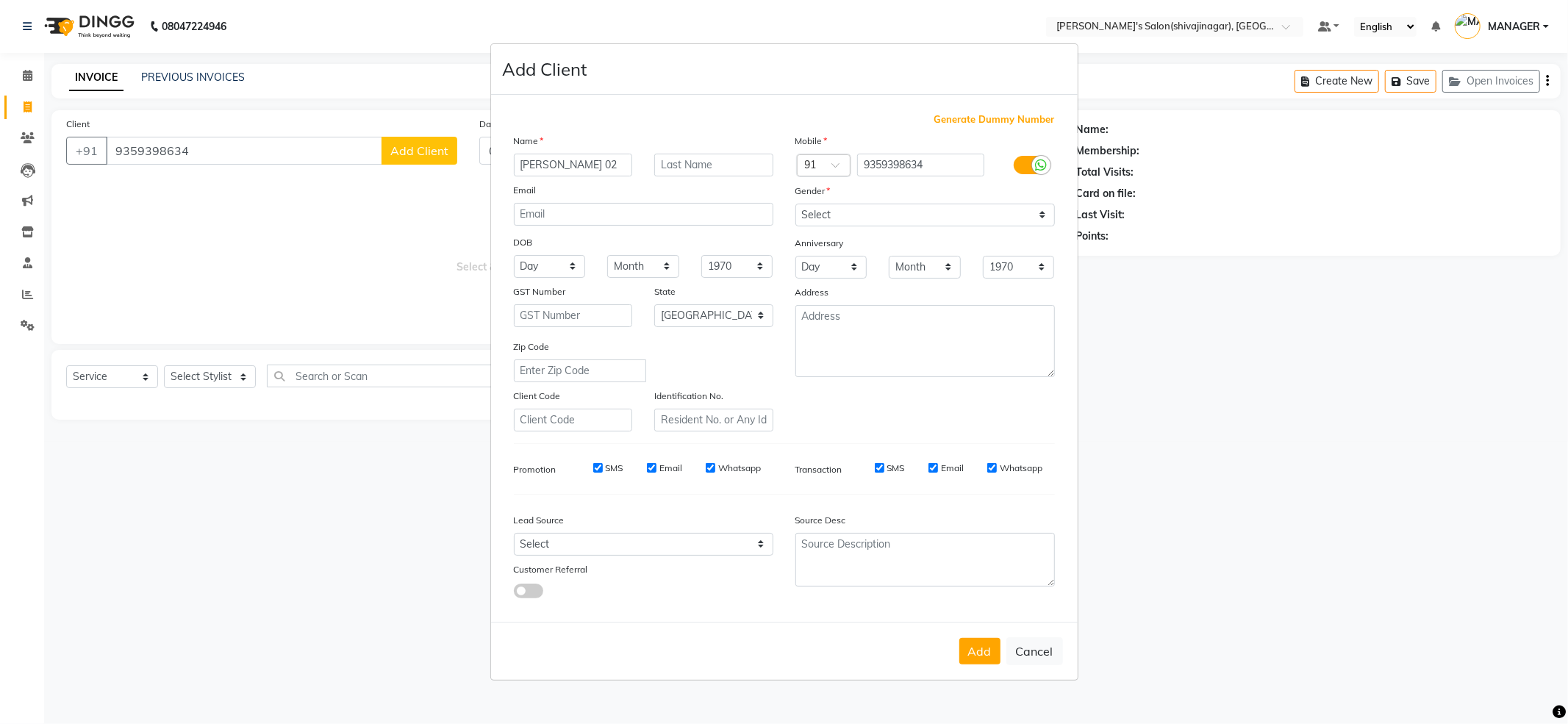
type input "sohel khan 02"
click at [915, 210] on select "Select Male Female Other Prefer Not To Say" at bounding box center [925, 215] width 260 height 23
select select "male"
click at [796, 205] on select "Select Male Female Other Prefer Not To Say" at bounding box center [925, 215] width 260 height 23
click at [980, 639] on button "Add" at bounding box center [980, 651] width 41 height 26
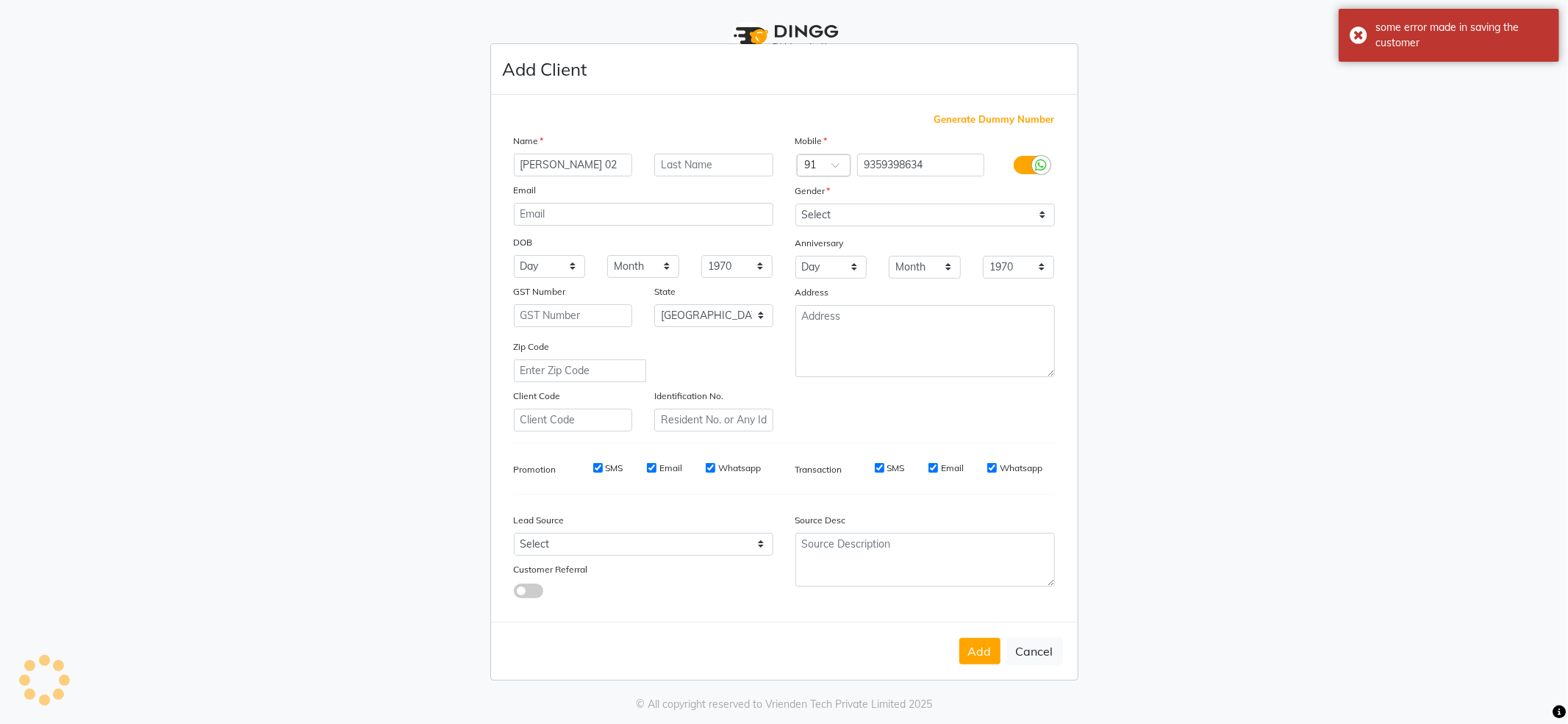
type input "7888029666"
click at [1042, 641] on button "Cancel" at bounding box center [1034, 651] width 57 height 28
select select
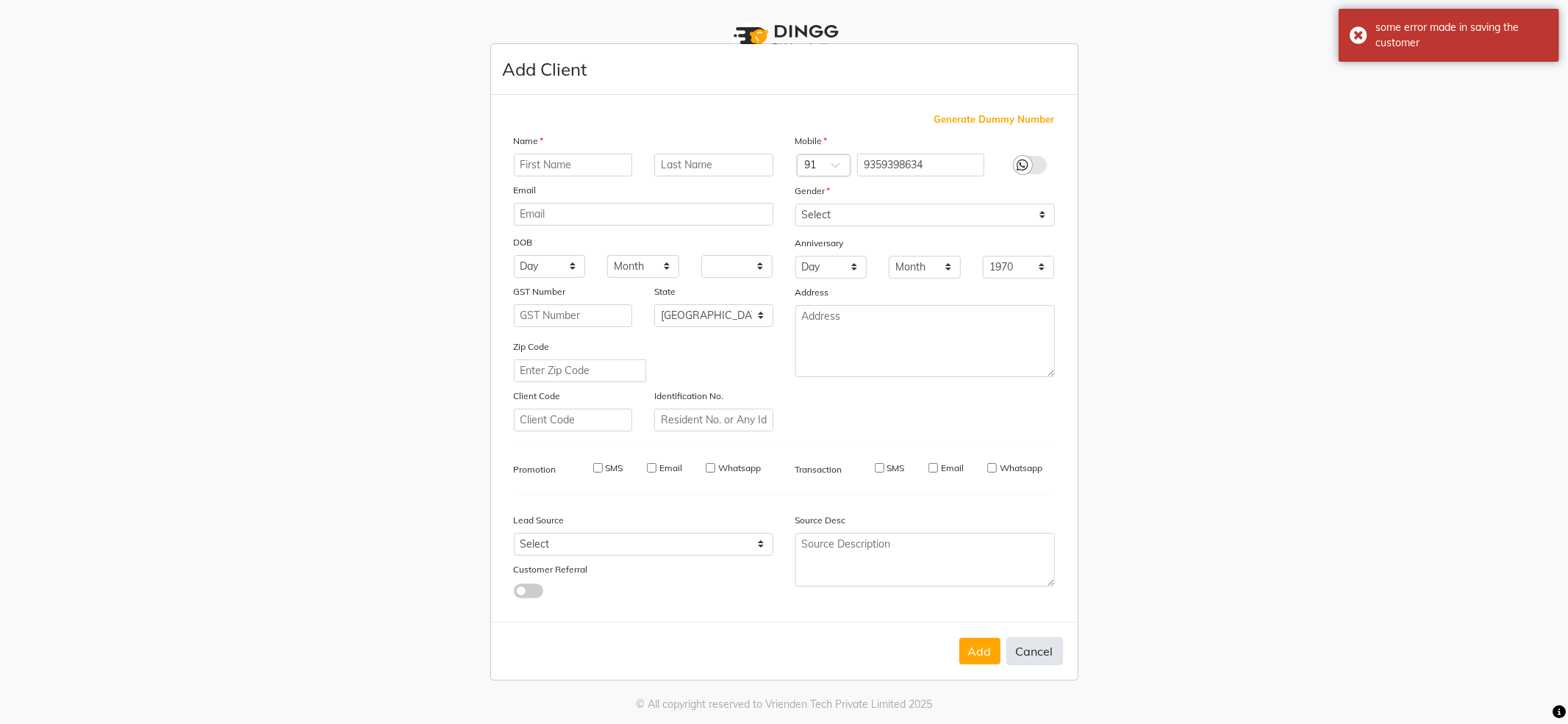
select select "null"
select select
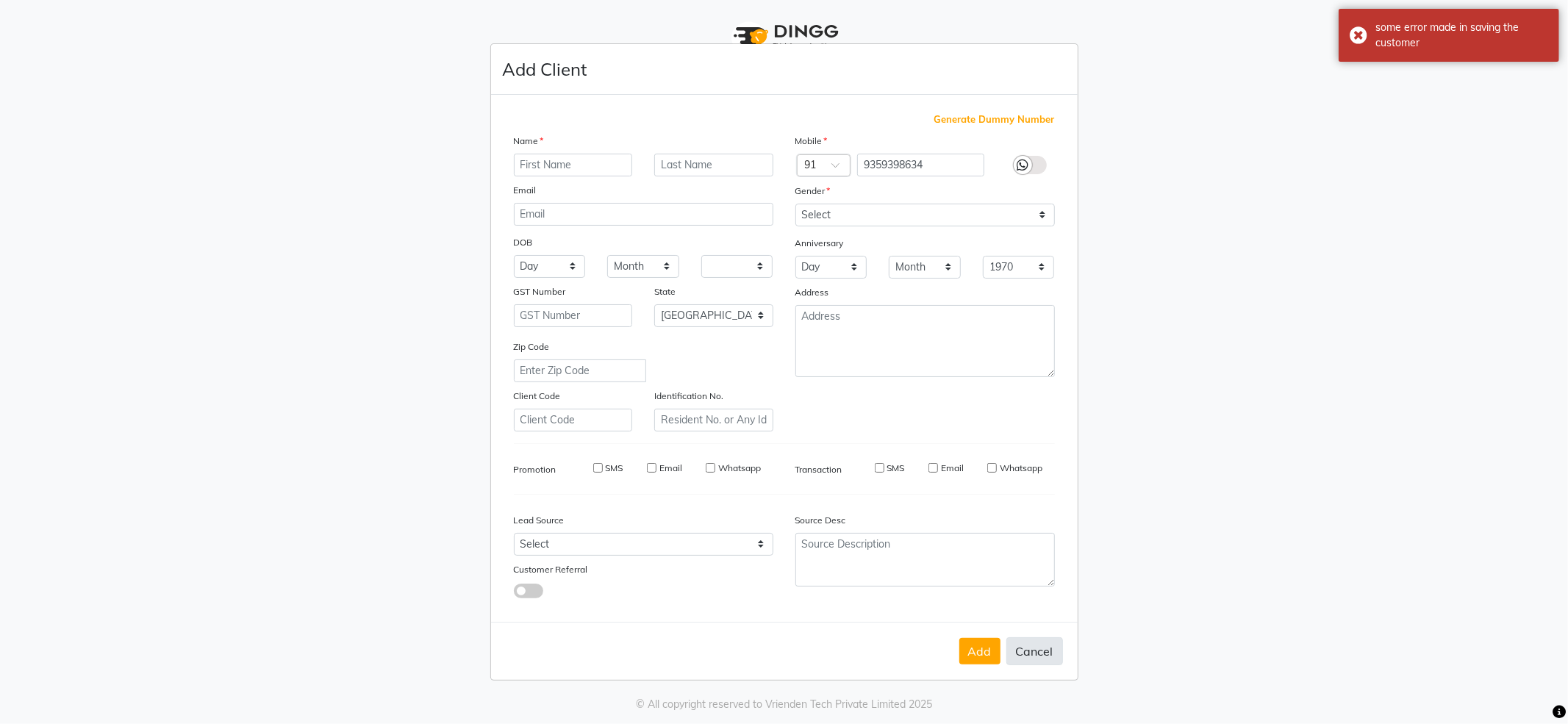
checkbox input "false"
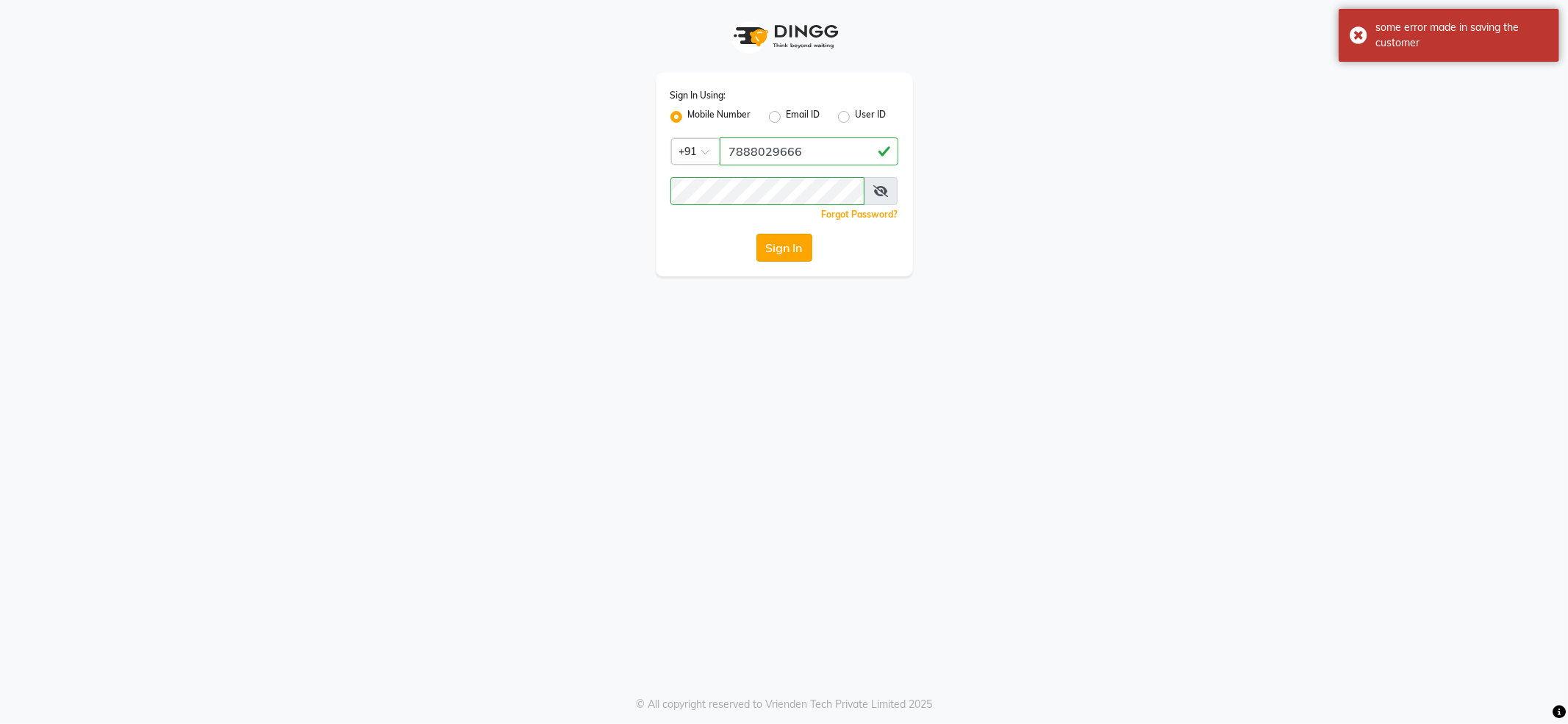
click at [787, 253] on button "Sign In" at bounding box center [785, 247] width 56 height 28
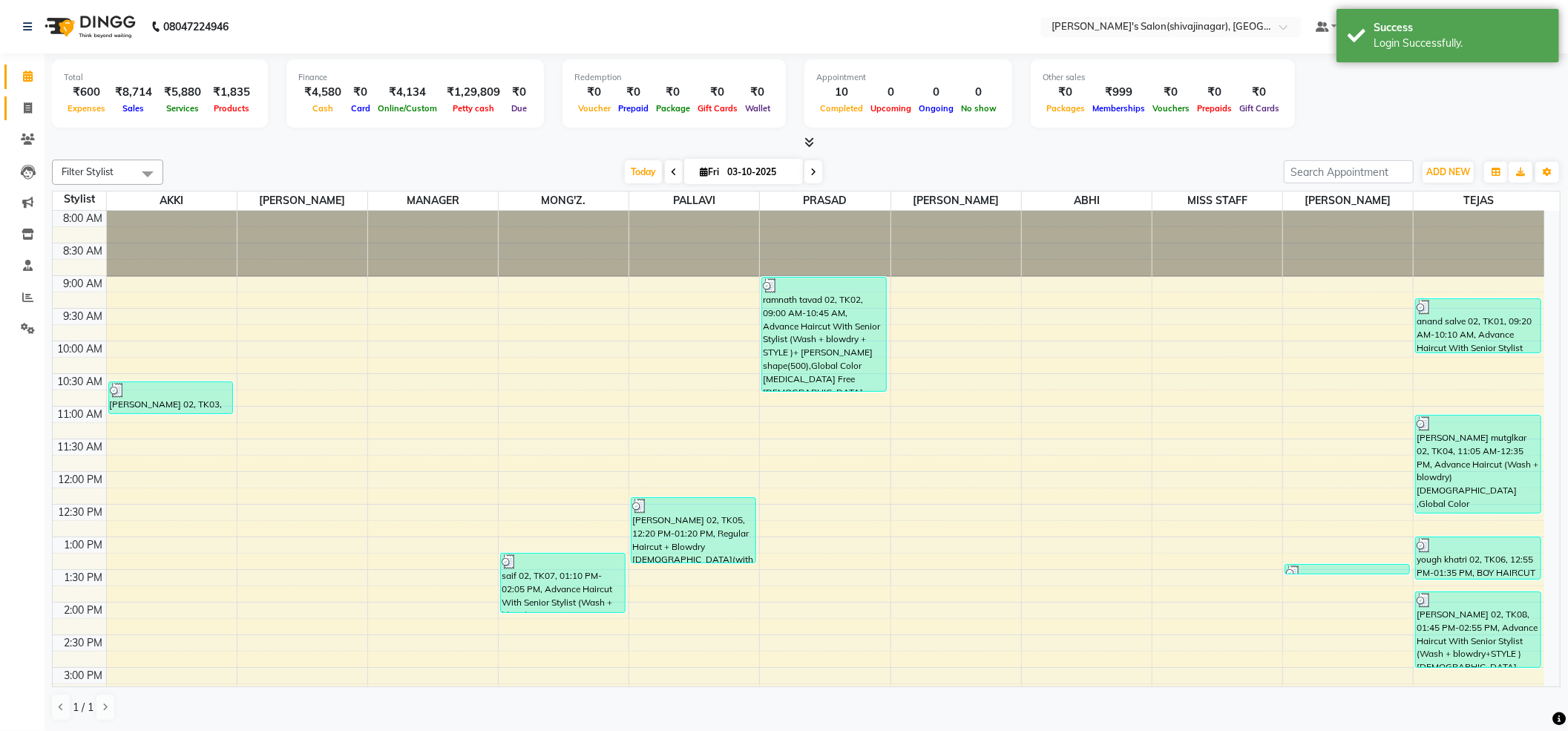
click at [26, 96] on link "Invoice" at bounding box center [22, 108] width 36 height 25
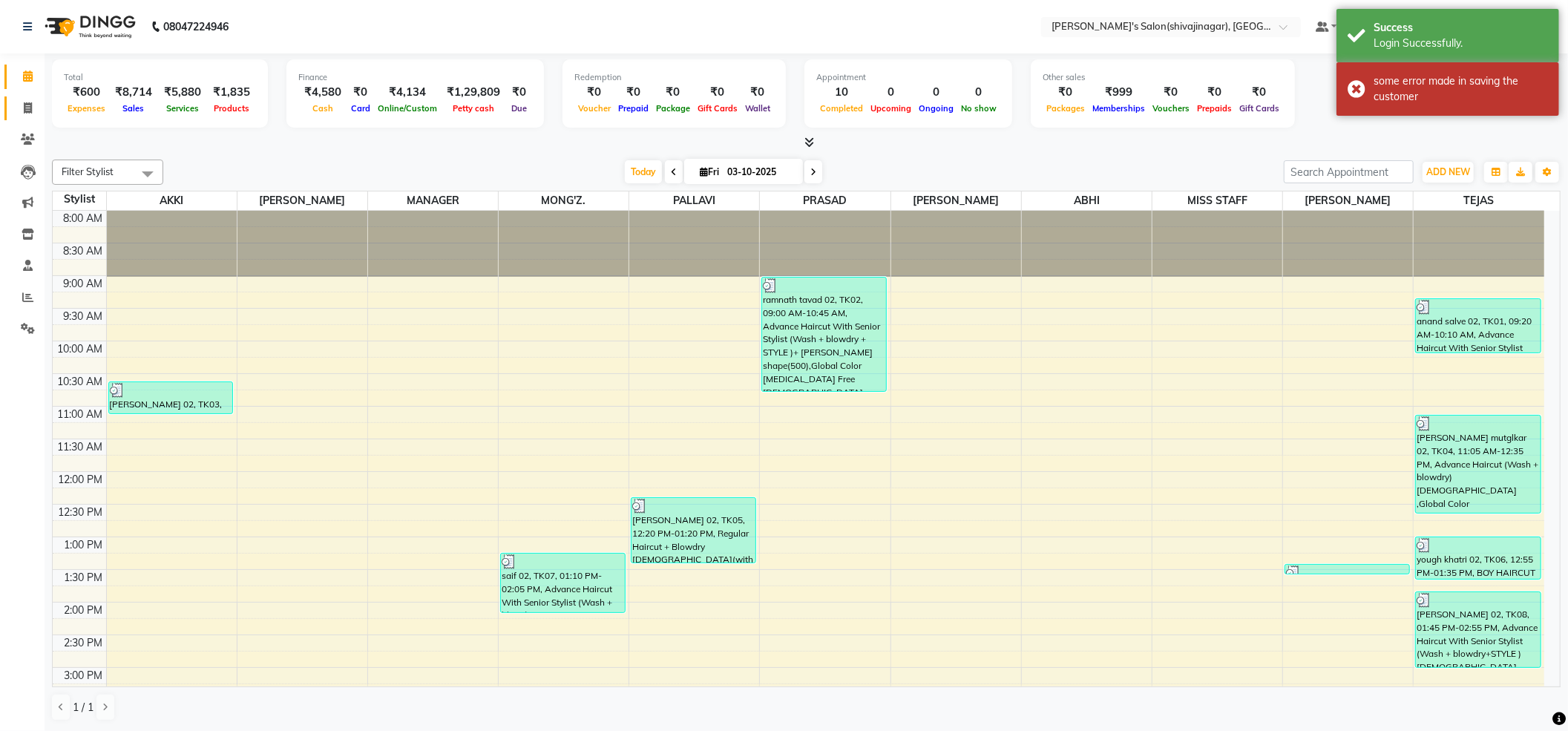
select select "service"
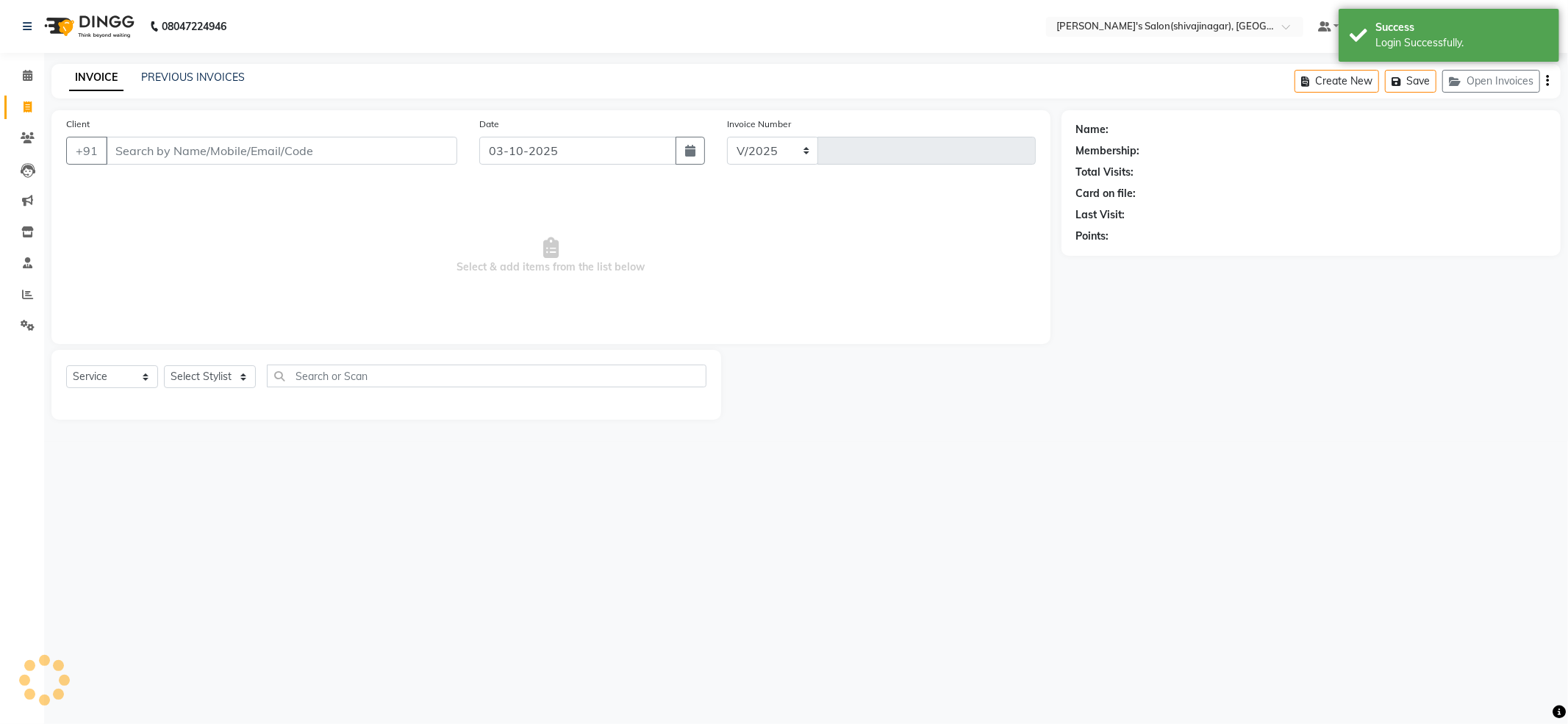
select select "4174"
type input "2851"
click at [260, 155] on input "Client" at bounding box center [282, 151] width 352 height 28
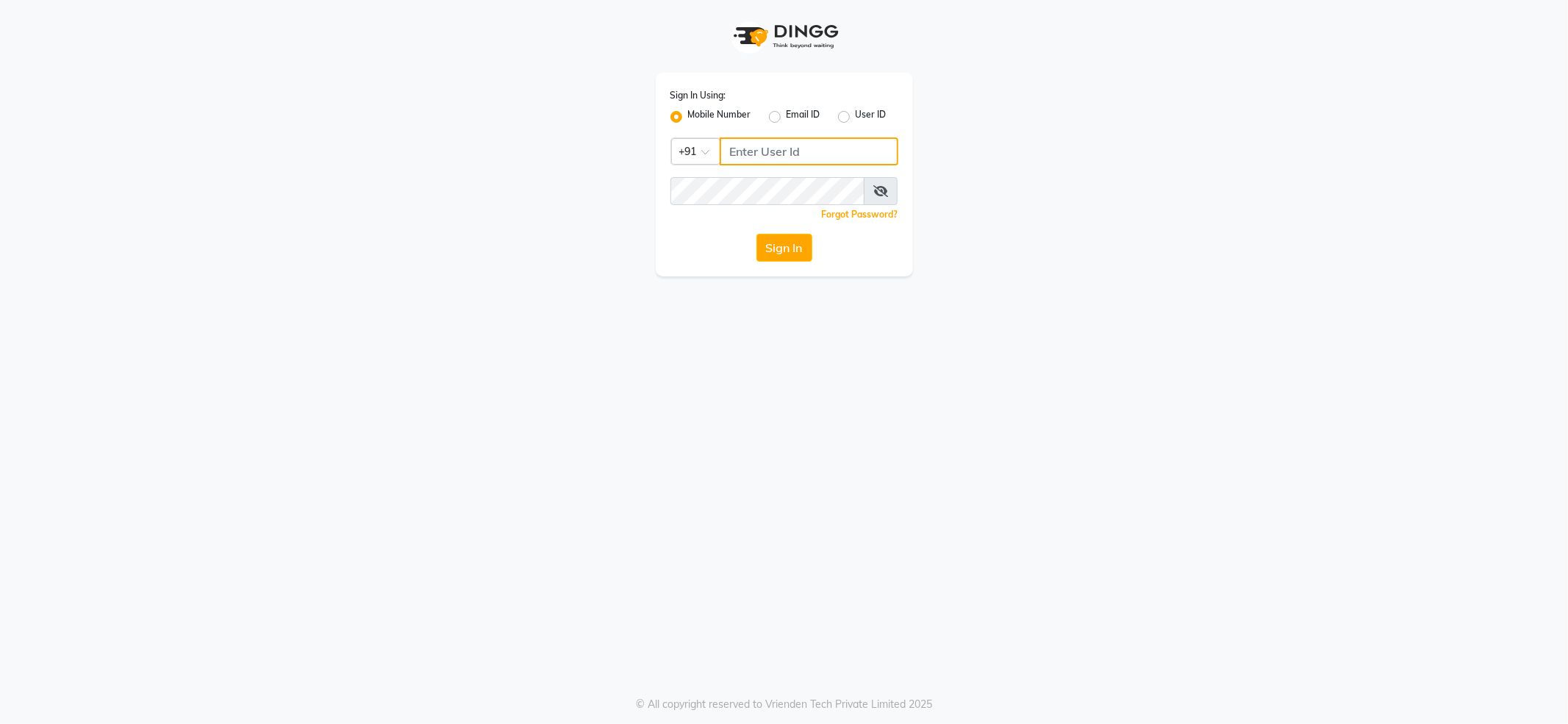
type input "7888029666"
click at [797, 148] on input "7888029666" at bounding box center [809, 151] width 178 height 28
click at [780, 243] on button "Sign In" at bounding box center [785, 247] width 56 height 28
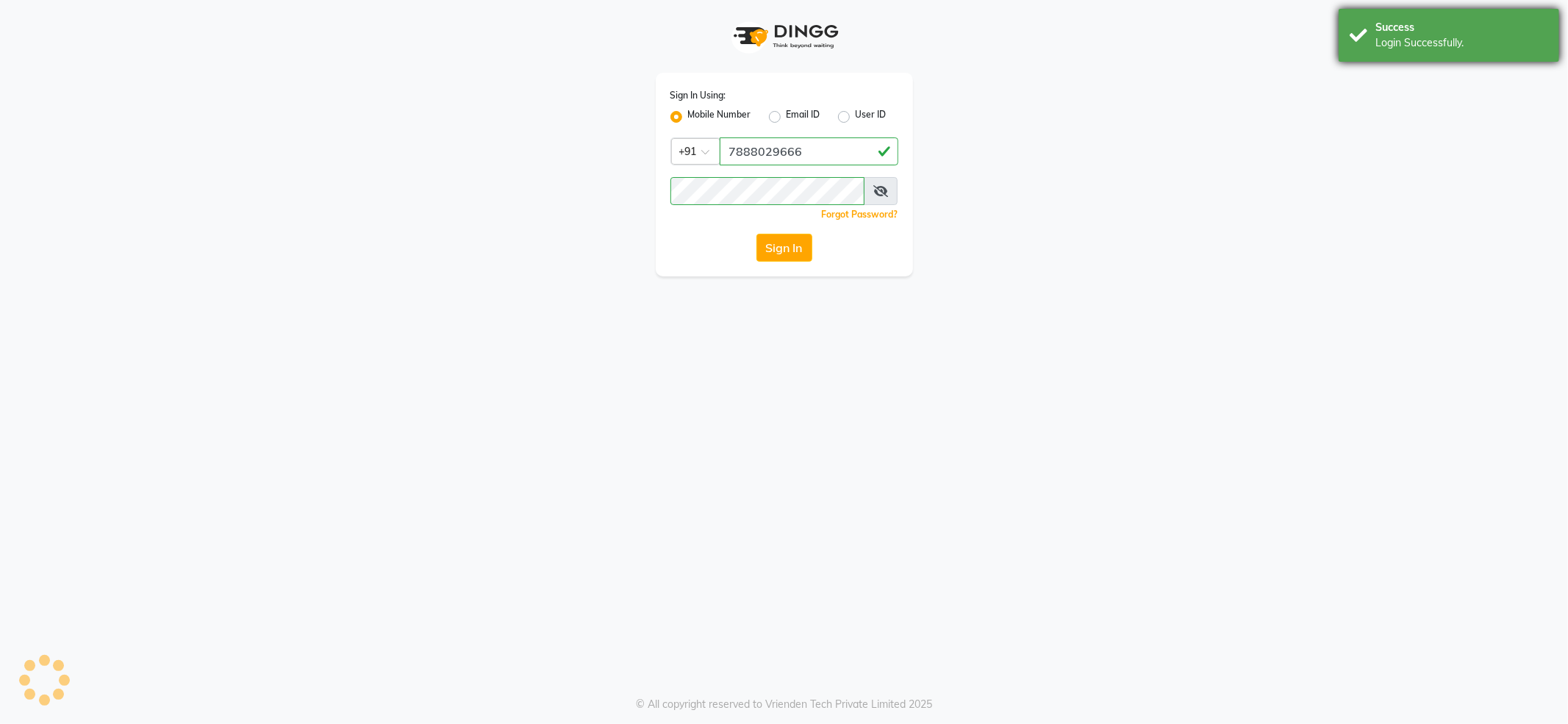
click at [1377, 41] on div "Login Successfully." at bounding box center [1462, 43] width 173 height 15
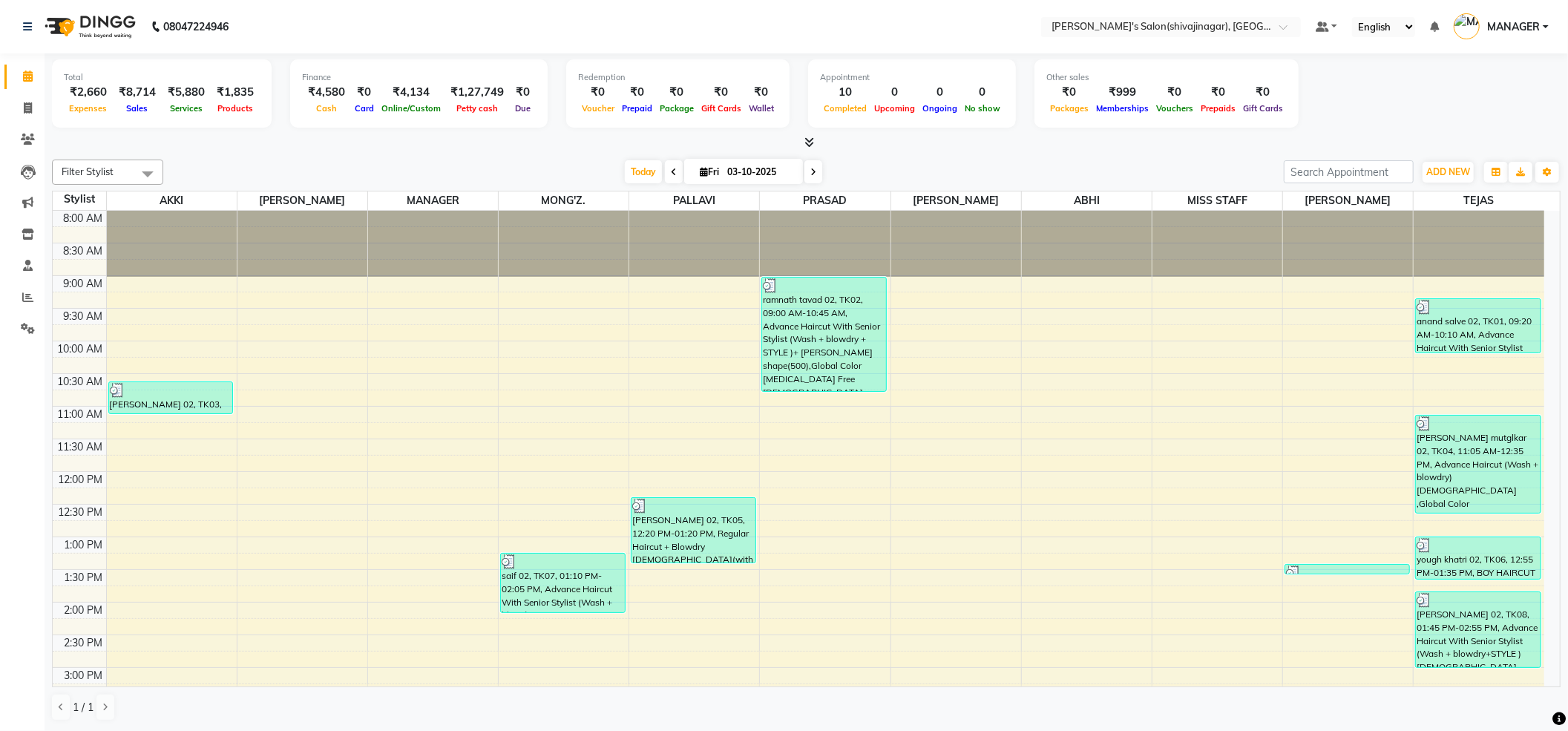
click at [1515, 98] on div "Total ₹2,660 Expenses ₹8,714 Sales ₹5,880 Services ₹1,835 Products Finance ₹4,5…" at bounding box center [807, 96] width 1509 height 73
click at [1497, 42] on nav "08047224946 Select Location × [PERSON_NAME]'s Salon(shivajinagar), Shivaji Naga…" at bounding box center [784, 26] width 1568 height 54
click at [1503, 27] on span "MANAGER" at bounding box center [1513, 27] width 53 height 15
click at [1367, 120] on div "Total ₹2,660 Expenses ₹8,714 Sales ₹5,880 Services ₹1,835 Products Finance ₹4,5…" at bounding box center [807, 96] width 1509 height 73
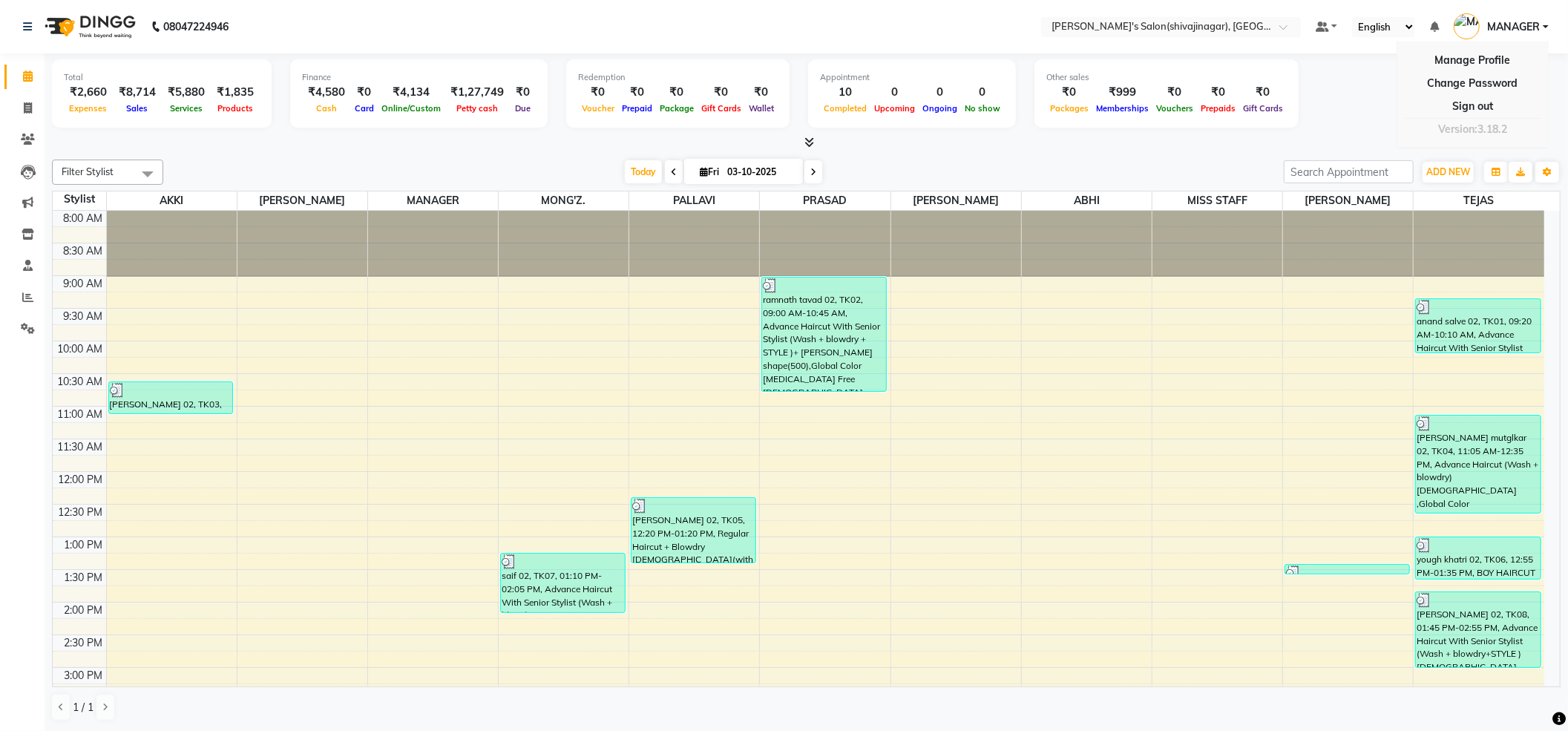
click at [1367, 120] on div "Total ₹2,660 Expenses ₹8,714 Sales ₹5,880 Services ₹1,835 Products Finance ₹4,5…" at bounding box center [807, 96] width 1509 height 73
click at [1502, 22] on span "MANAGER" at bounding box center [1513, 27] width 53 height 15
click at [1465, 81] on link "Change Password" at bounding box center [1472, 83] width 136 height 23
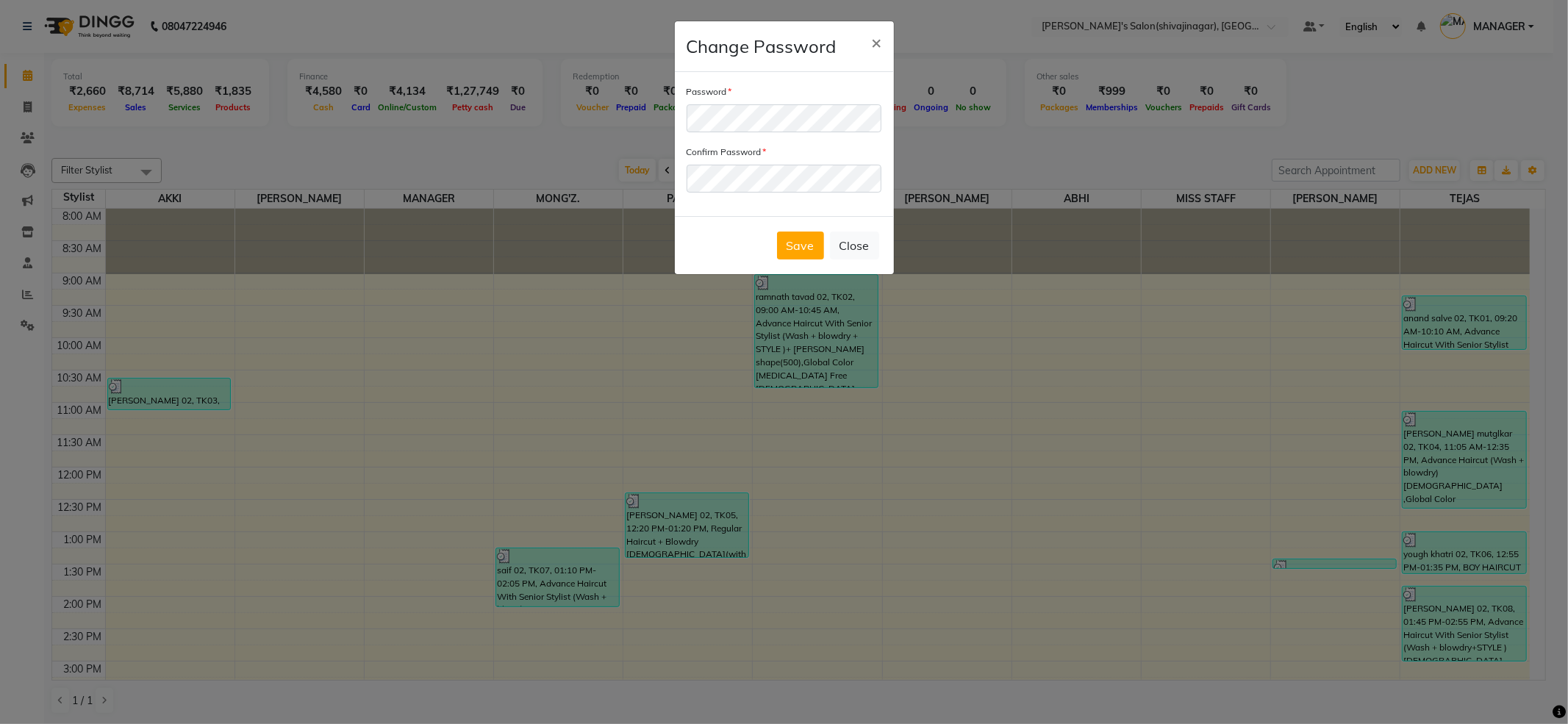
click at [1353, 129] on ngb-modal-window "Change Password × Password Confirm Password Save Close" at bounding box center [784, 362] width 1568 height 724
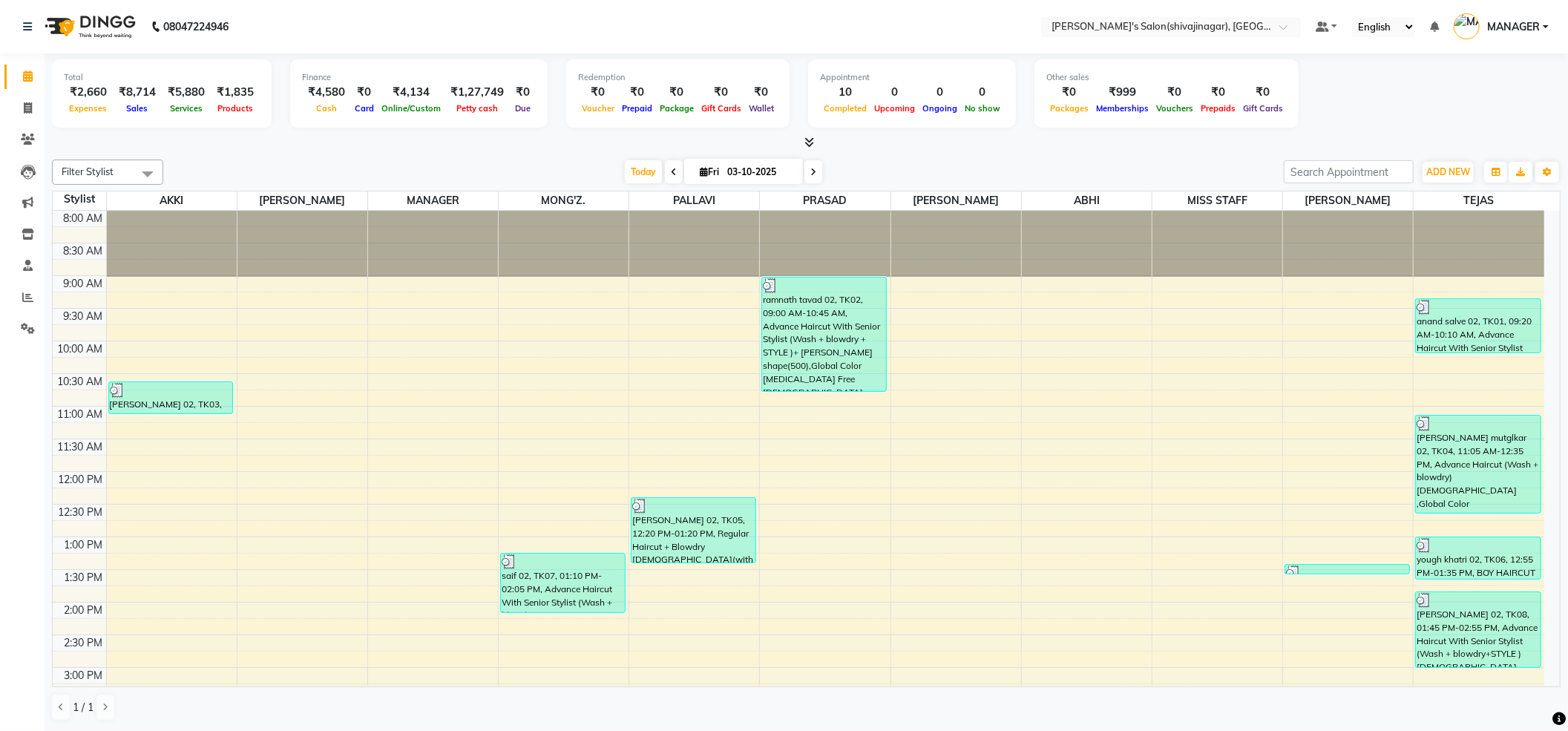
click at [1331, 135] on div at bounding box center [807, 143] width 1509 height 15
drag, startPoint x: 1331, startPoint y: 134, endPoint x: 1434, endPoint y: 9, distance: 162.0
click at [1346, 119] on div "Total ₹2,660 Expenses ₹8,714 Sales ₹5,880 Services ₹1,835 Products Finance ₹4,5…" at bounding box center [807, 102] width 1509 height 97
click at [1543, 167] on icon "button" at bounding box center [1548, 172] width 9 height 9
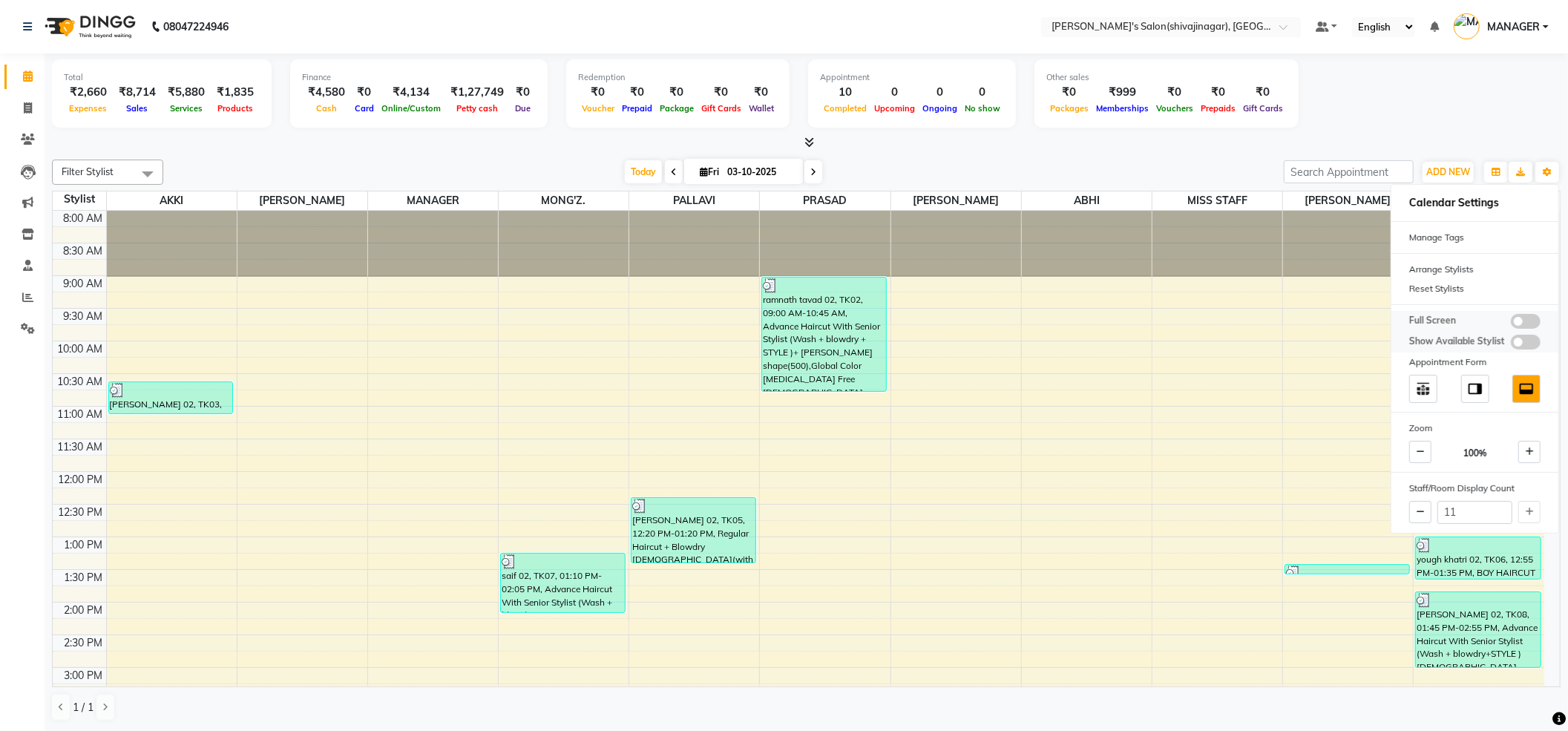
click at [1526, 316] on span at bounding box center [1525, 321] width 30 height 15
click at [1511, 324] on input "checkbox" at bounding box center [1511, 324] width 0 height 0
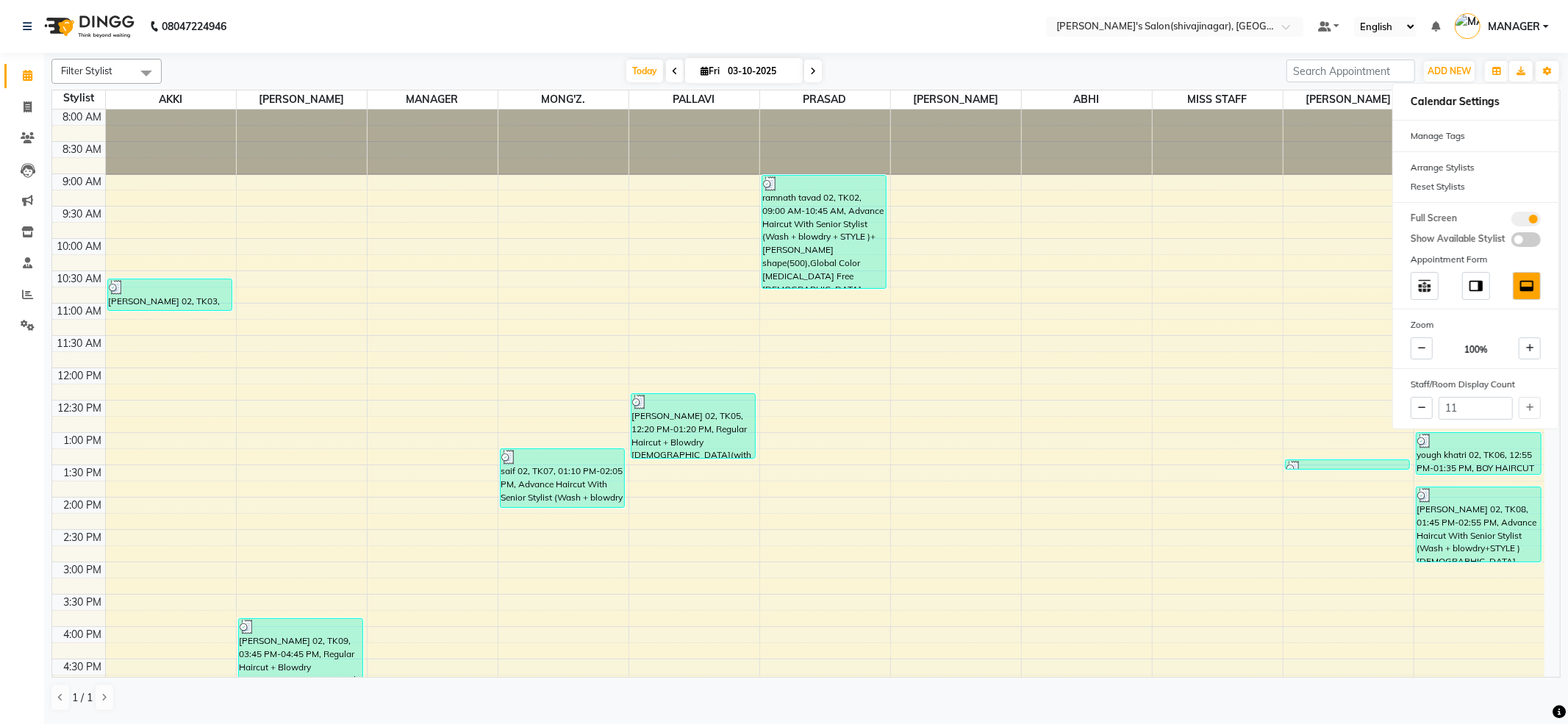
click at [1017, 66] on div "[DATE] [DATE]" at bounding box center [724, 71] width 1110 height 22
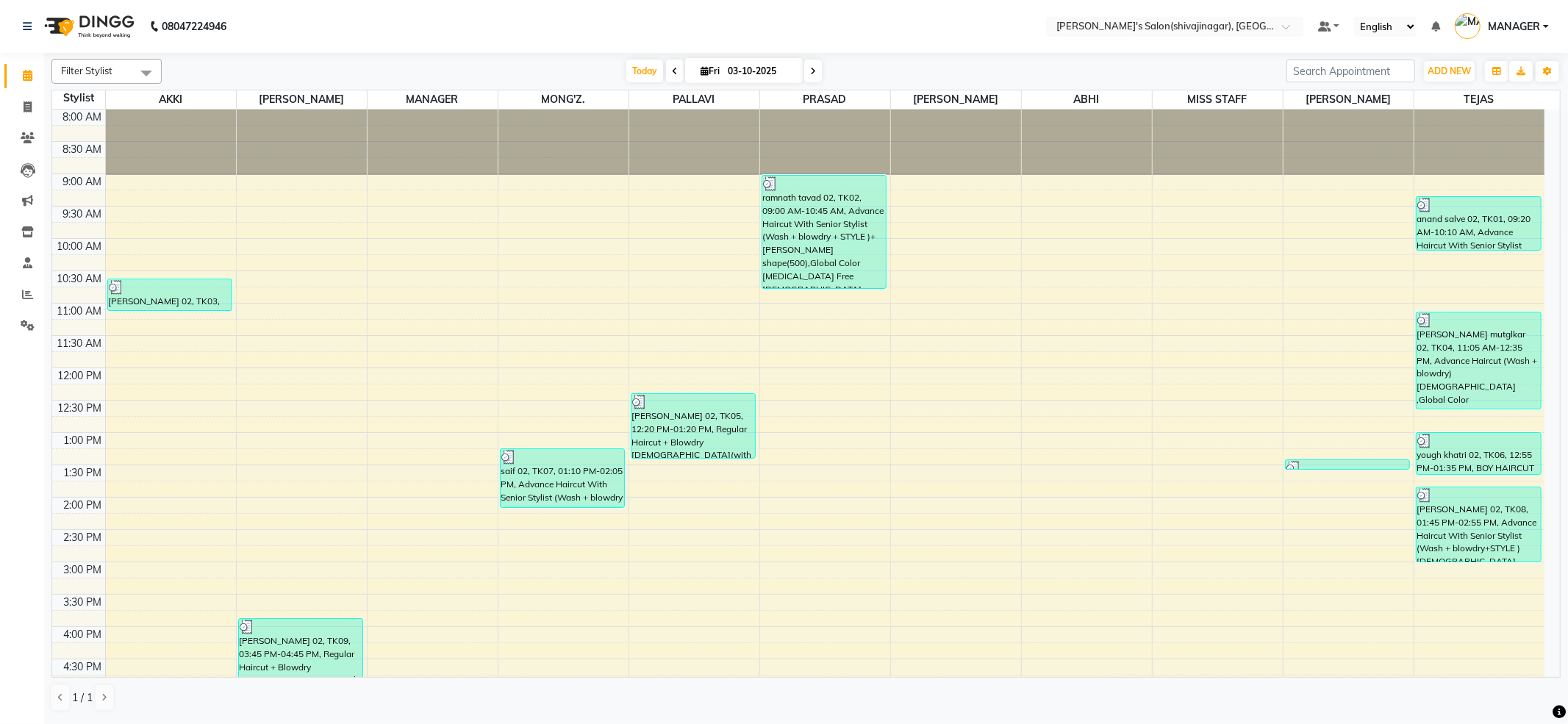
click at [687, 14] on nav "08047224946 Select Location × [PERSON_NAME]'s Salon(shivajinagar), Shivaji Naga…" at bounding box center [784, 26] width 1568 height 53
click at [18, 115] on link "Invoice" at bounding box center [22, 107] width 36 height 25
click at [33, 100] on span at bounding box center [27, 107] width 25 height 17
select select "service"
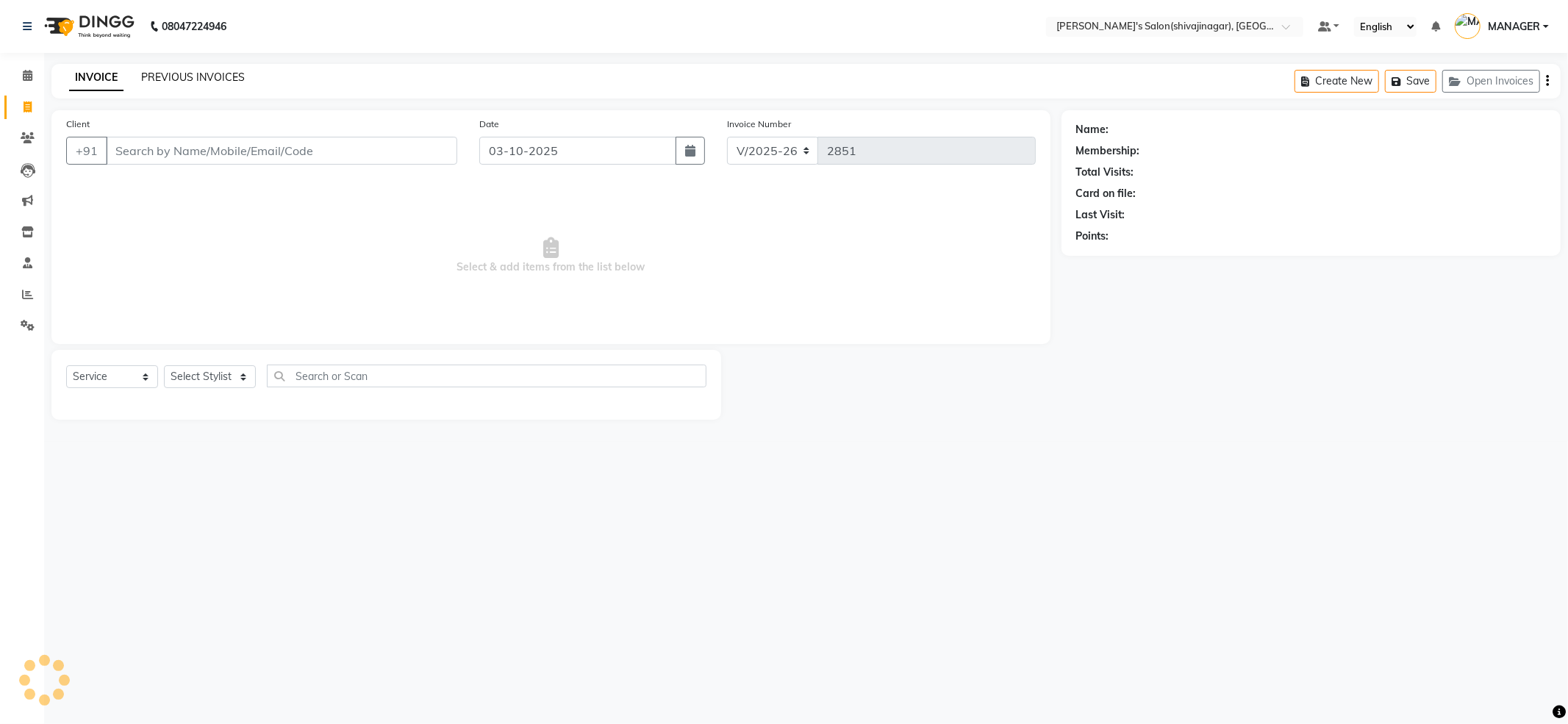
click at [197, 74] on link "PREVIOUS INVOICES" at bounding box center [193, 77] width 104 height 14
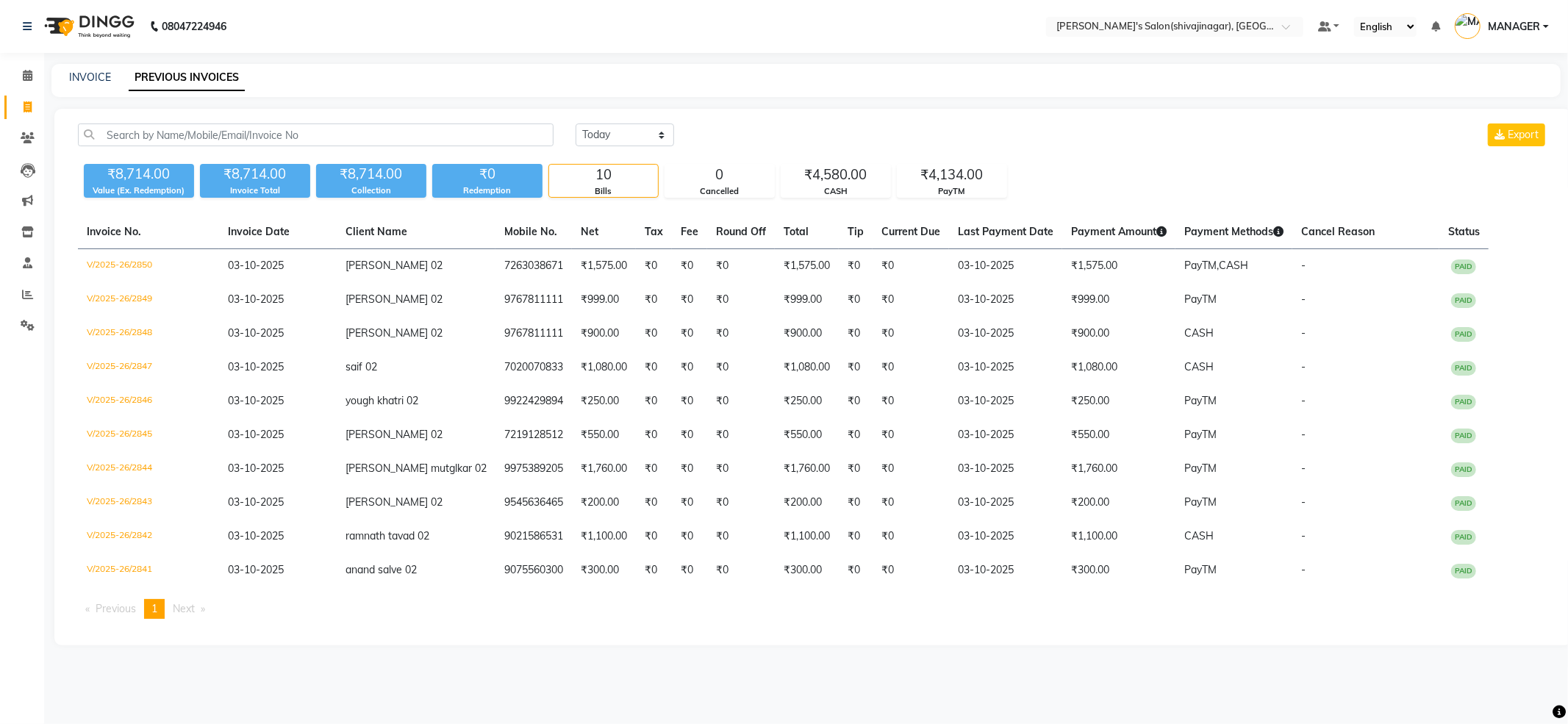
click at [1497, 30] on span "MANAGER" at bounding box center [1515, 27] width 52 height 15
click at [1466, 107] on link "Sign out" at bounding box center [1473, 105] width 134 height 23
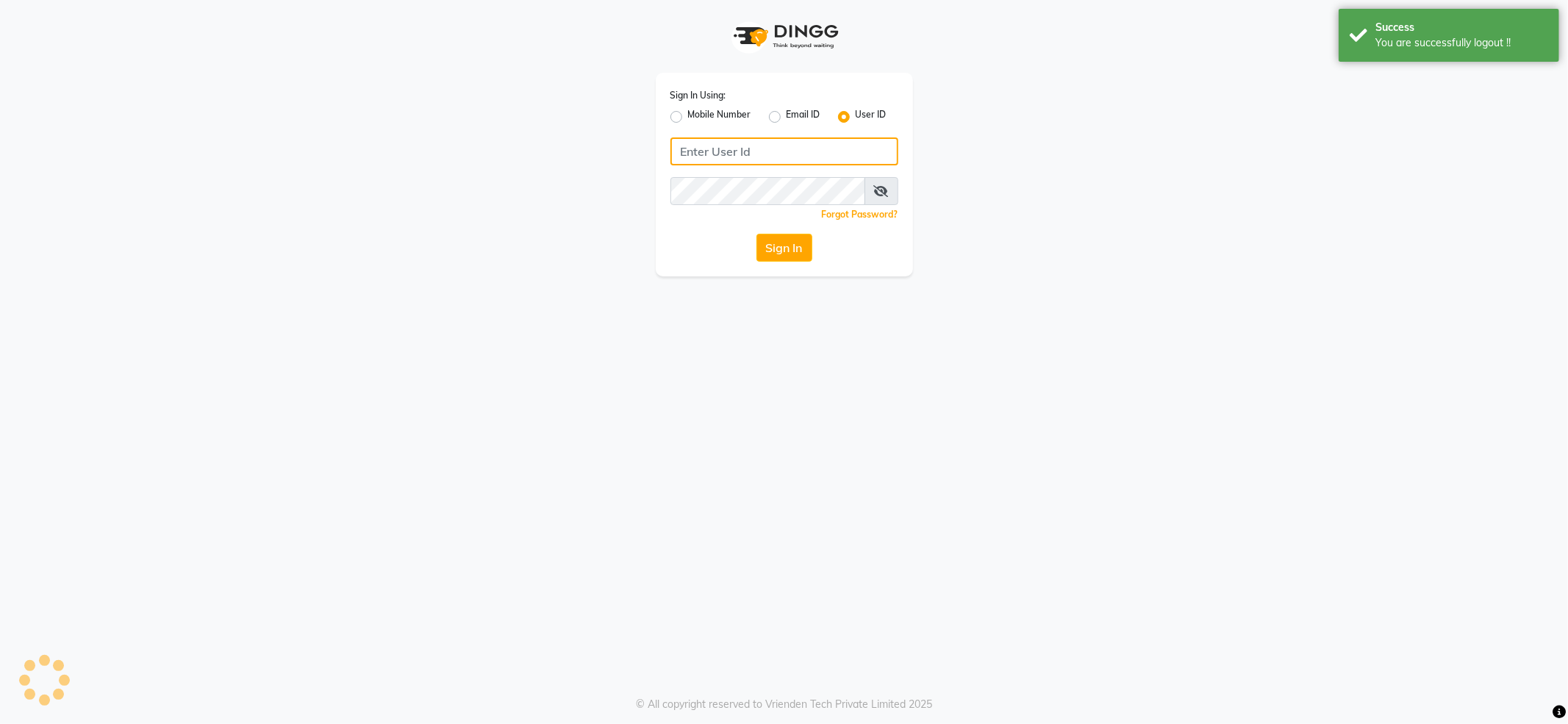
type input "7888029666"
click at [721, 118] on label "Mobile Number" at bounding box center [720, 117] width 63 height 18
click at [698, 118] on input "Mobile Number" at bounding box center [693, 112] width 9 height 9
radio input "true"
radio input "false"
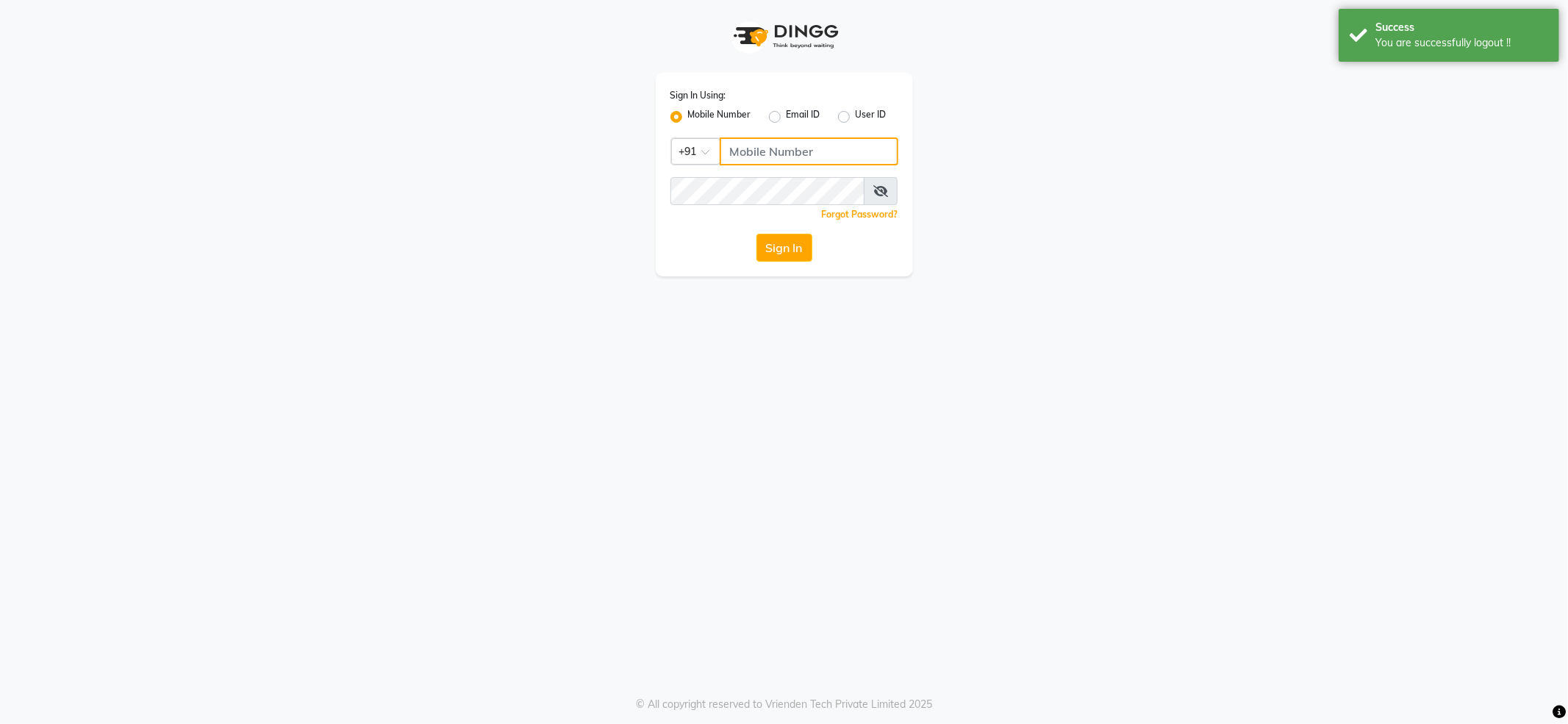
click at [782, 159] on input "Username" at bounding box center [809, 151] width 178 height 28
type input "7888039666"
click at [787, 247] on button "Sign In" at bounding box center [785, 247] width 56 height 28
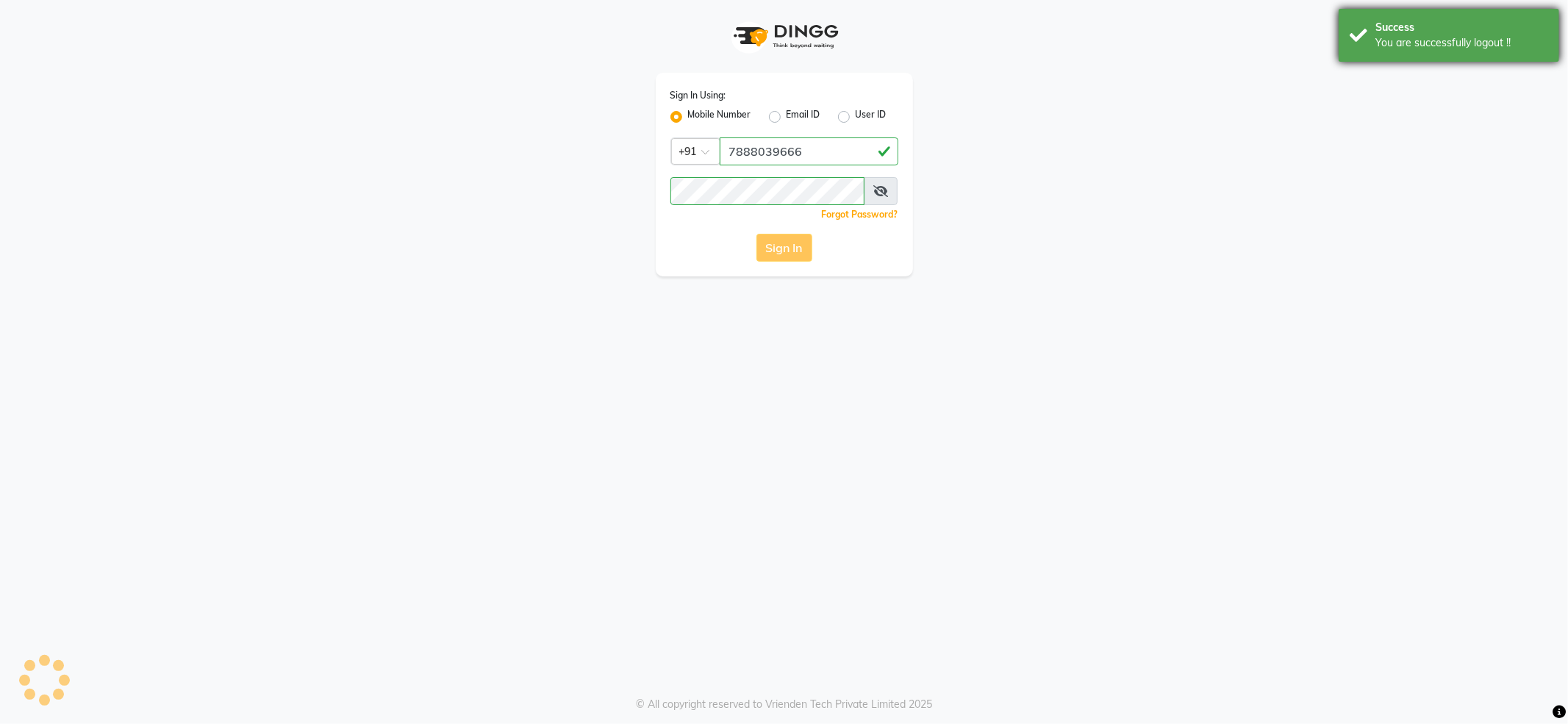
click at [1393, 30] on div "Success" at bounding box center [1462, 27] width 173 height 15
